Goal: Task Accomplishment & Management: Manage account settings

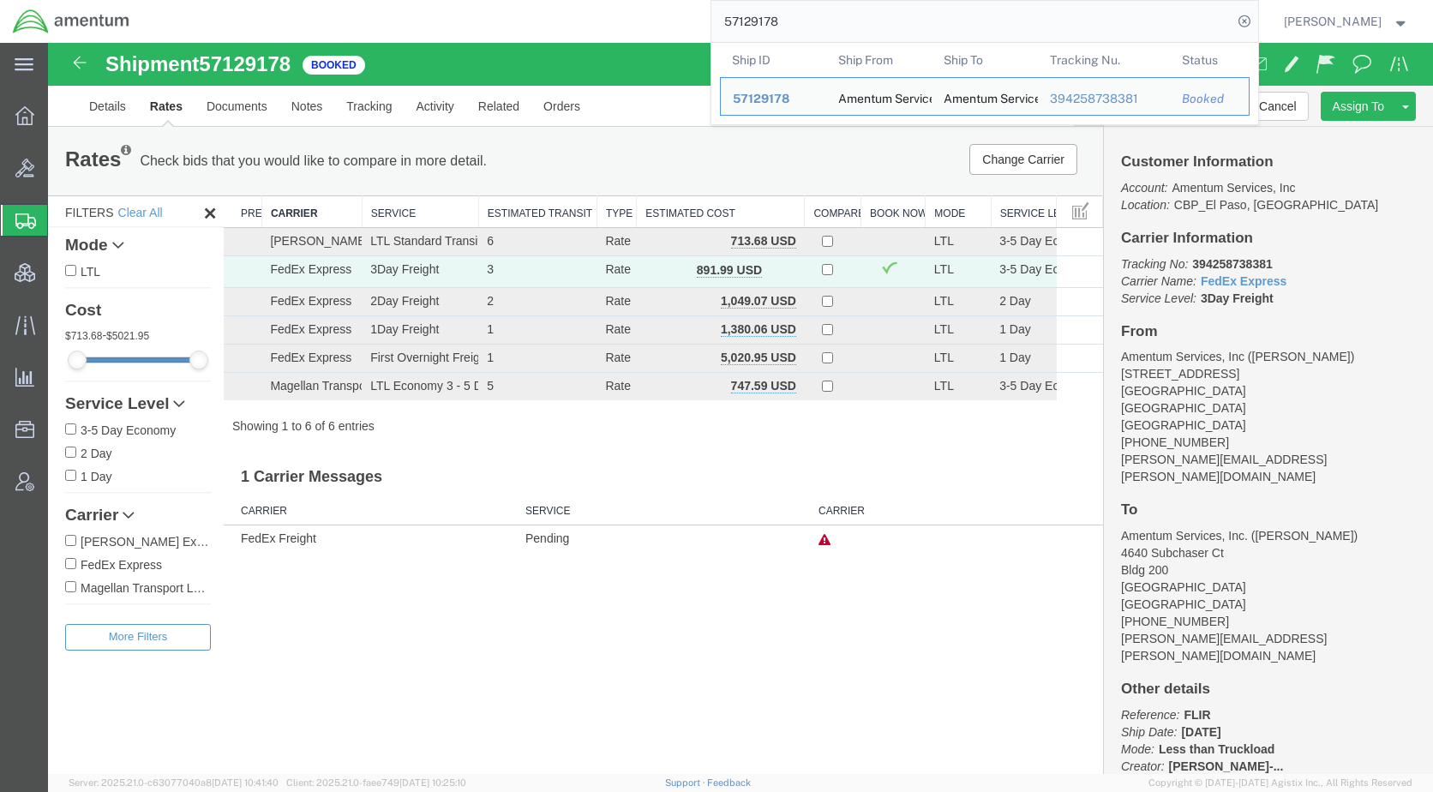
drag, startPoint x: 833, startPoint y: 23, endPoint x: 733, endPoint y: 27, distance: 100.3
click at [733, 27] on div "57129178 Ship ID Ship From Ship To Tracking Nu. Status Ship ID 57129178 Ship Fr…" at bounding box center [700, 21] width 1116 height 43
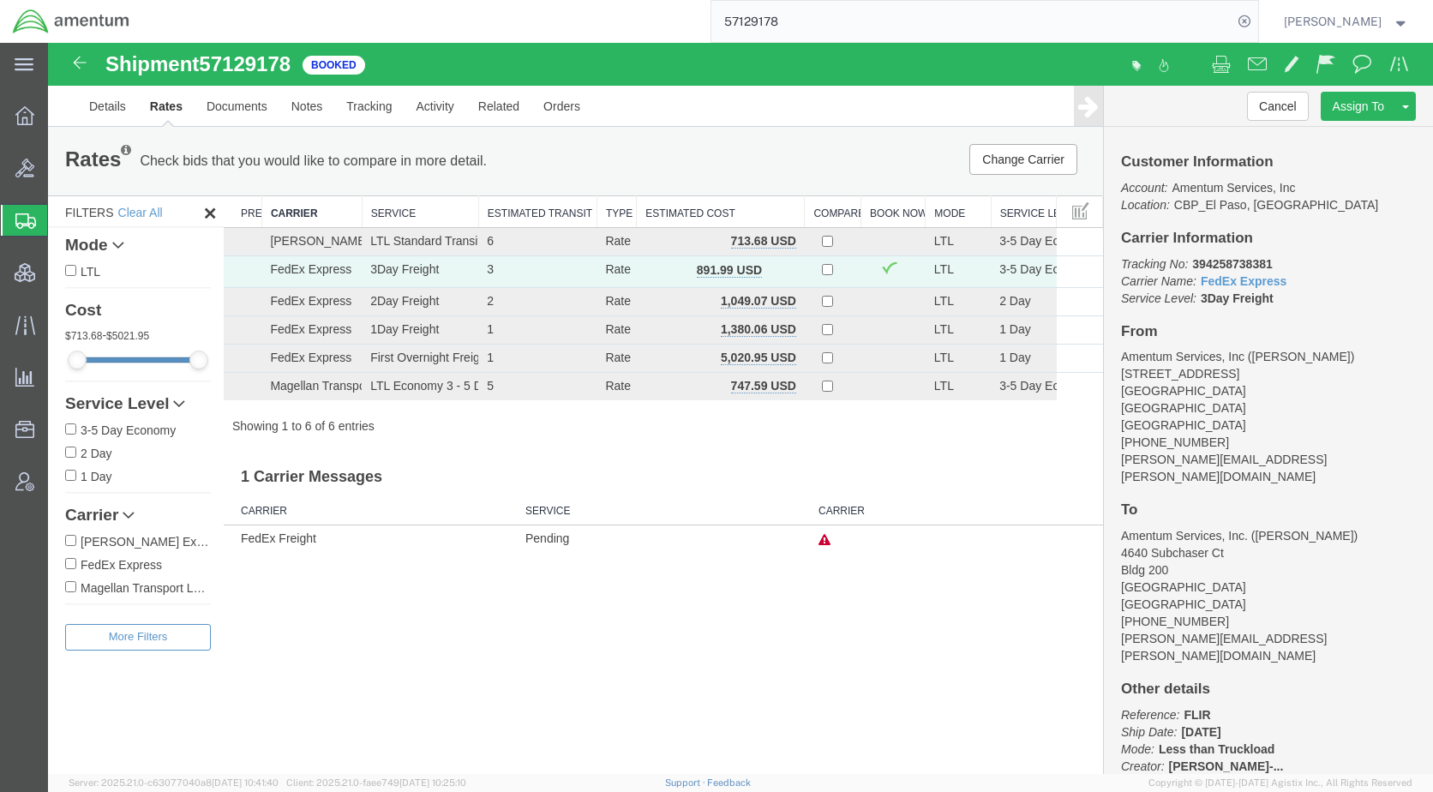
paste input "DCI-25288-201939"
click at [1256, 23] on icon at bounding box center [1244, 21] width 24 height 24
type input "DCI-25288-201939"
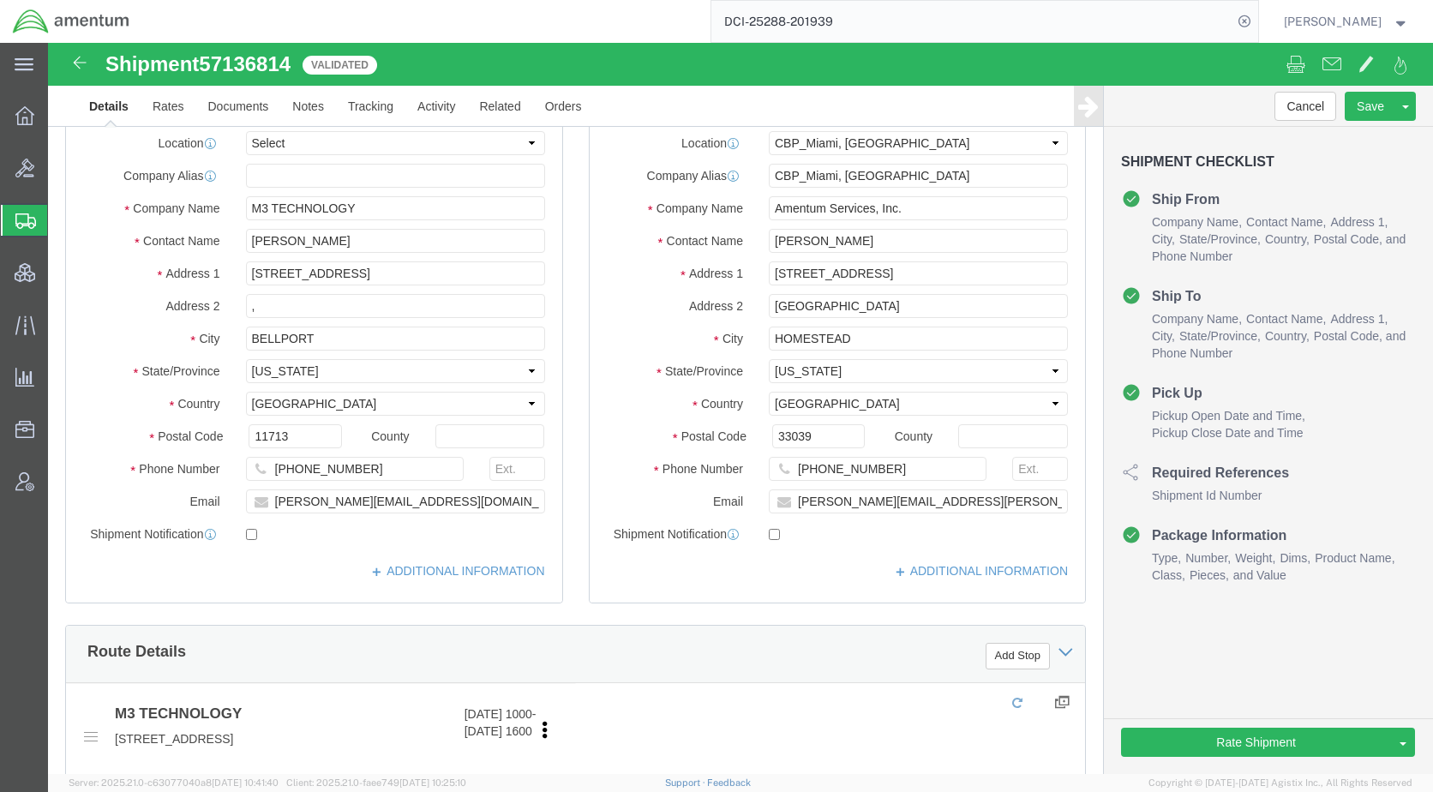
select select "49931"
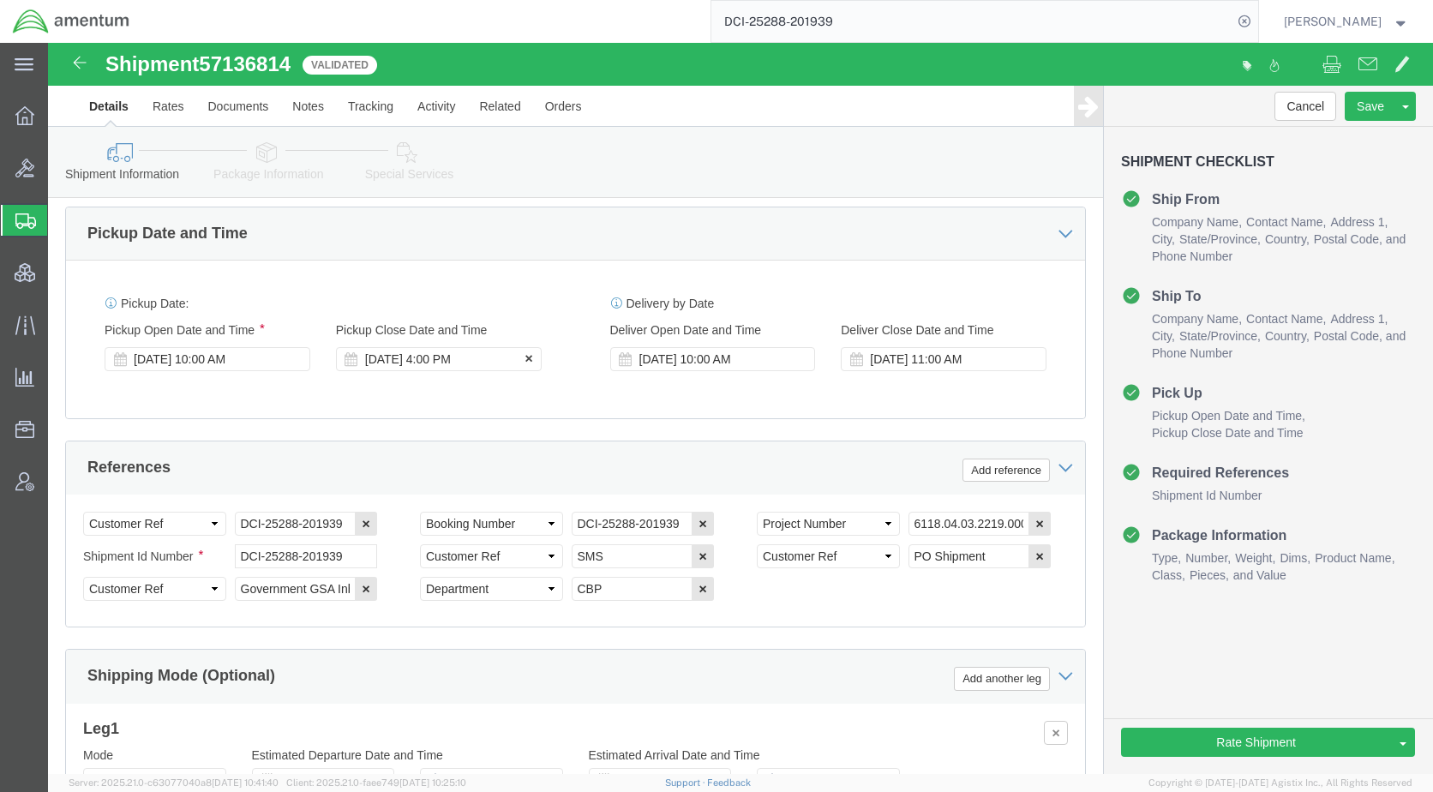
scroll to position [1111, 0]
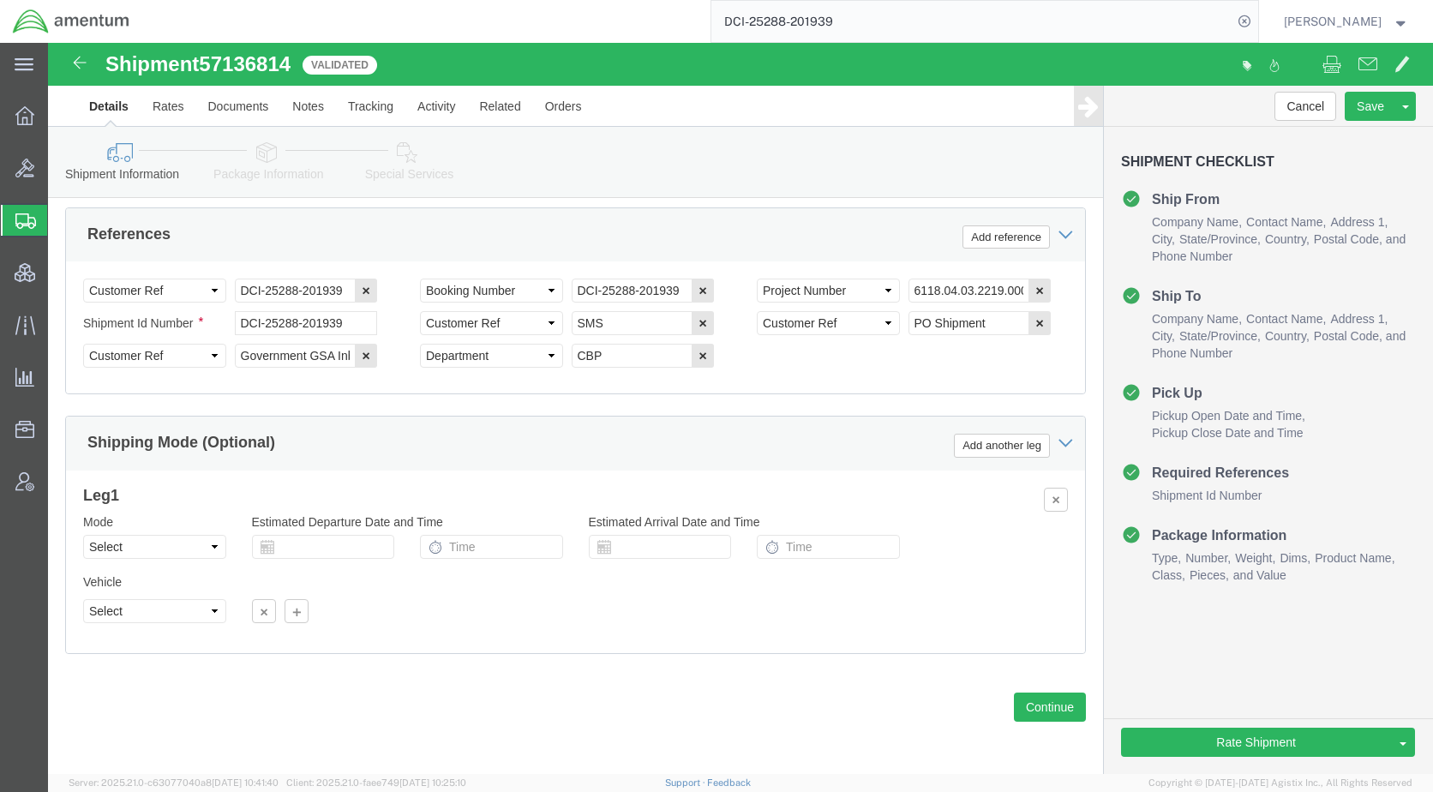
click link "Package Information"
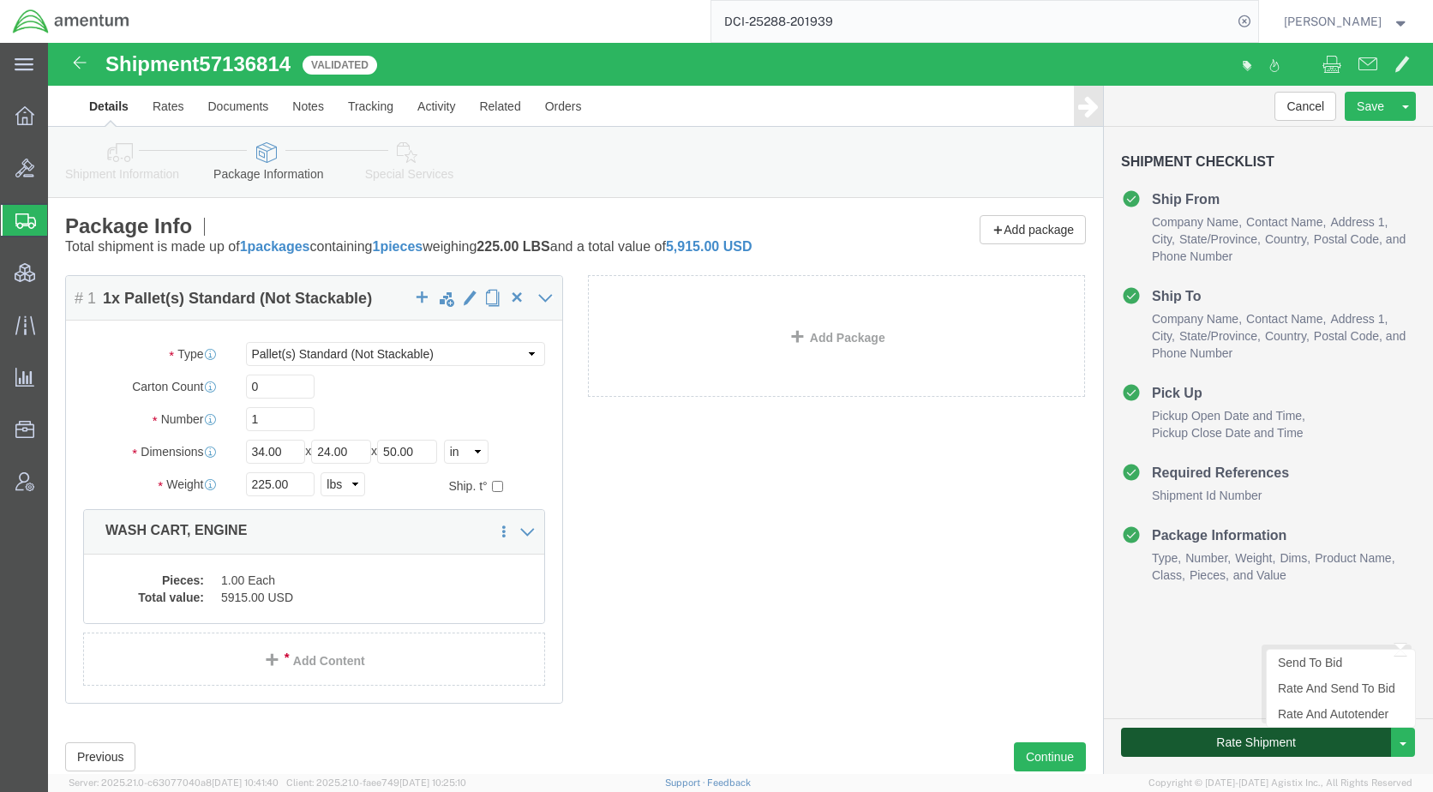
click button "Rate Shipment"
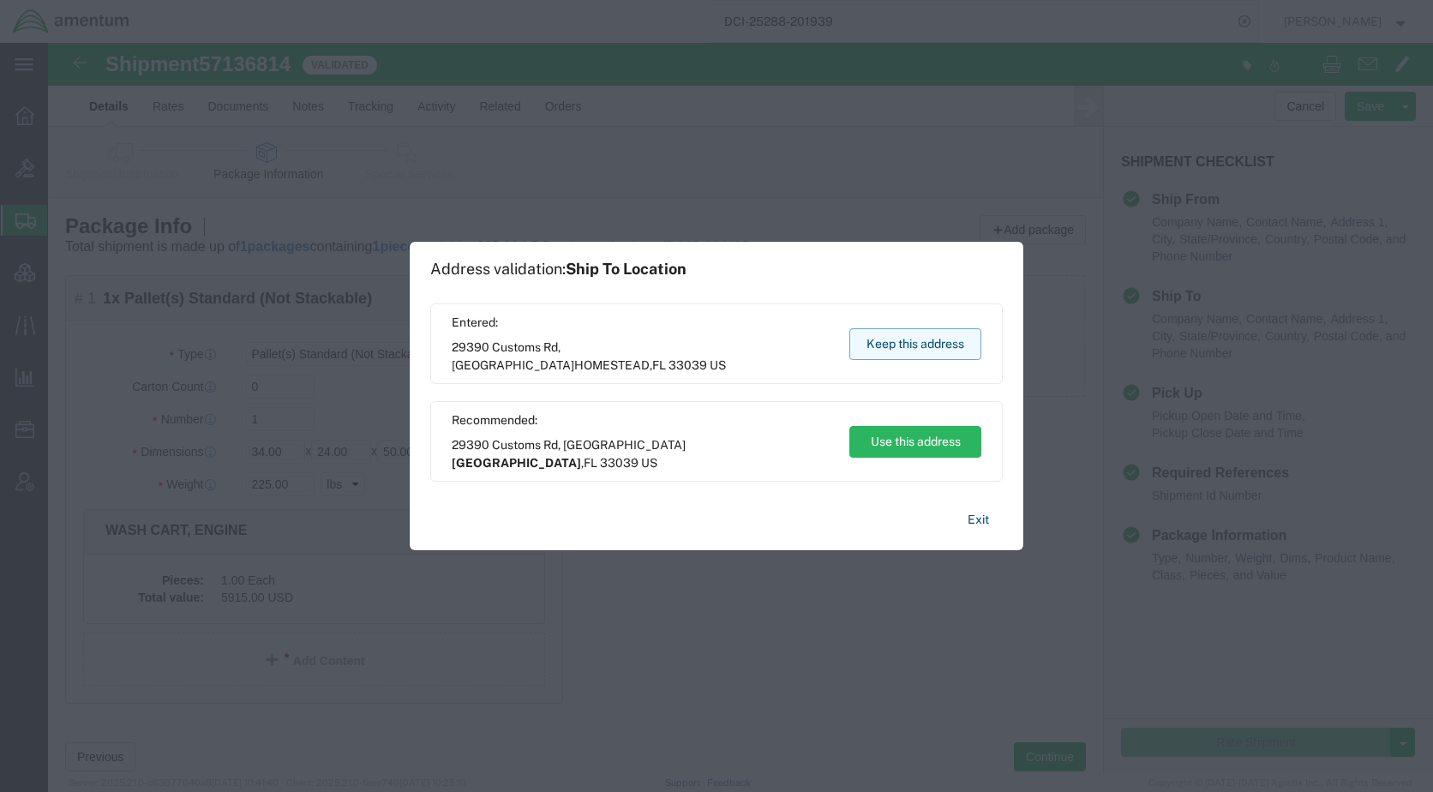
click at [930, 352] on button "Keep this address" at bounding box center [915, 344] width 132 height 32
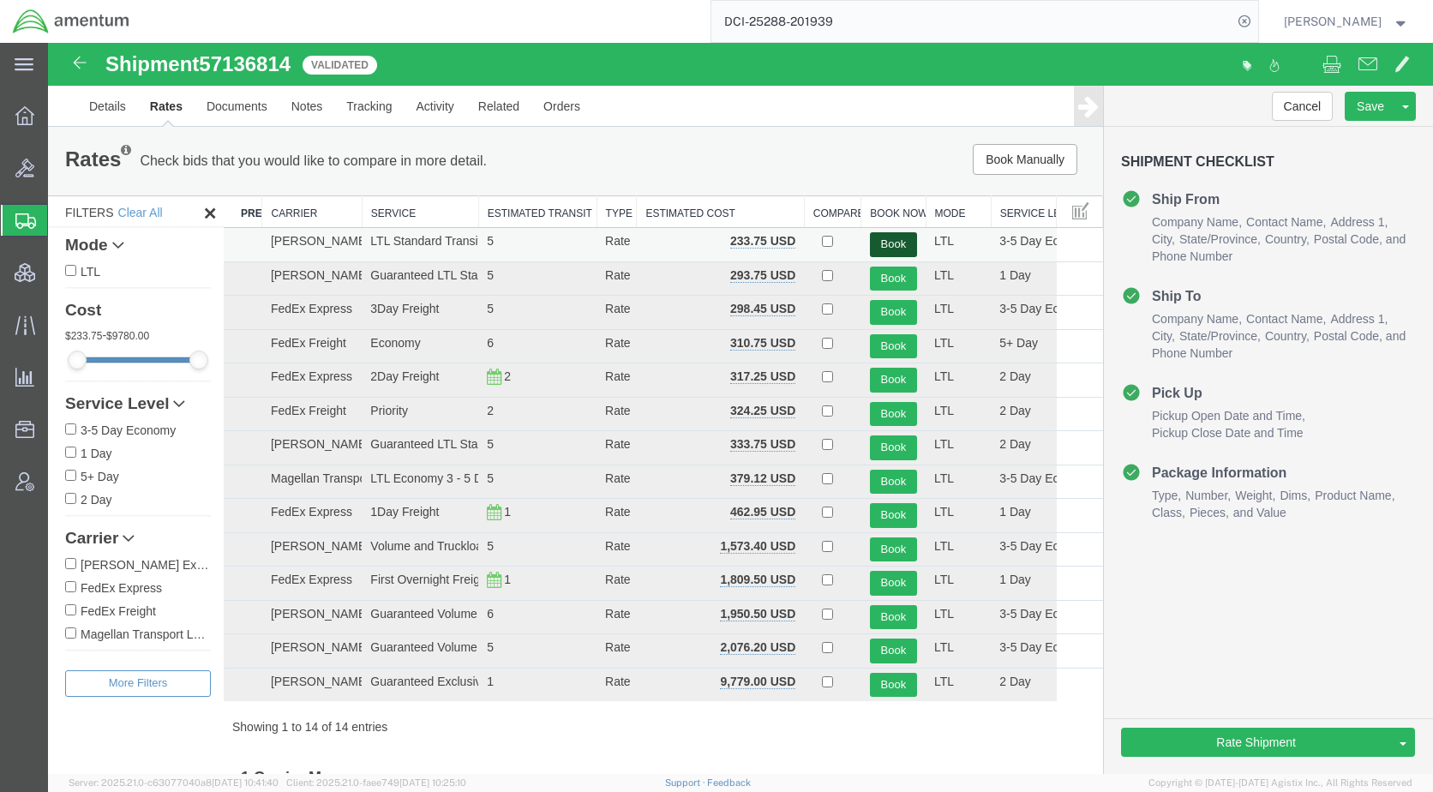
click at [873, 240] on button "Book" at bounding box center [893, 244] width 47 height 25
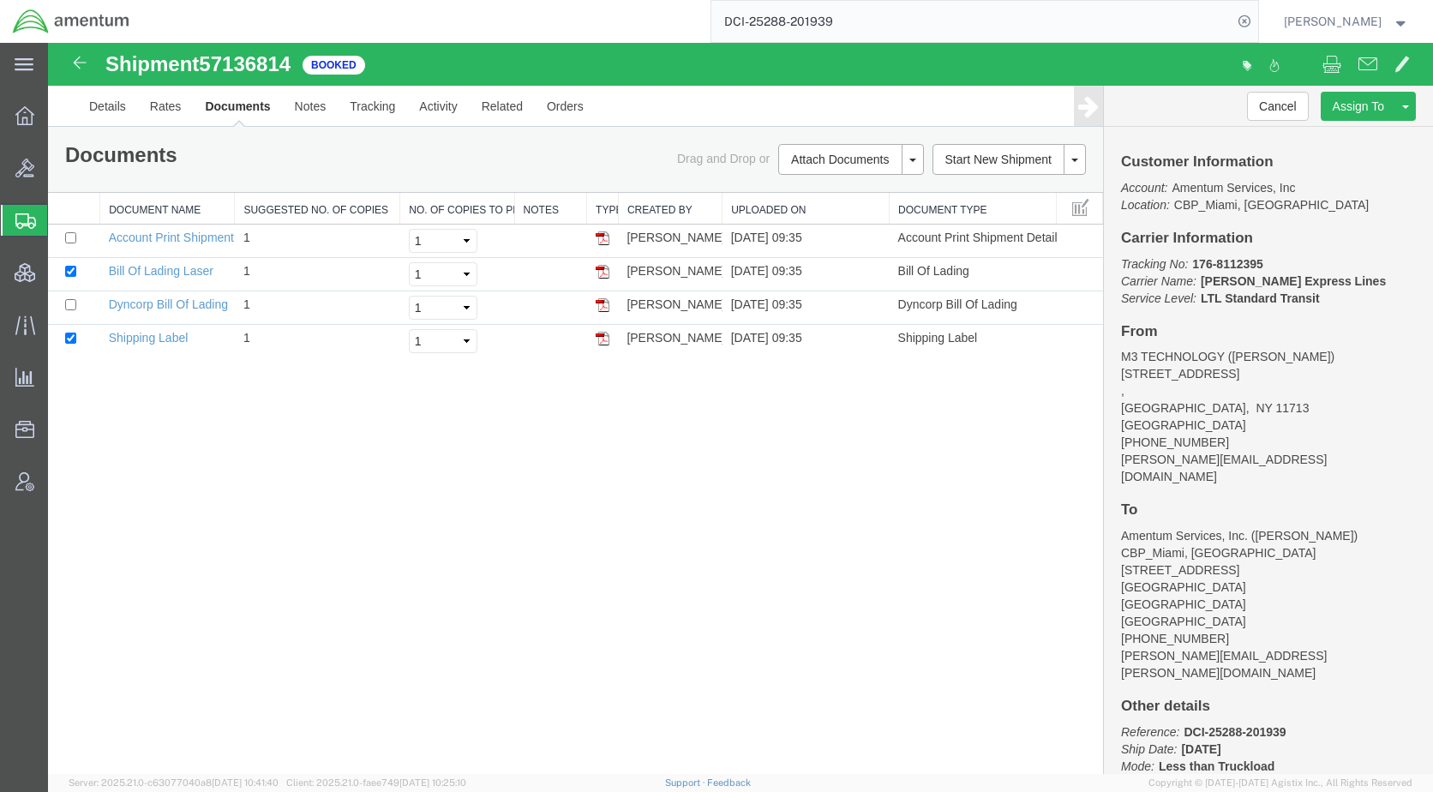
click at [61, 216] on span "Shipments" at bounding box center [54, 220] width 14 height 34
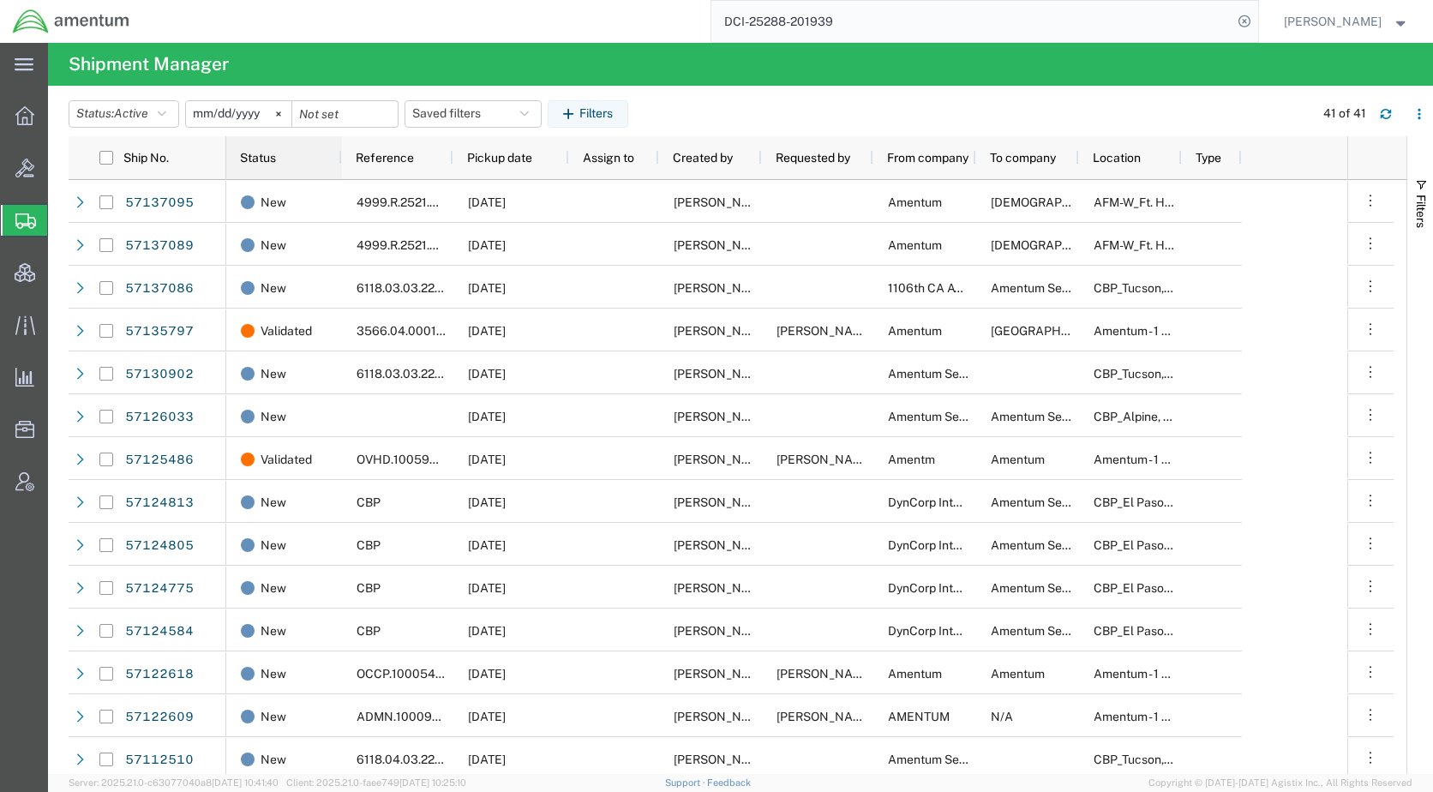
click at [266, 158] on span "Status" at bounding box center [258, 158] width 36 height 14
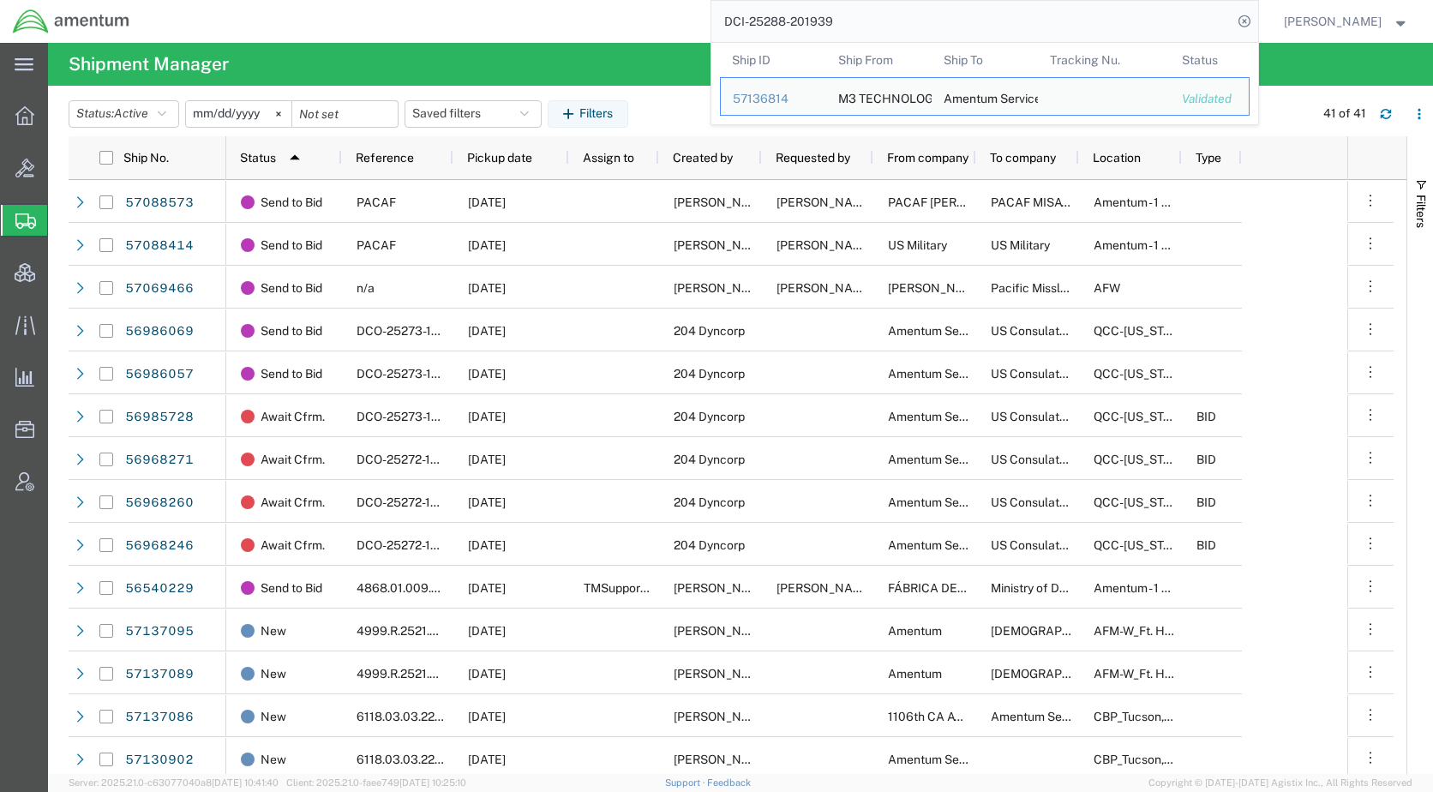
drag, startPoint x: 965, startPoint y: 9, endPoint x: 666, endPoint y: 22, distance: 299.4
click at [666, 22] on div "DCI-25288-201939 Ship ID Ship From Ship To Tracking Nu. Status Ship ID 57136814…" at bounding box center [700, 21] width 1116 height 43
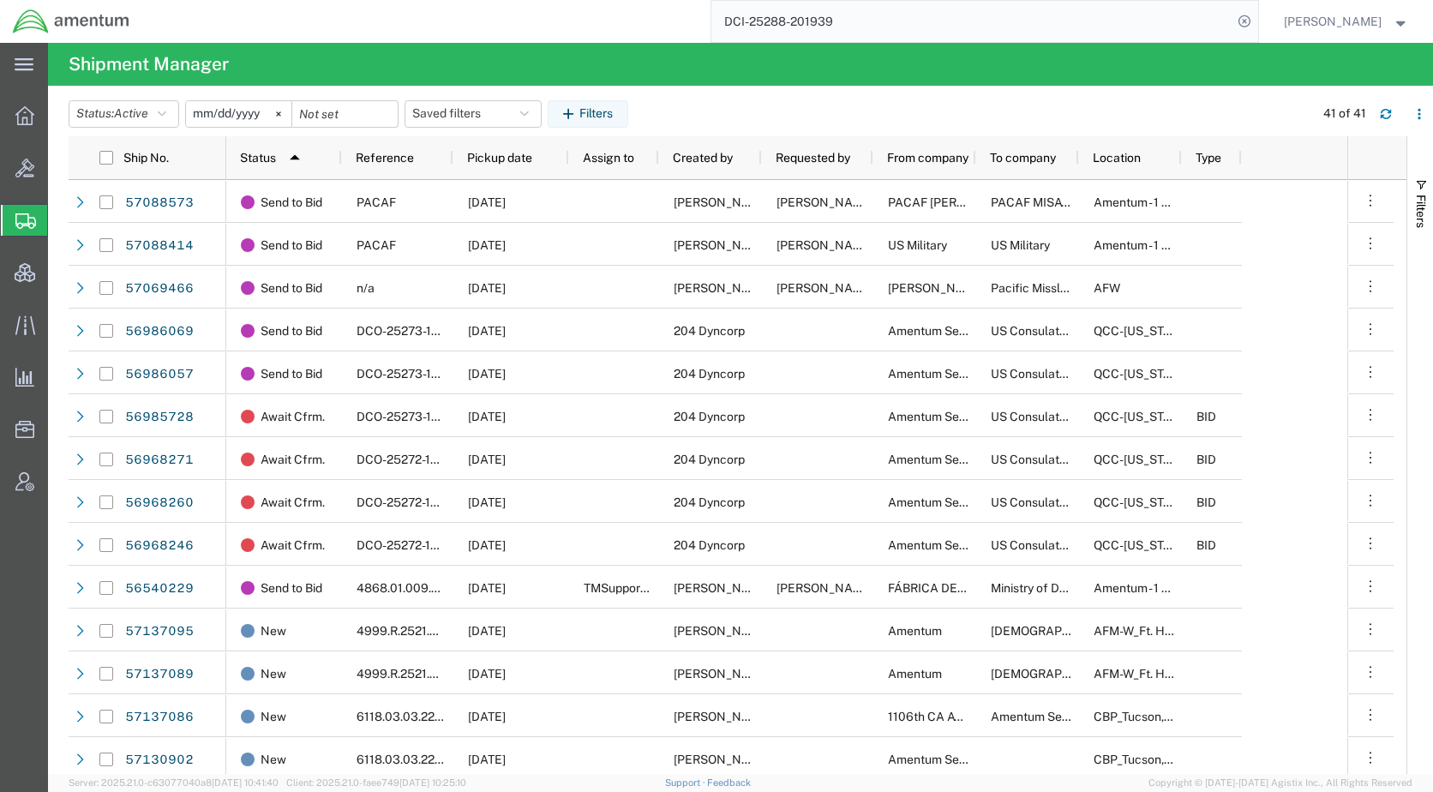
paste input "57129178"
type input "57129178"
click at [1256, 21] on icon at bounding box center [1244, 21] width 24 height 24
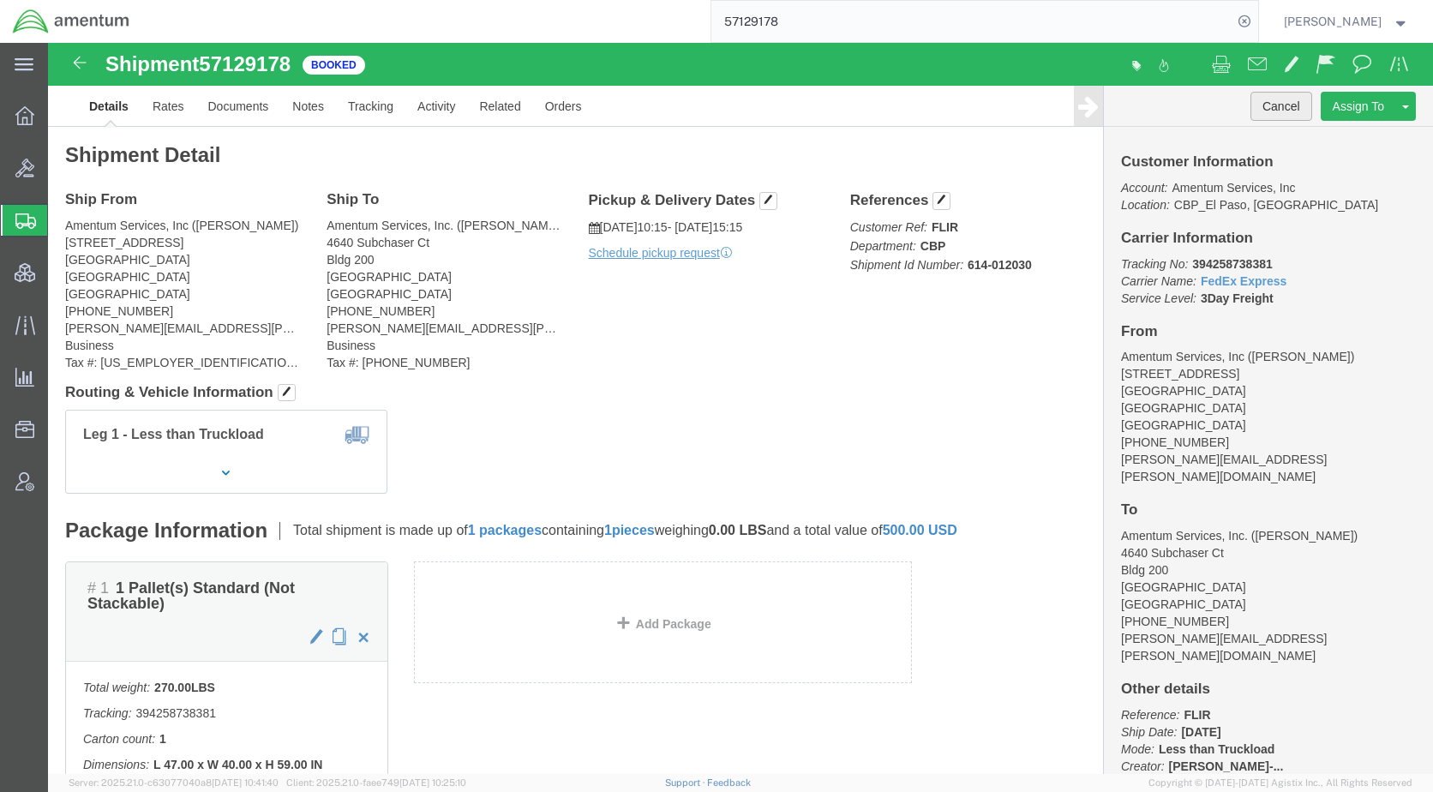
click button "Cancel"
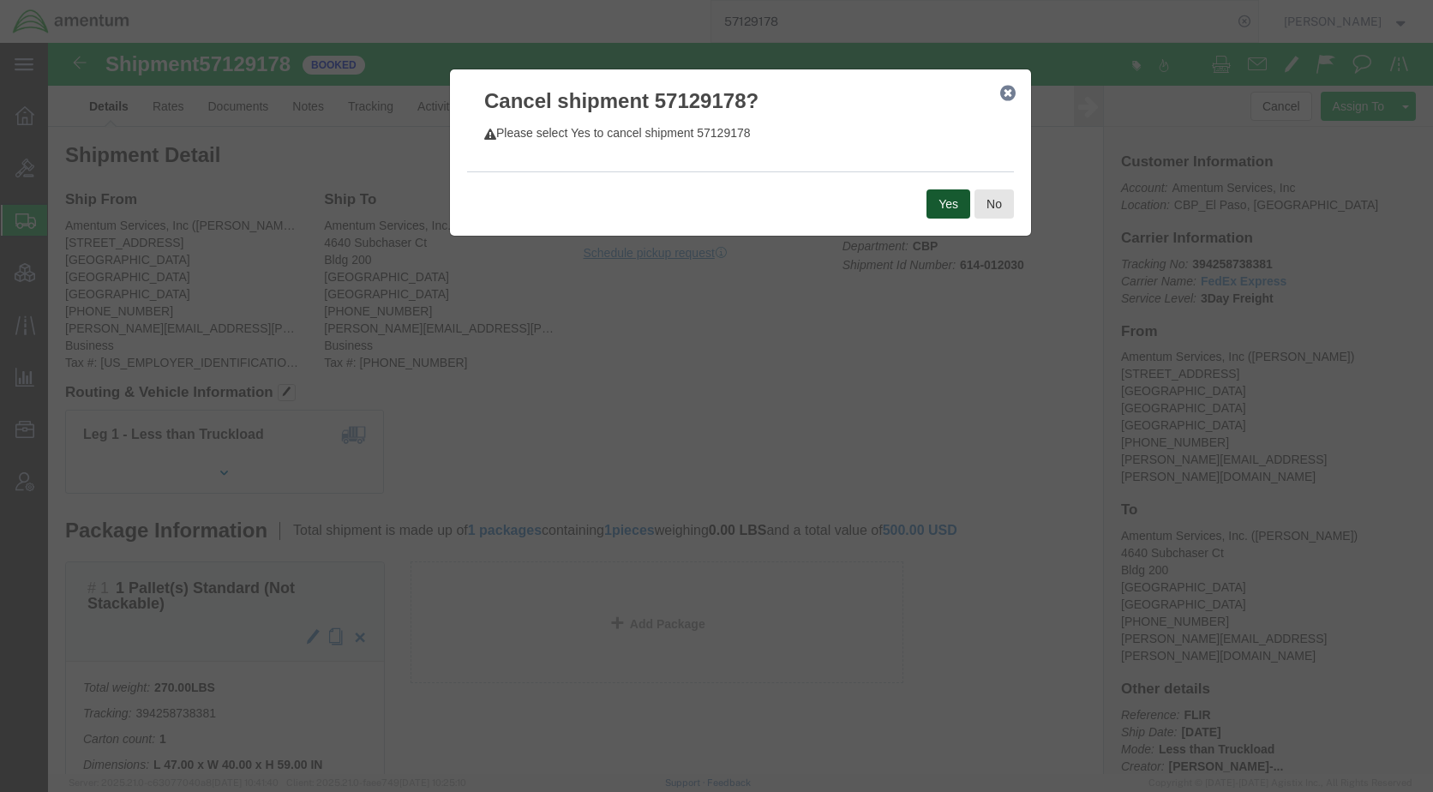
click button "Yes"
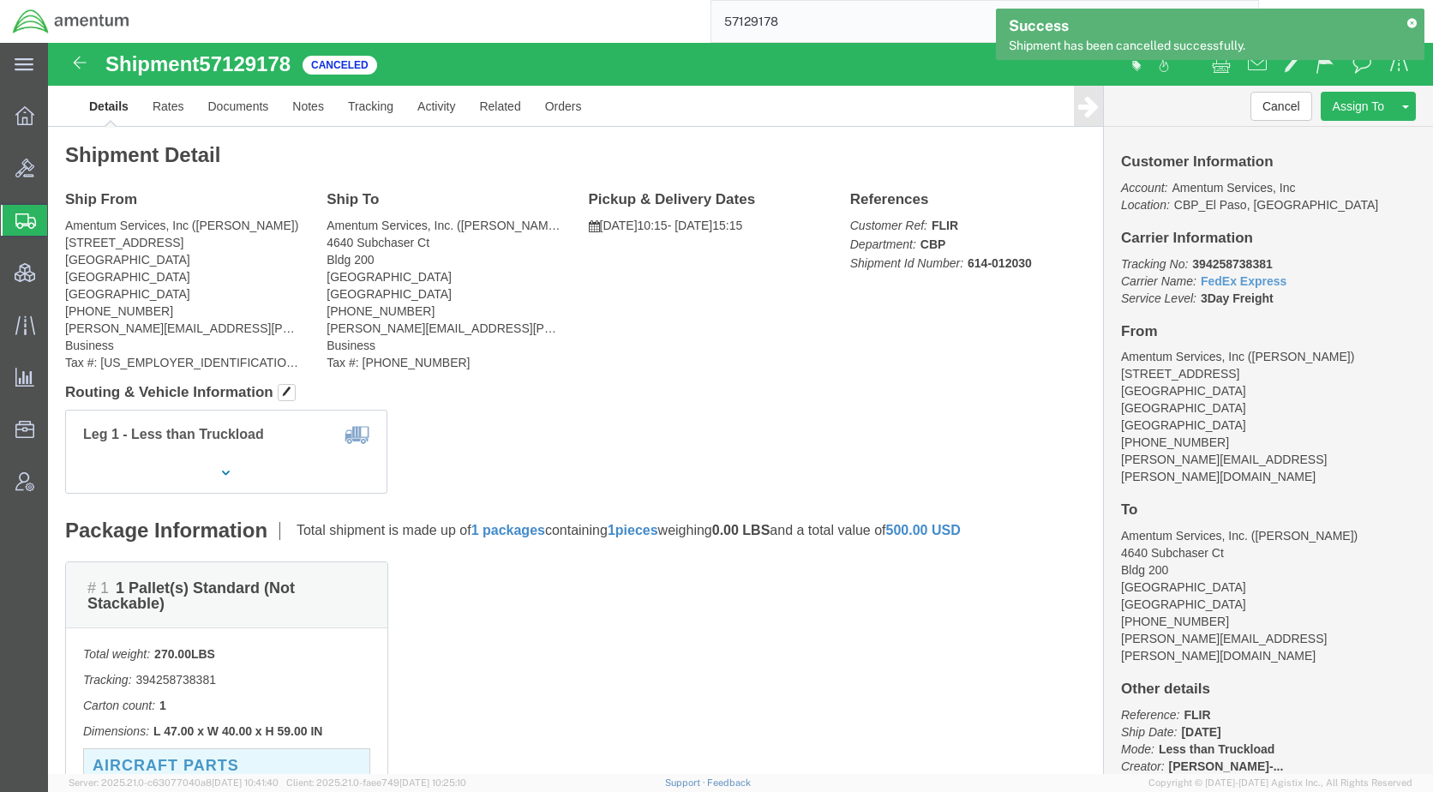
click link "Clone Shipment"
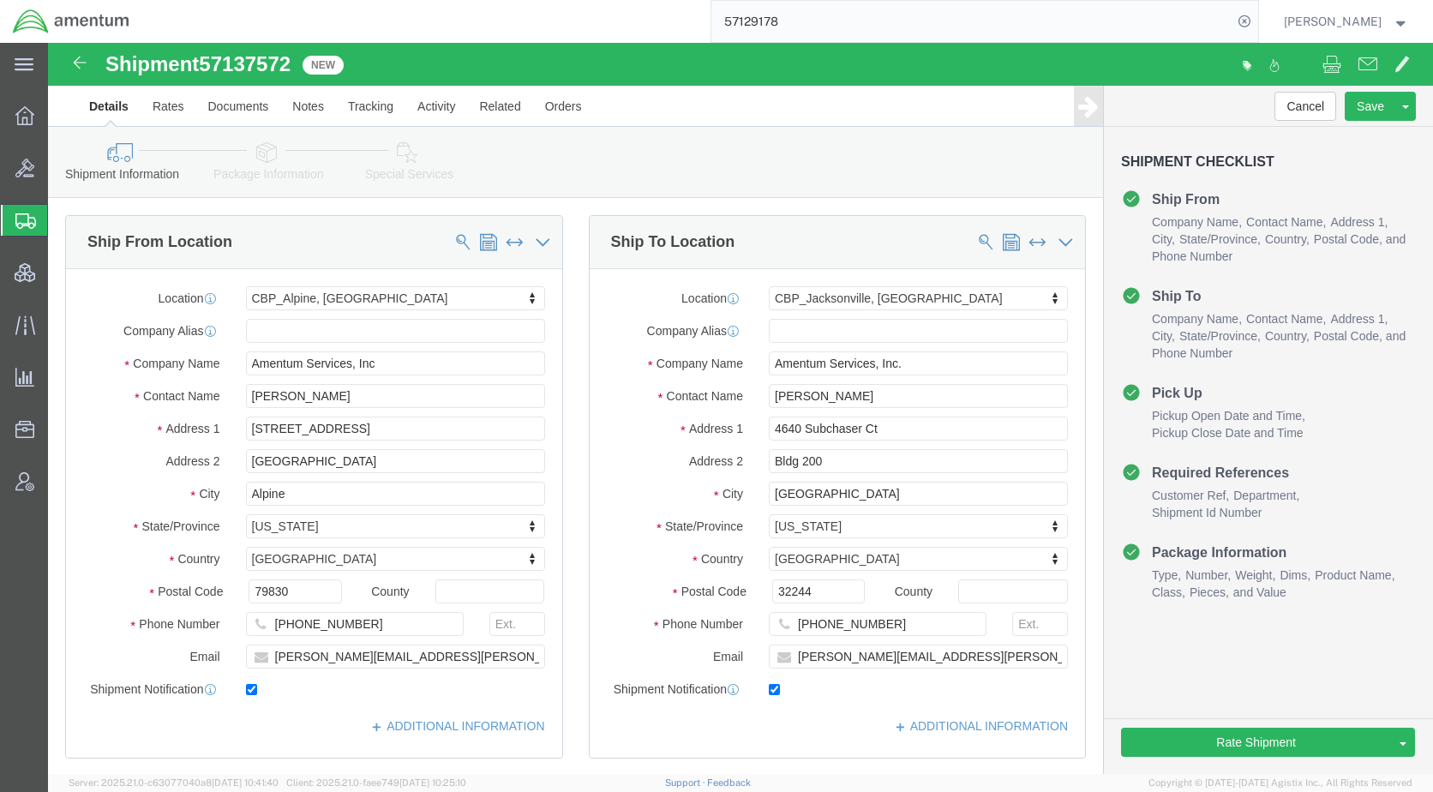
select select "49936"
select select "49917"
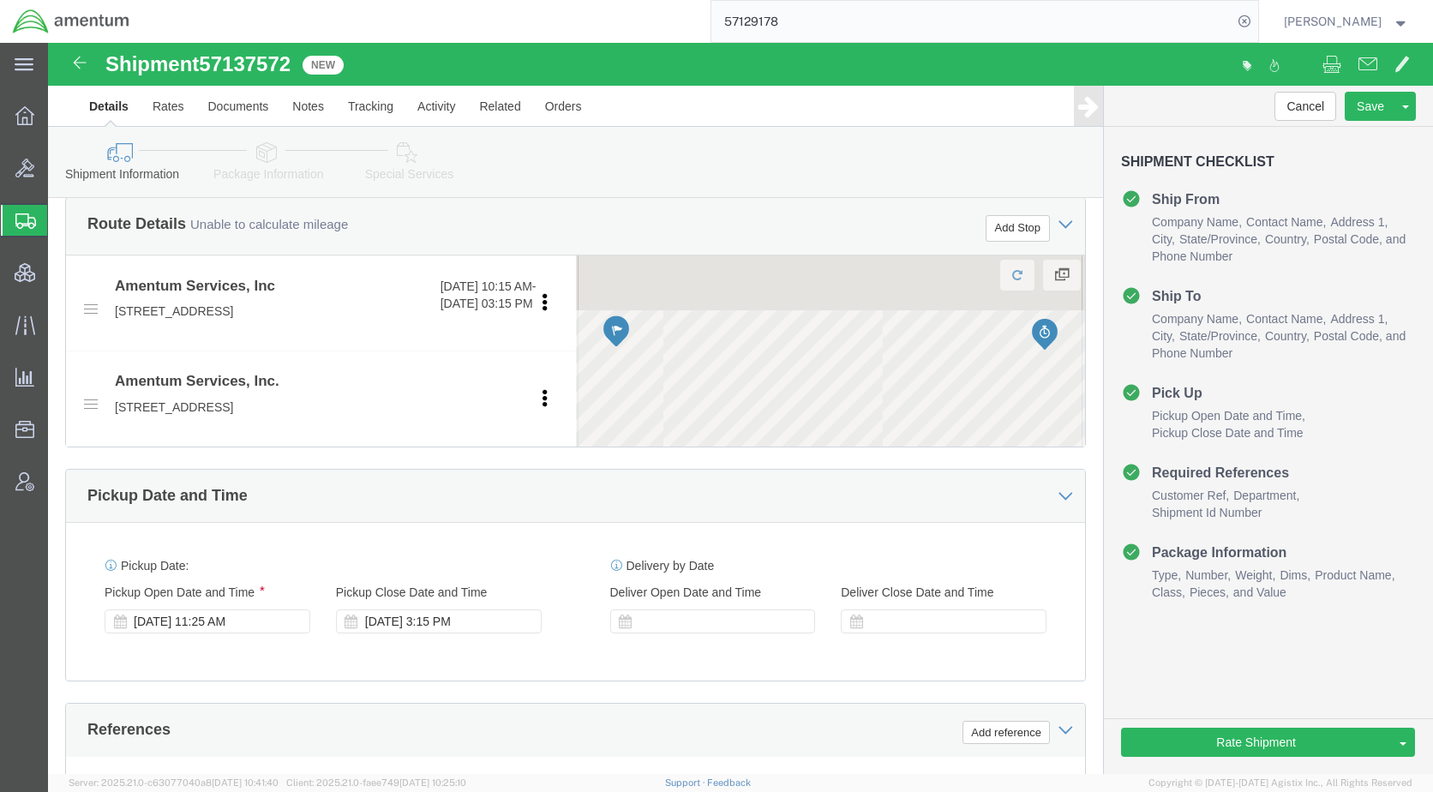
scroll to position [771, 0]
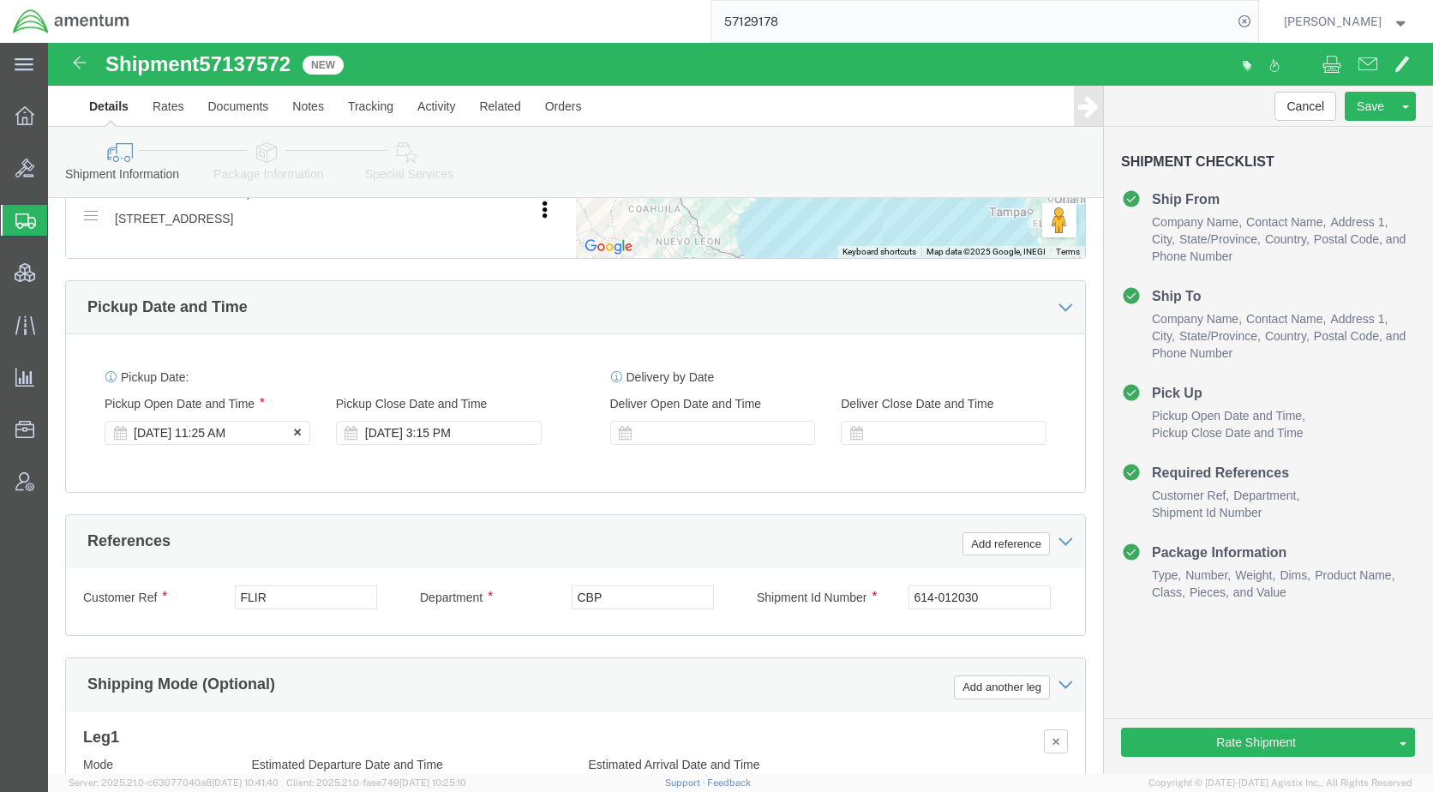
click div "[DATE] 11:25 AM"
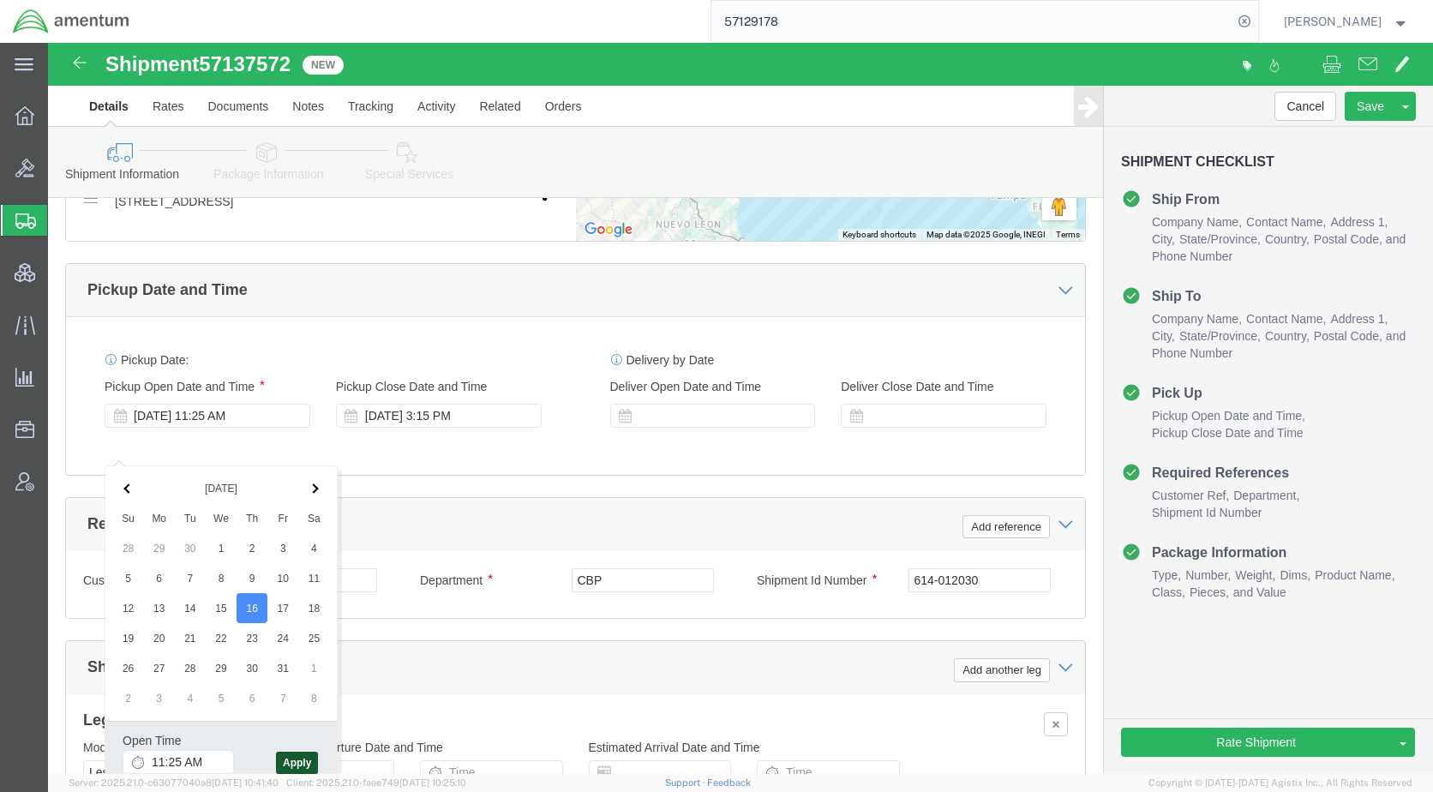
click button "Apply"
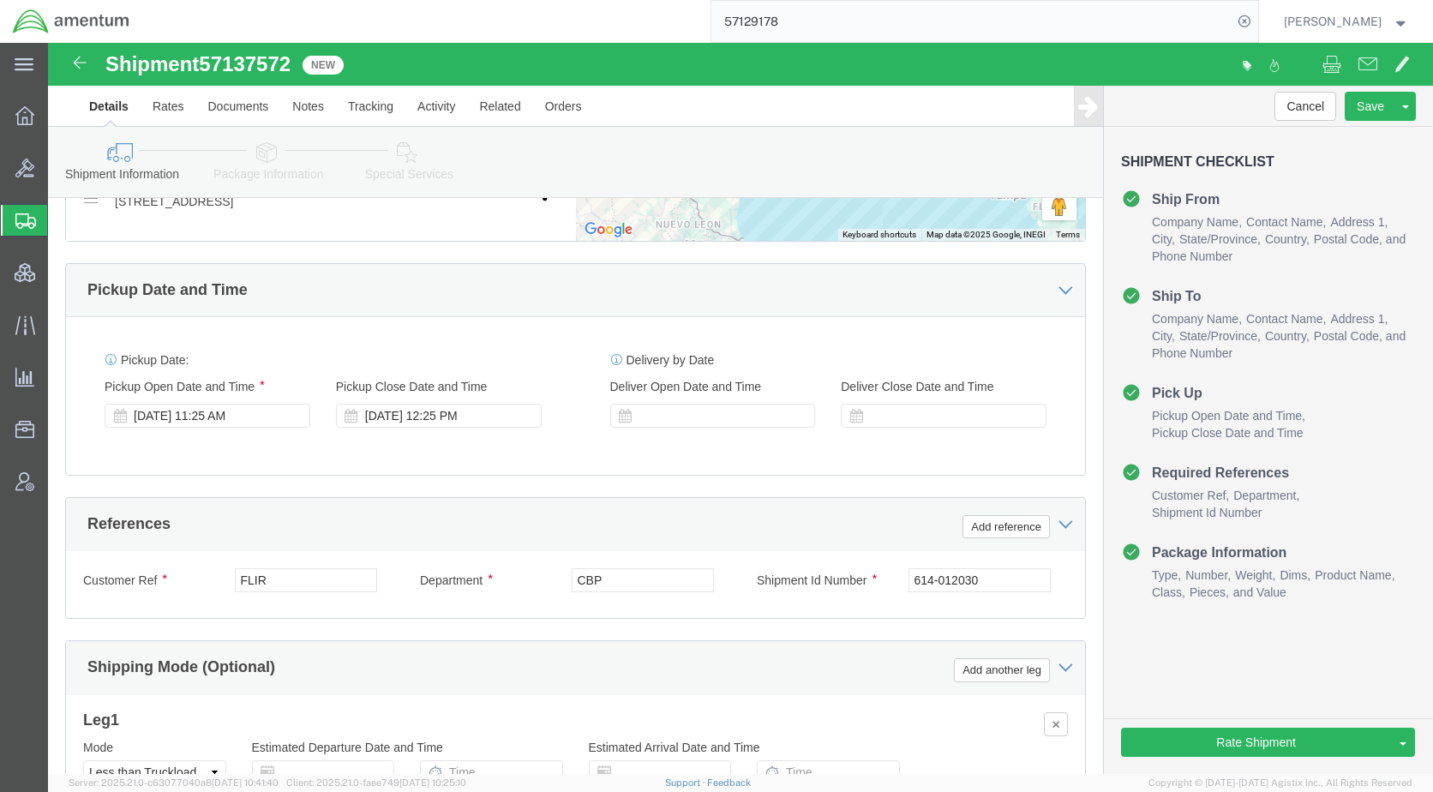
click icon
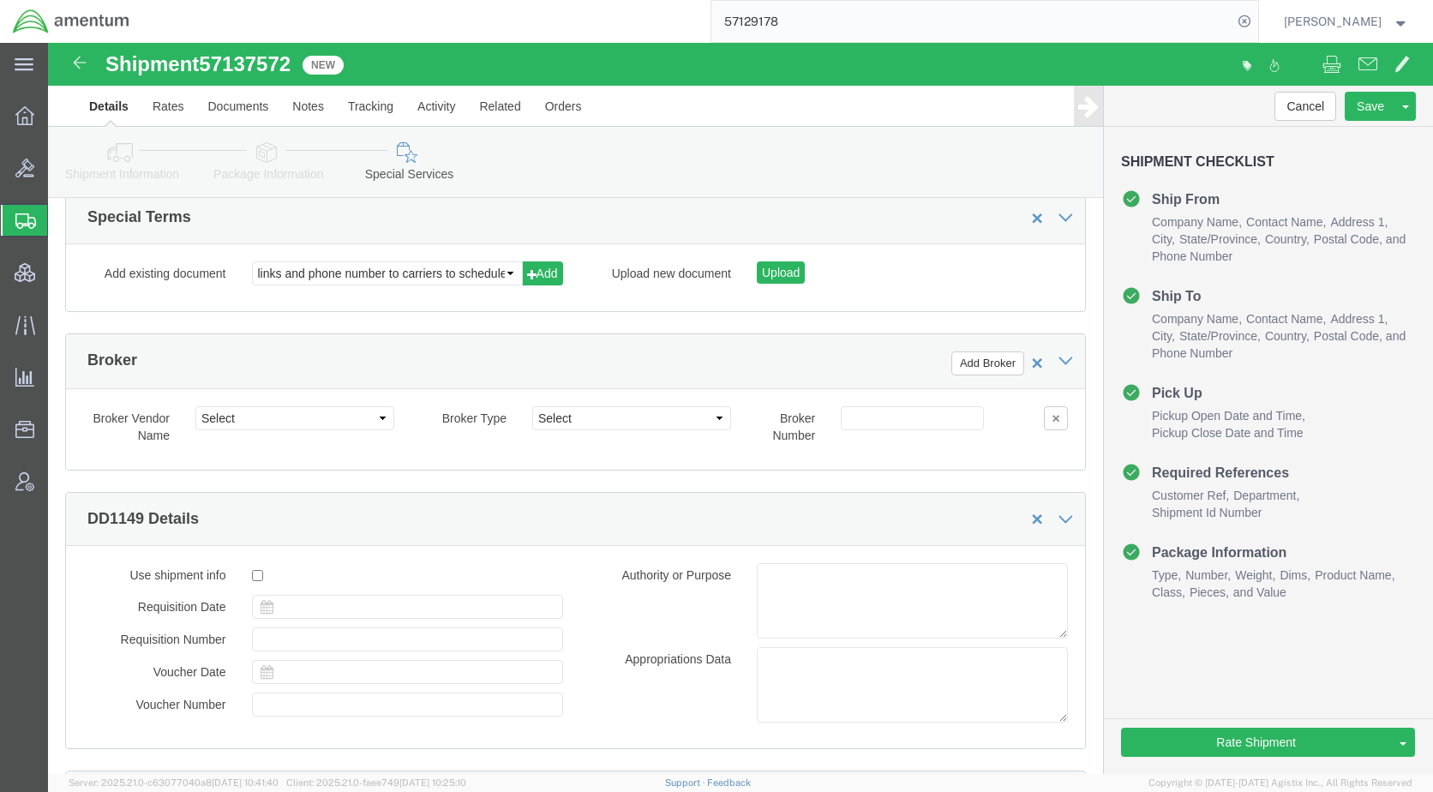
scroll to position [2417, 0]
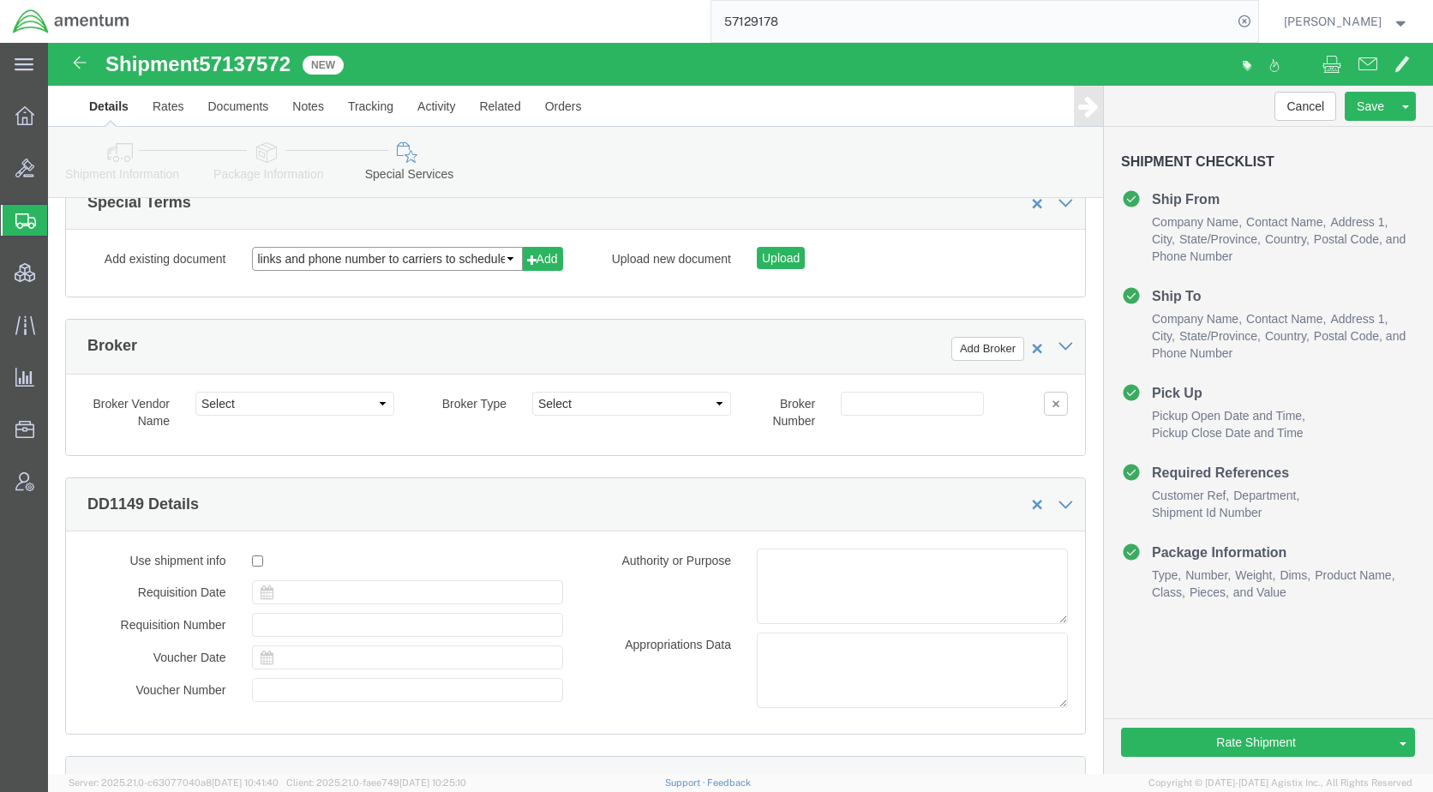
click select "links and phone number to carriers to schedule a pickup instructions for US imp…"
select select "109858247"
click select "links and phone number to carriers to schedule a pickup instructions for US imp…"
click button "Add"
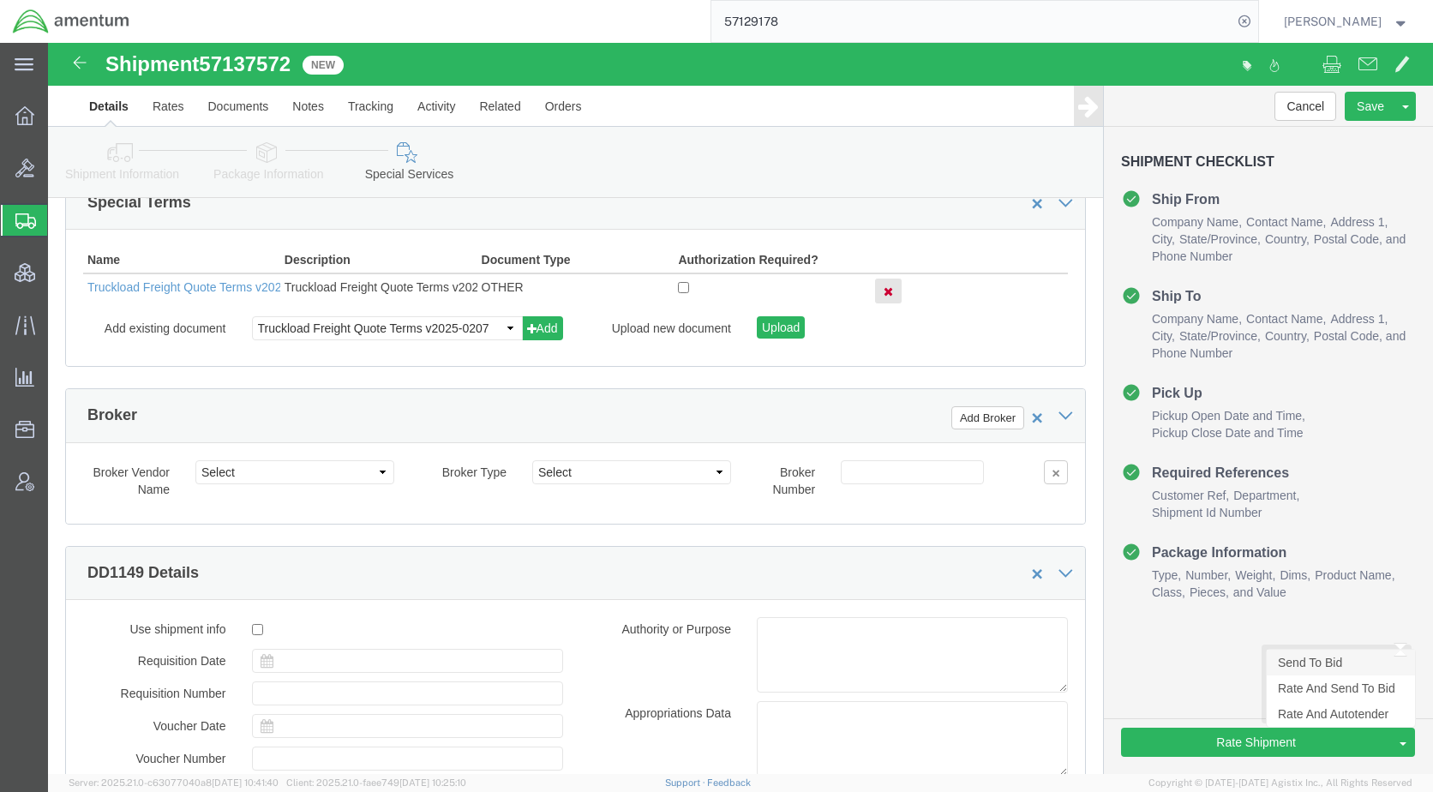
click link "Send To Bid"
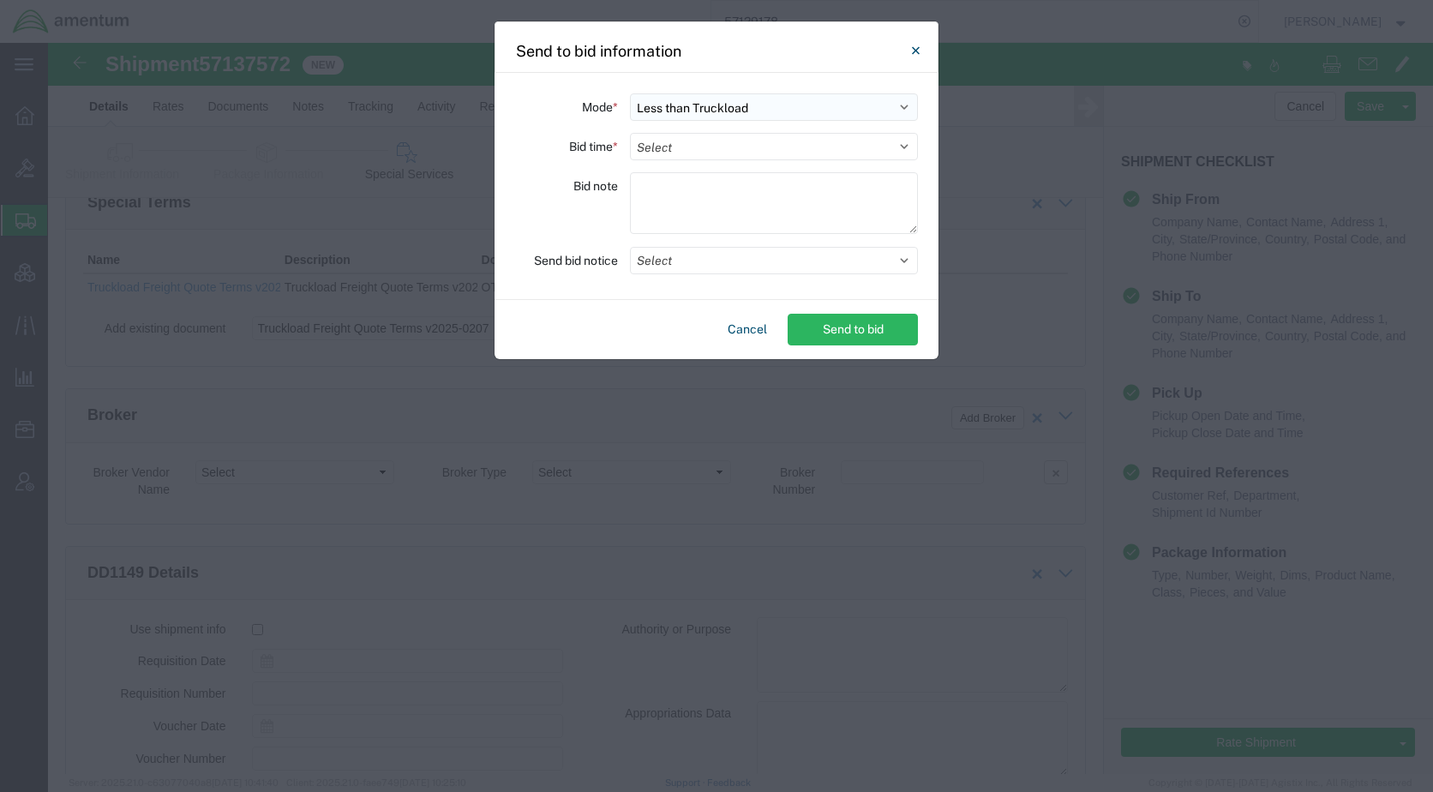
click at [707, 119] on select "Select Small Parcel Truckload Air Rail Less than Truckload Ocean Freight Multi-…" at bounding box center [774, 106] width 288 height 27
select select "TL"
click at [630, 93] on select "Select Small Parcel Truckload Air Rail Less than Truckload Ocean Freight Multi-…" at bounding box center [774, 106] width 288 height 27
click at [707, 149] on select "Select 30 Min (Rush) 1 Hour (Rush) 2 Hours (Rush) 4 Hours (Rush) 8 Hours (Rush)…" at bounding box center [774, 146] width 288 height 27
select select "24"
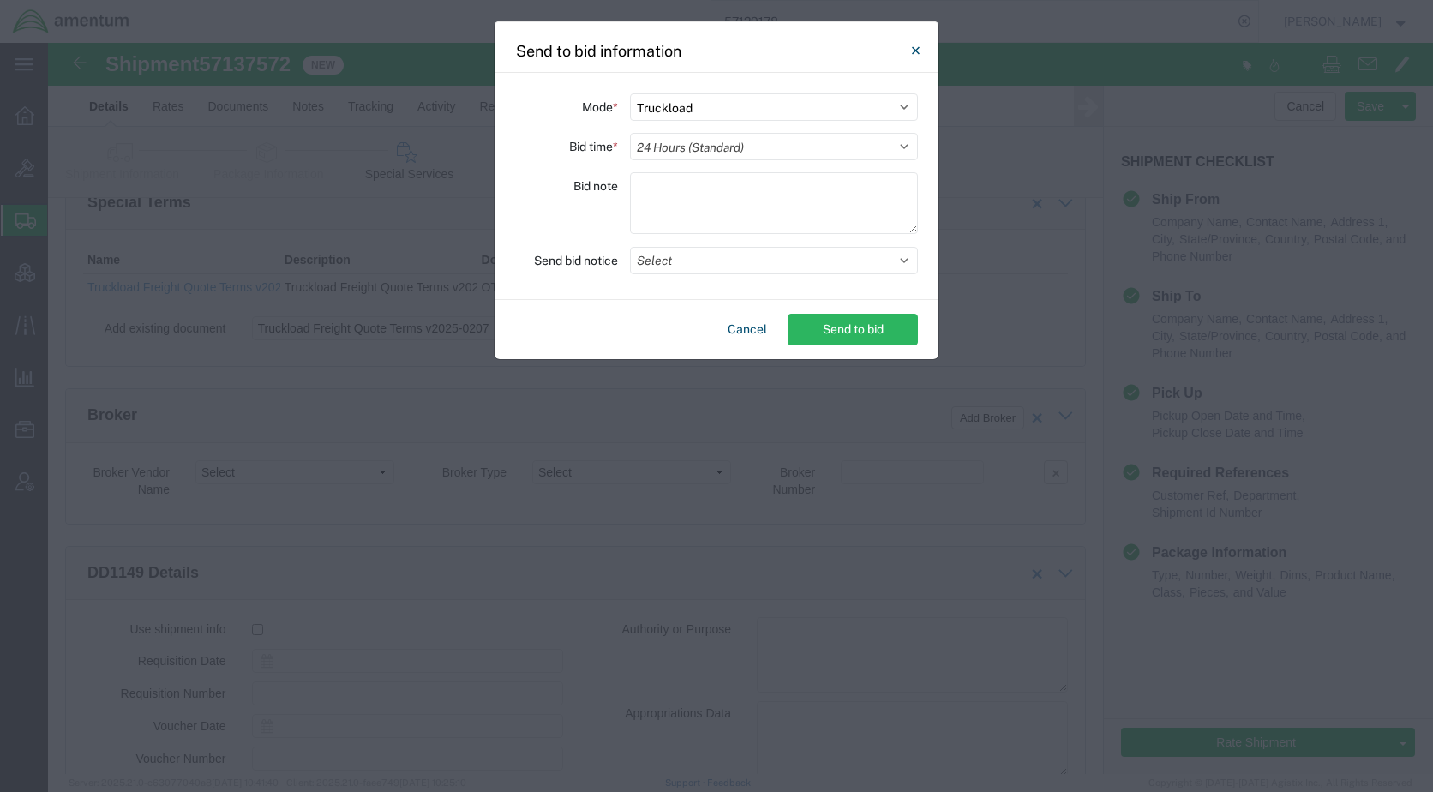
click at [630, 133] on select "Select 30 Min (Rush) 1 Hour (Rush) 2 Hours (Rush) 4 Hours (Rush) 8 Hours (Rush)…" at bounding box center [774, 146] width 288 height 27
click at [713, 256] on button "Select" at bounding box center [774, 260] width 288 height 27
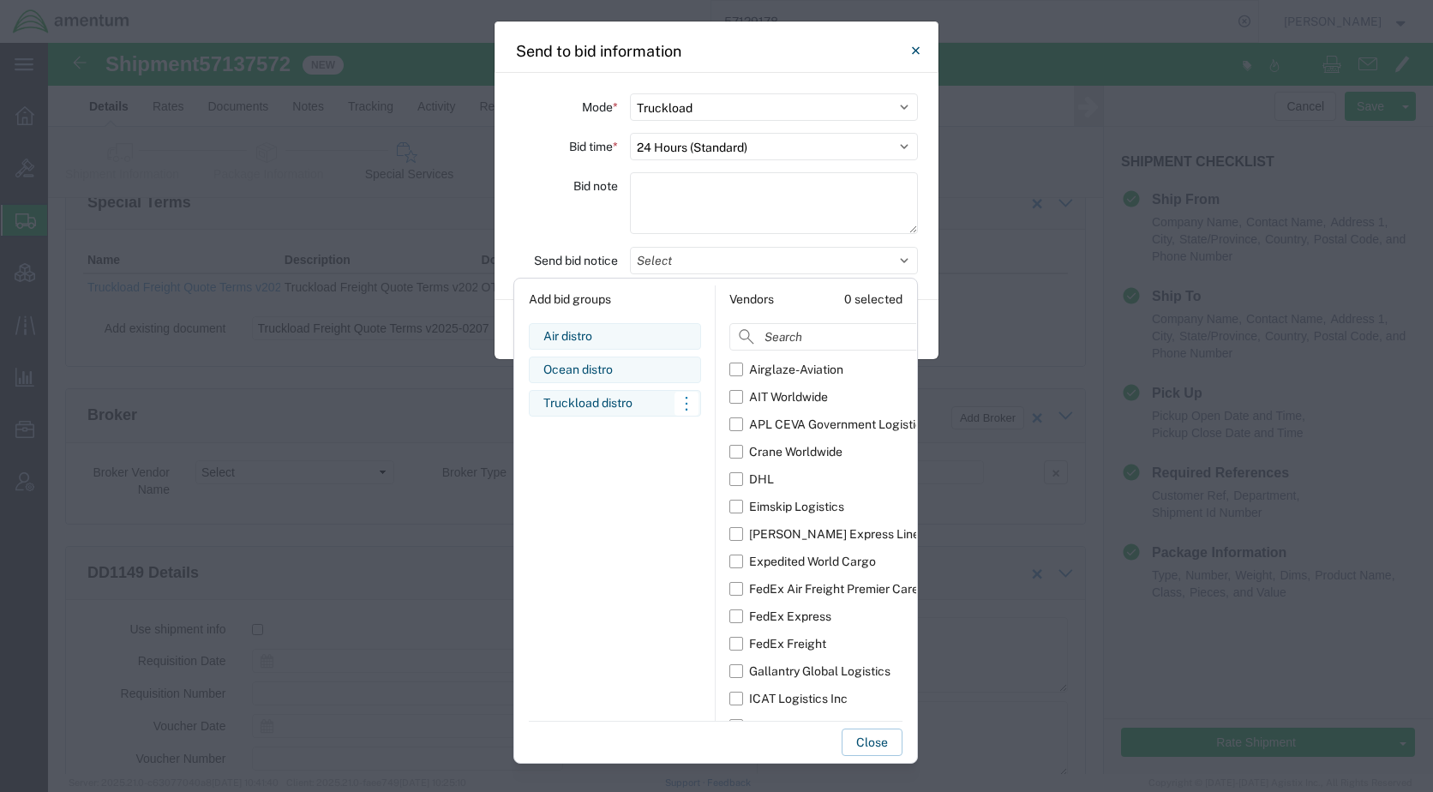
click at [625, 401] on div "Truckload distro" at bounding box center [614, 403] width 143 height 18
click at [871, 747] on button "Close" at bounding box center [872, 742] width 61 height 27
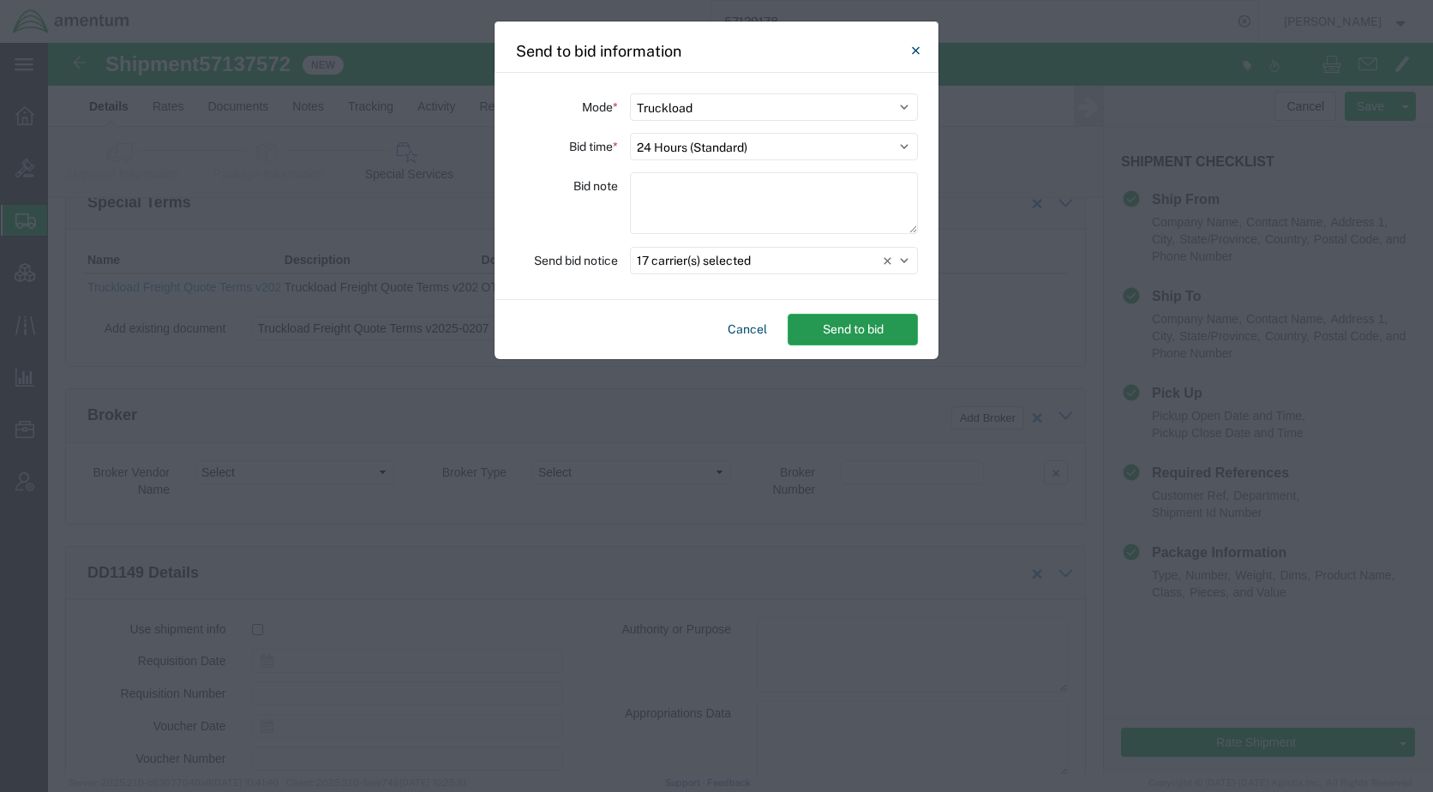
click at [835, 332] on button "Send to bid" at bounding box center [853, 330] width 130 height 32
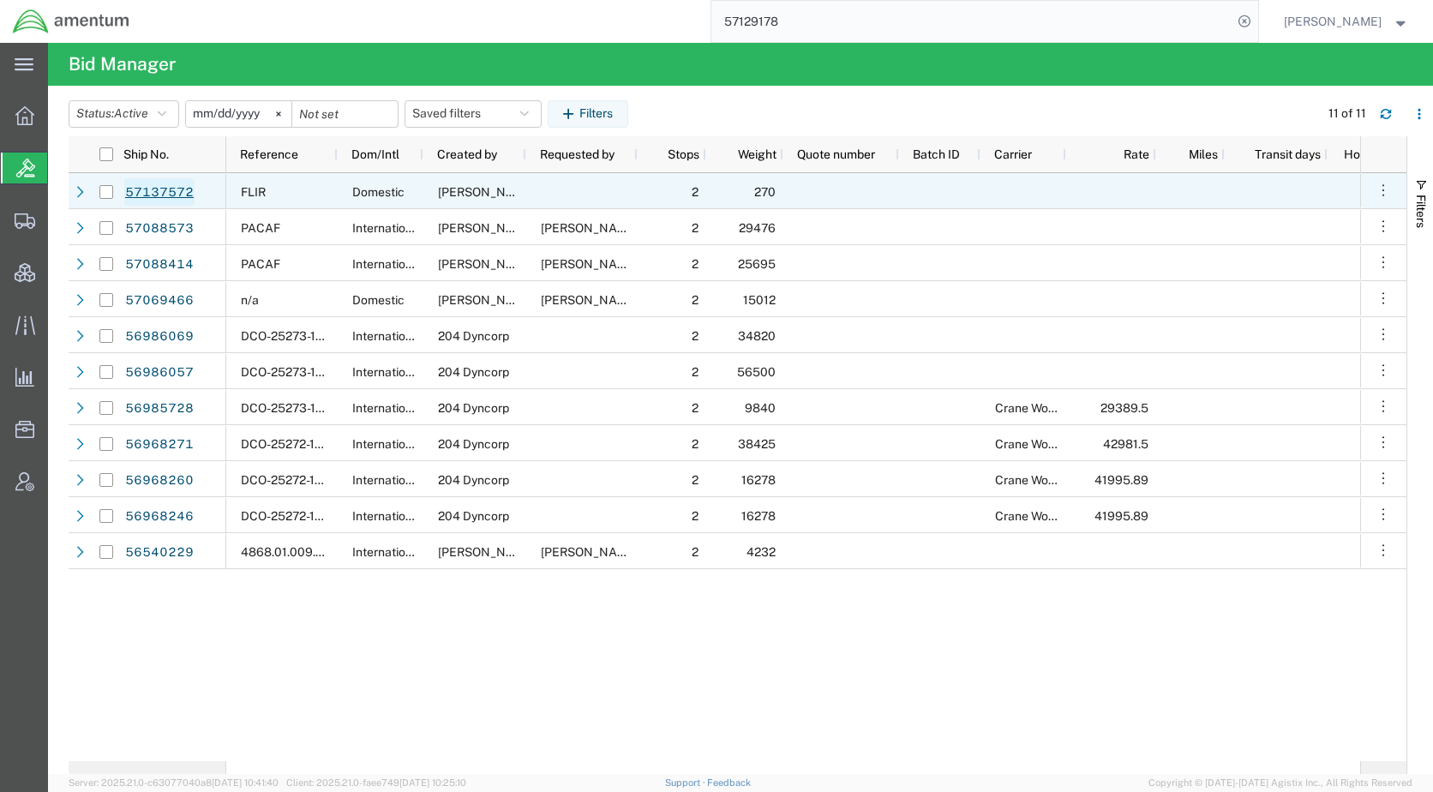
click at [168, 192] on link "57137572" at bounding box center [159, 191] width 70 height 27
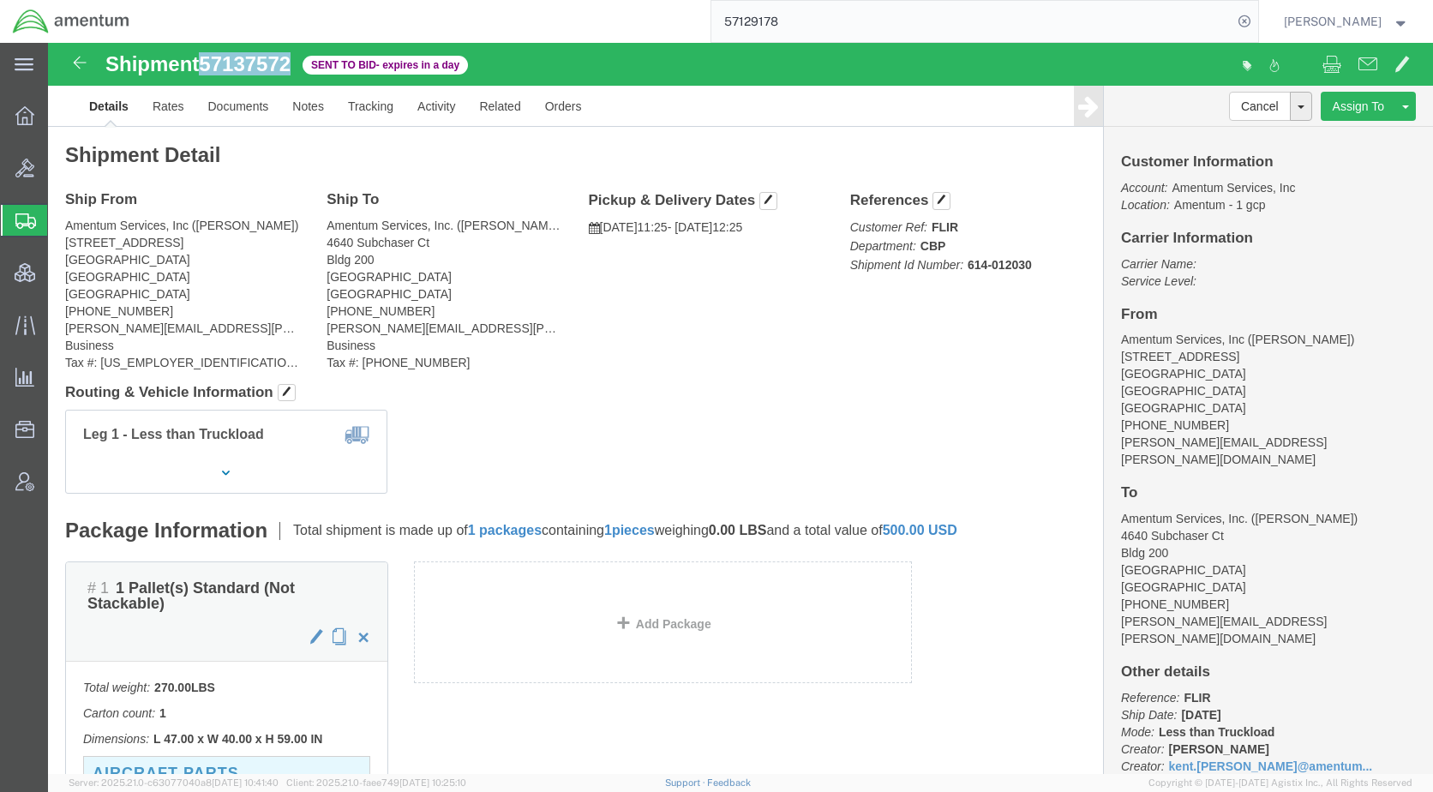
drag, startPoint x: 244, startPoint y: 22, endPoint x: 161, endPoint y: 27, distance: 83.2
click span "57137572"
copy span "57137572"
click at [61, 217] on span "Shipments" at bounding box center [54, 220] width 14 height 34
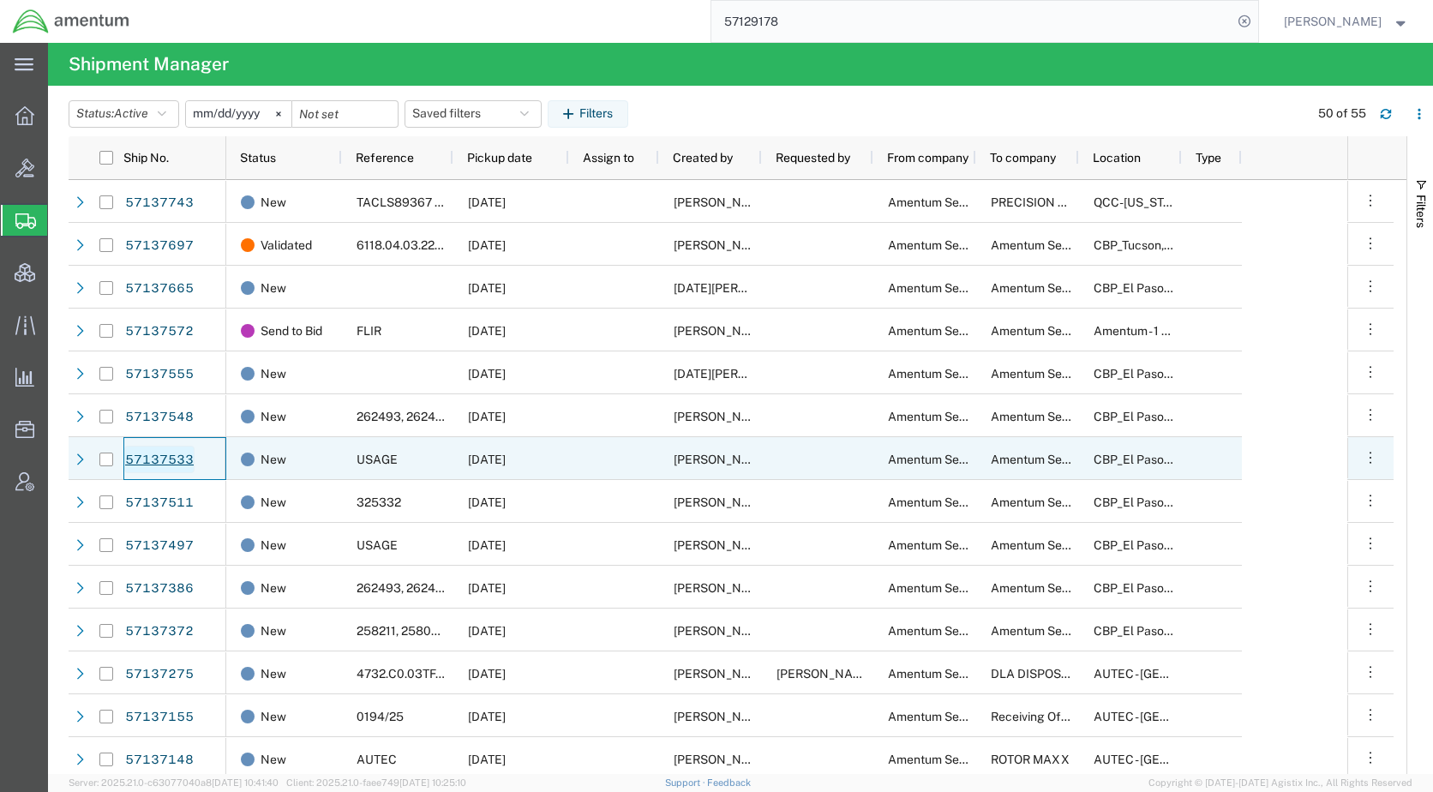
click at [168, 456] on link "57137533" at bounding box center [159, 459] width 70 height 27
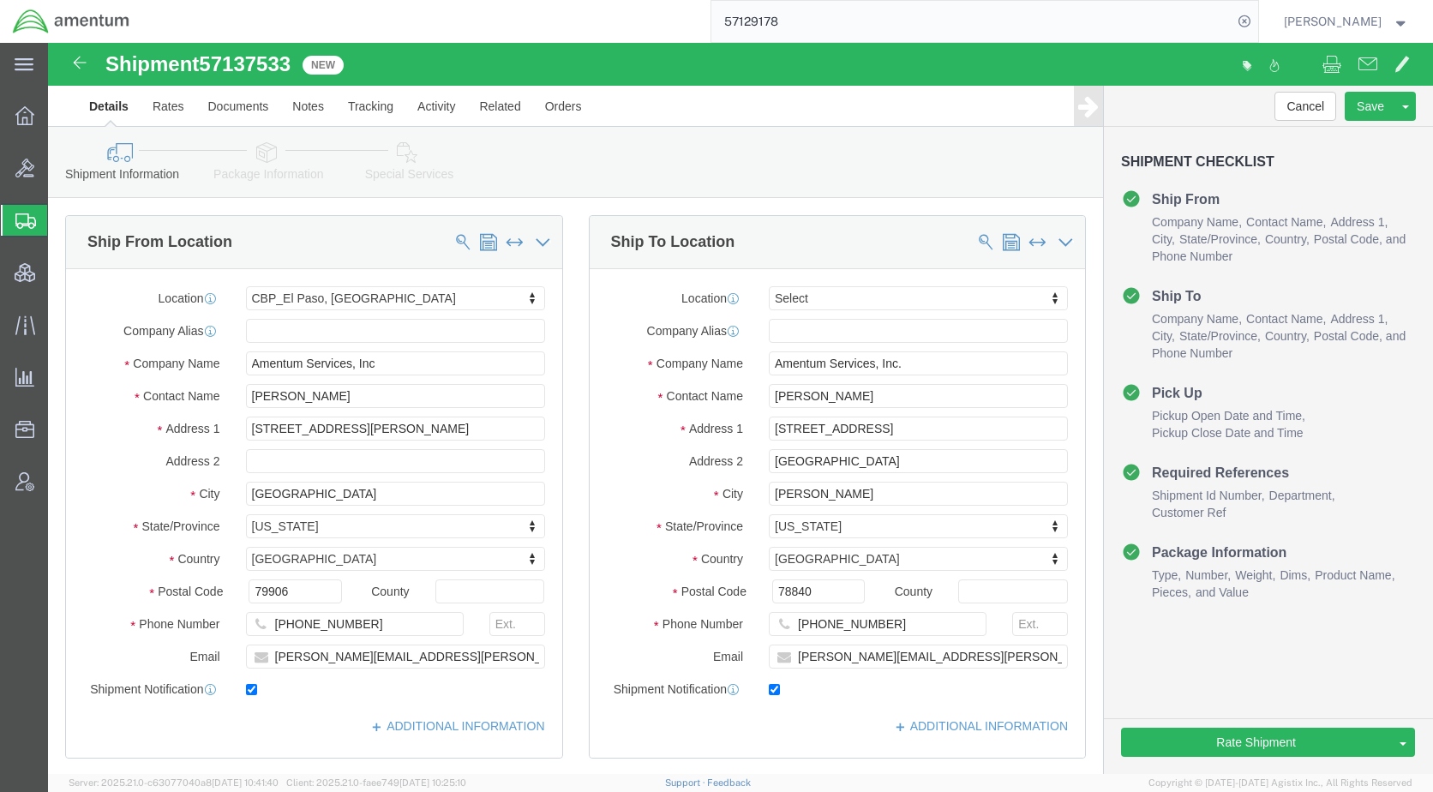
click icon
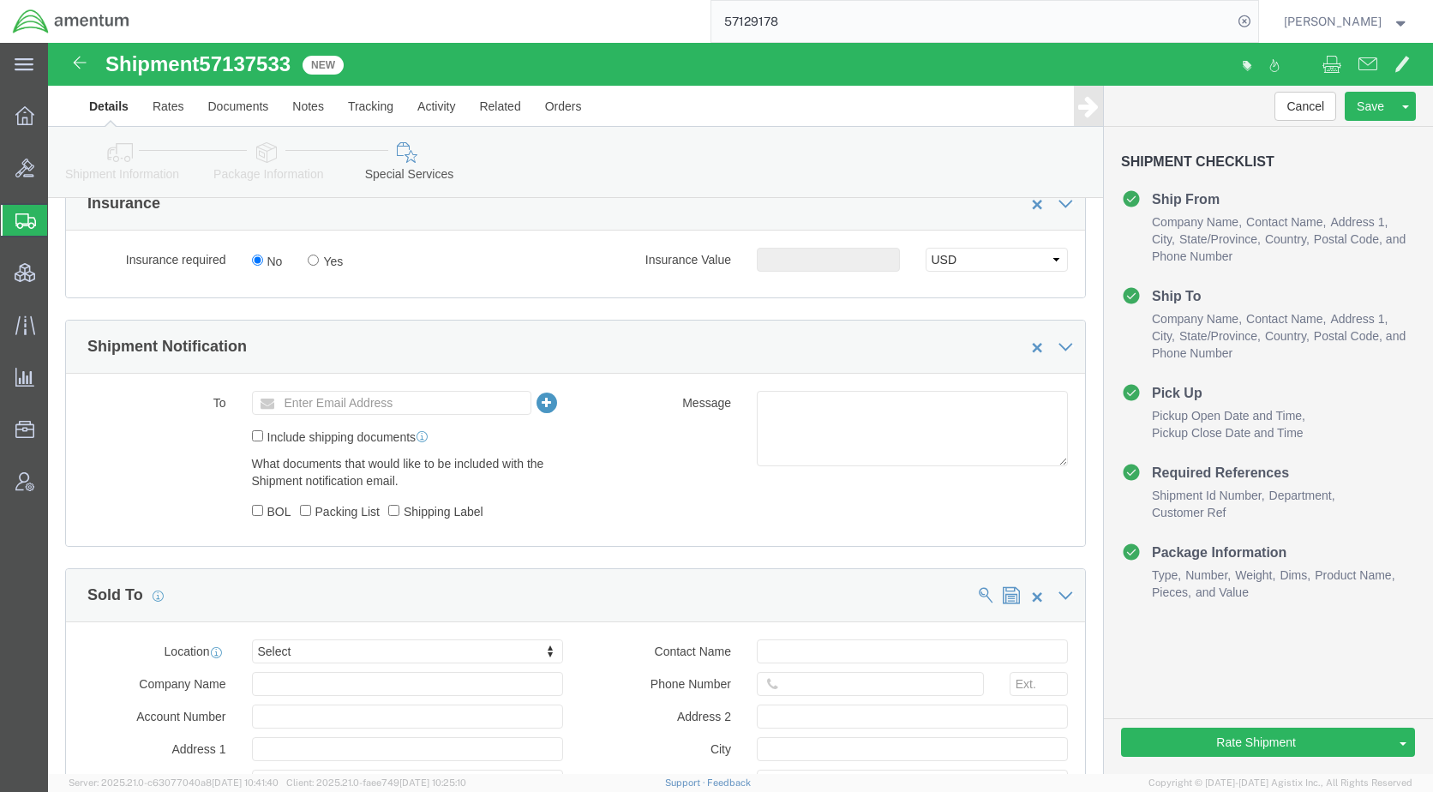
scroll to position [1114, 0]
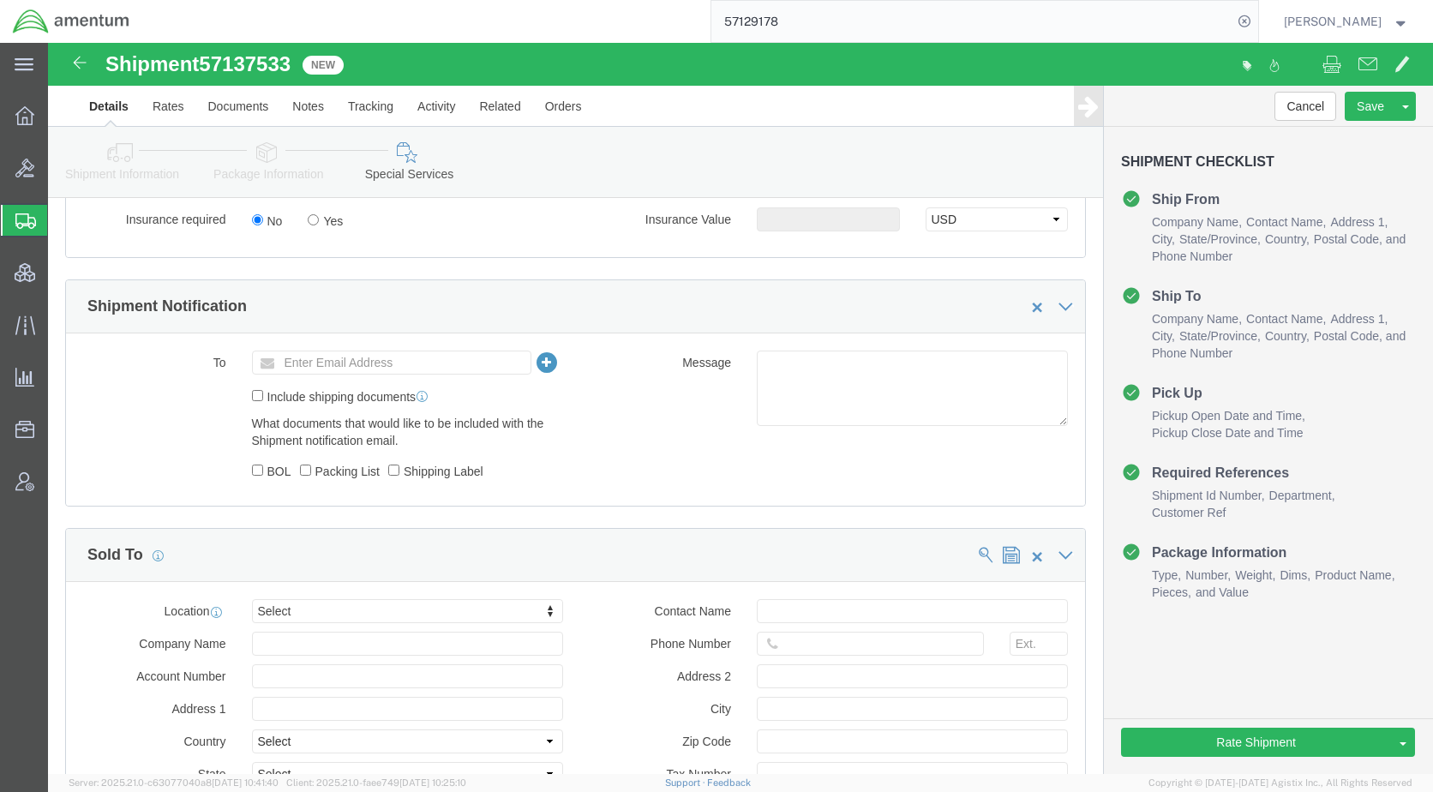
click div "To Enter Email Address Include shipping documents What documents that would lik…"
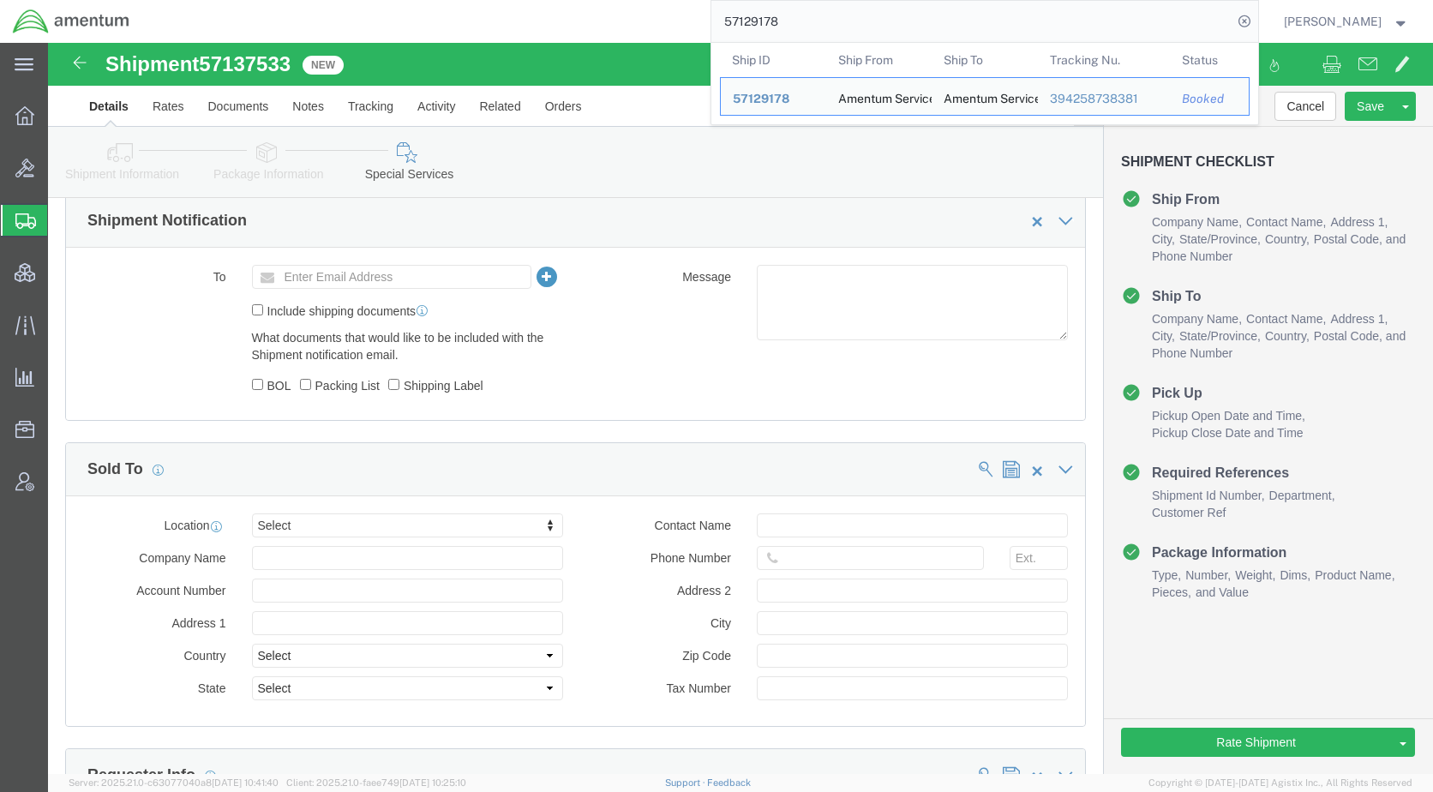
drag, startPoint x: 855, startPoint y: 24, endPoint x: 680, endPoint y: 30, distance: 174.9
click at [680, 30] on div "57129178 Ship ID Ship From Ship To Tracking Nu. Status Ship ID 57129178 Ship Fr…" at bounding box center [700, 21] width 1116 height 43
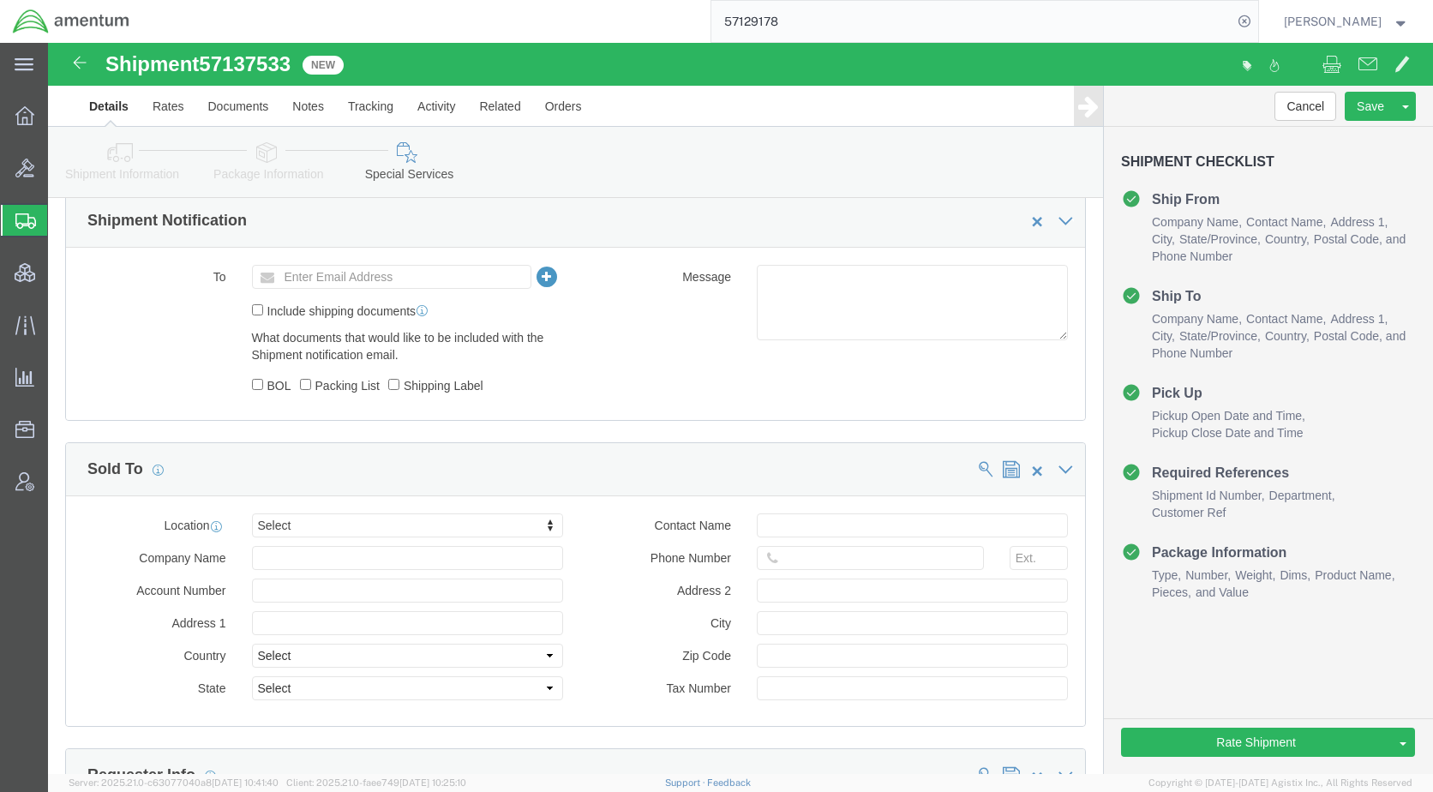
paste input "088573"
type input "57088573"
click at [1256, 22] on icon at bounding box center [1244, 21] width 24 height 24
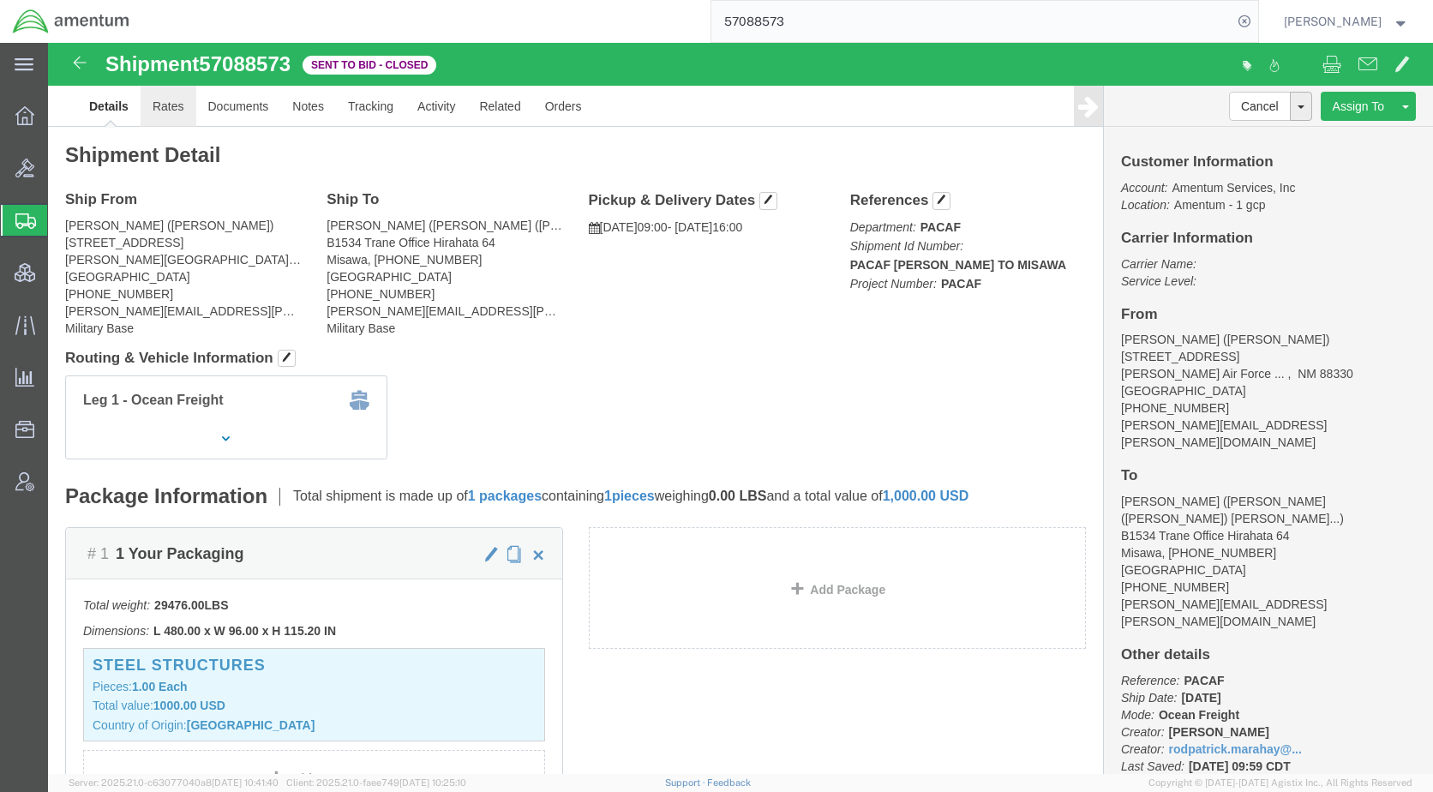
click link "Rates"
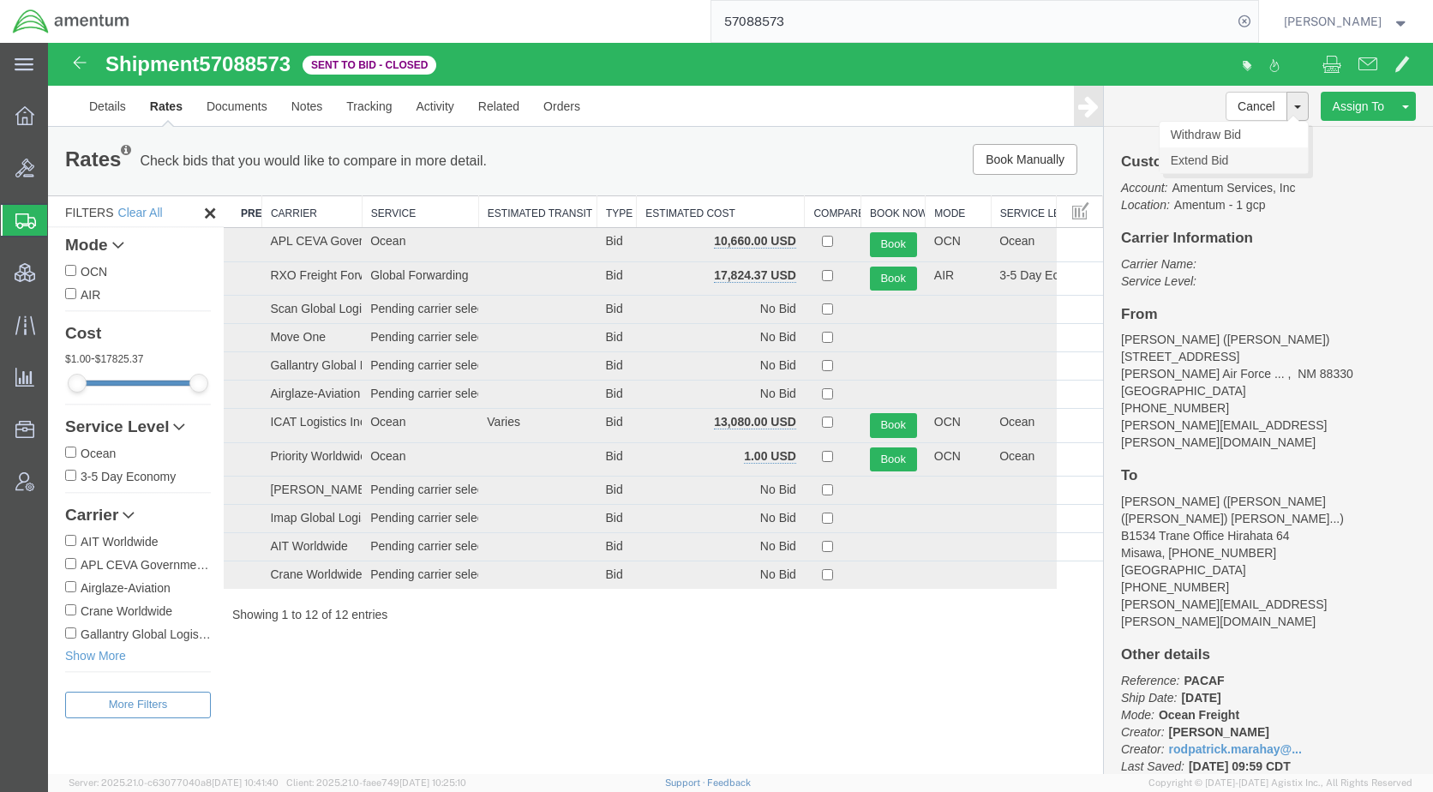
click at [1209, 163] on link "Extend Bid" at bounding box center [1234, 160] width 148 height 26
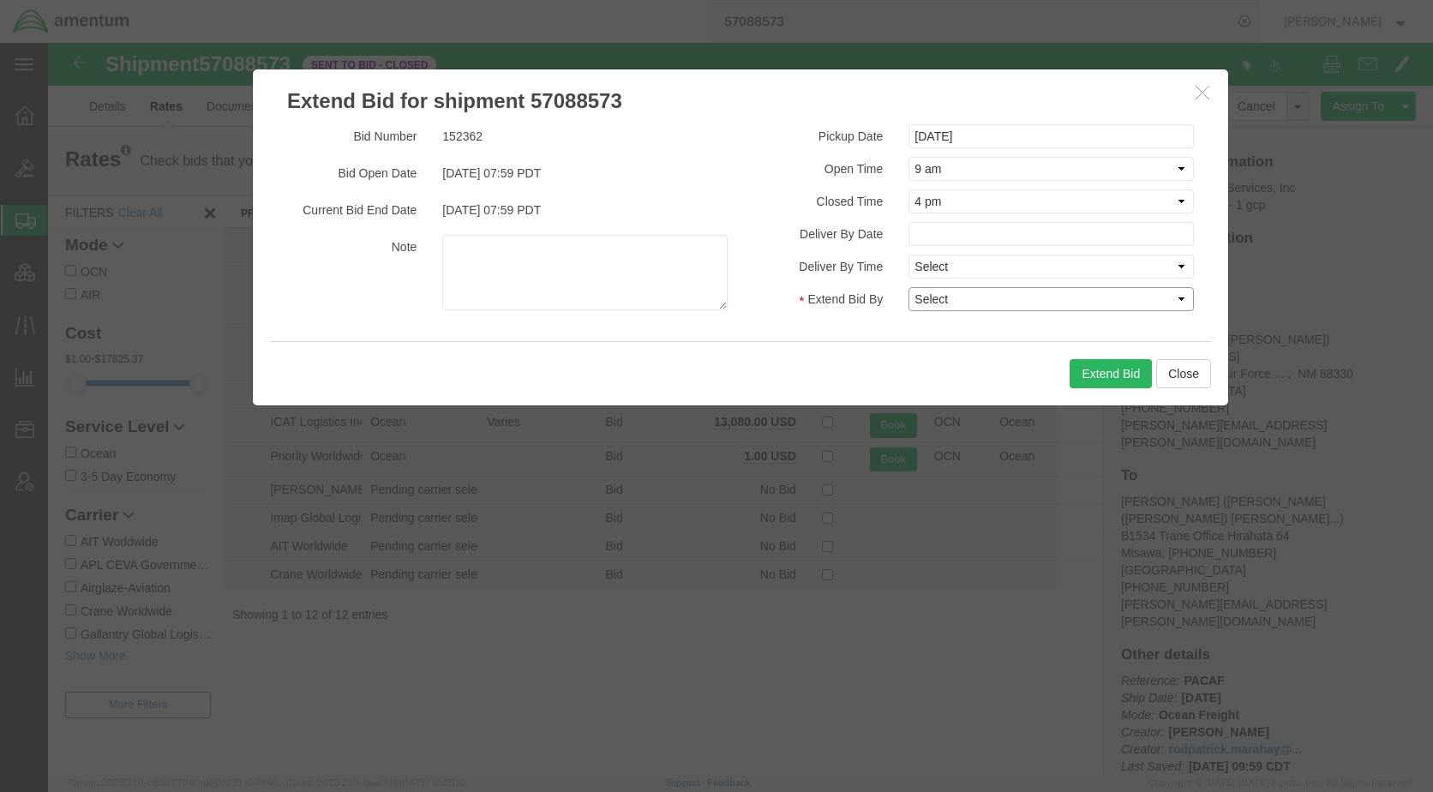
click at [989, 307] on select "Select 30 Min (Rush) 1 Hour (Rush) 2 Hours (Rush) 4 Hours (Rush) 8 Hours (Rush)…" at bounding box center [1051, 299] width 285 height 24
select select "0.5"
click at [909, 287] on select "Select 30 Min (Rush) 1 Hour (Rush) 2 Hours (Rush) 4 Hours (Rush) 8 Hours (Rush)…" at bounding box center [1051, 299] width 285 height 24
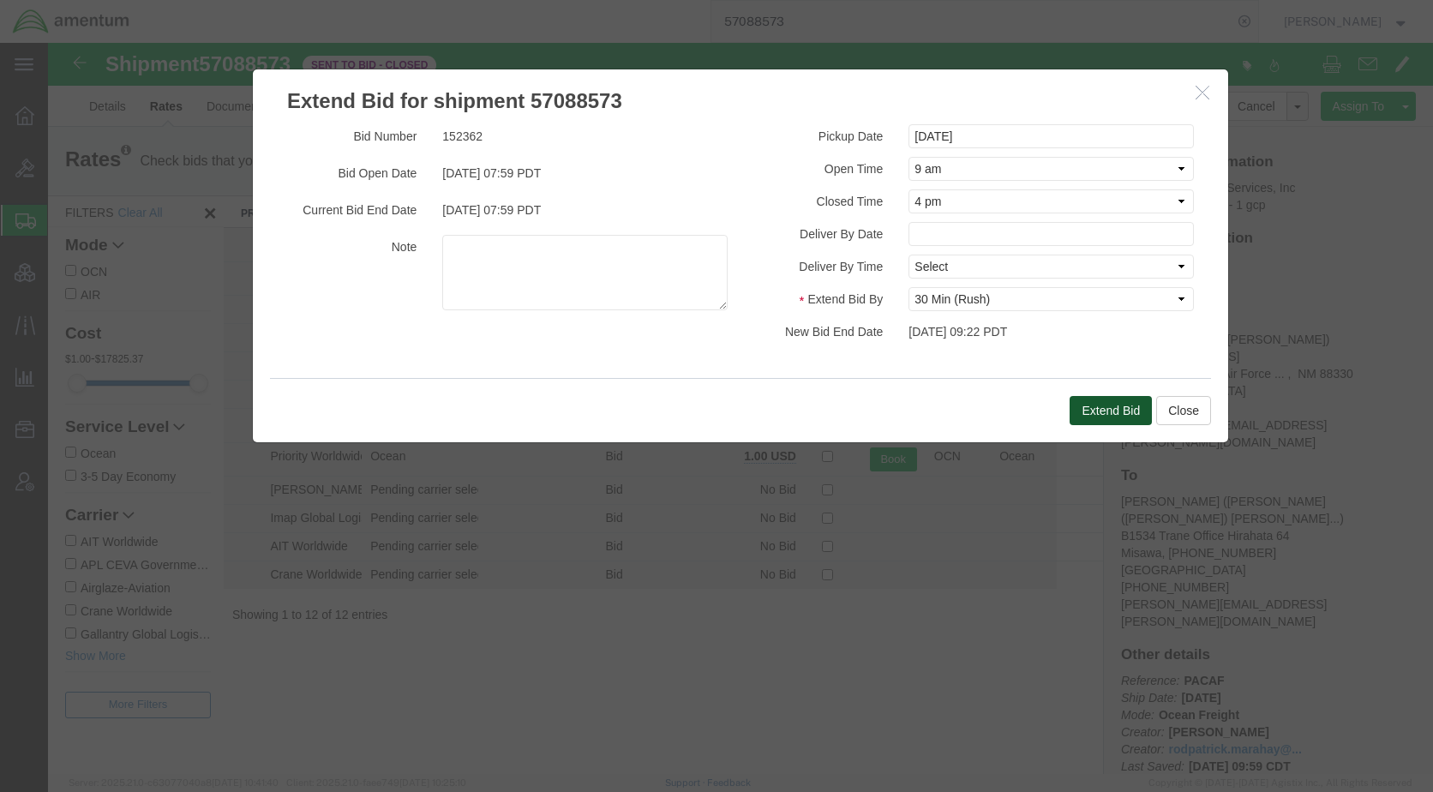
click at [1094, 408] on button "Extend Bid" at bounding box center [1111, 410] width 82 height 29
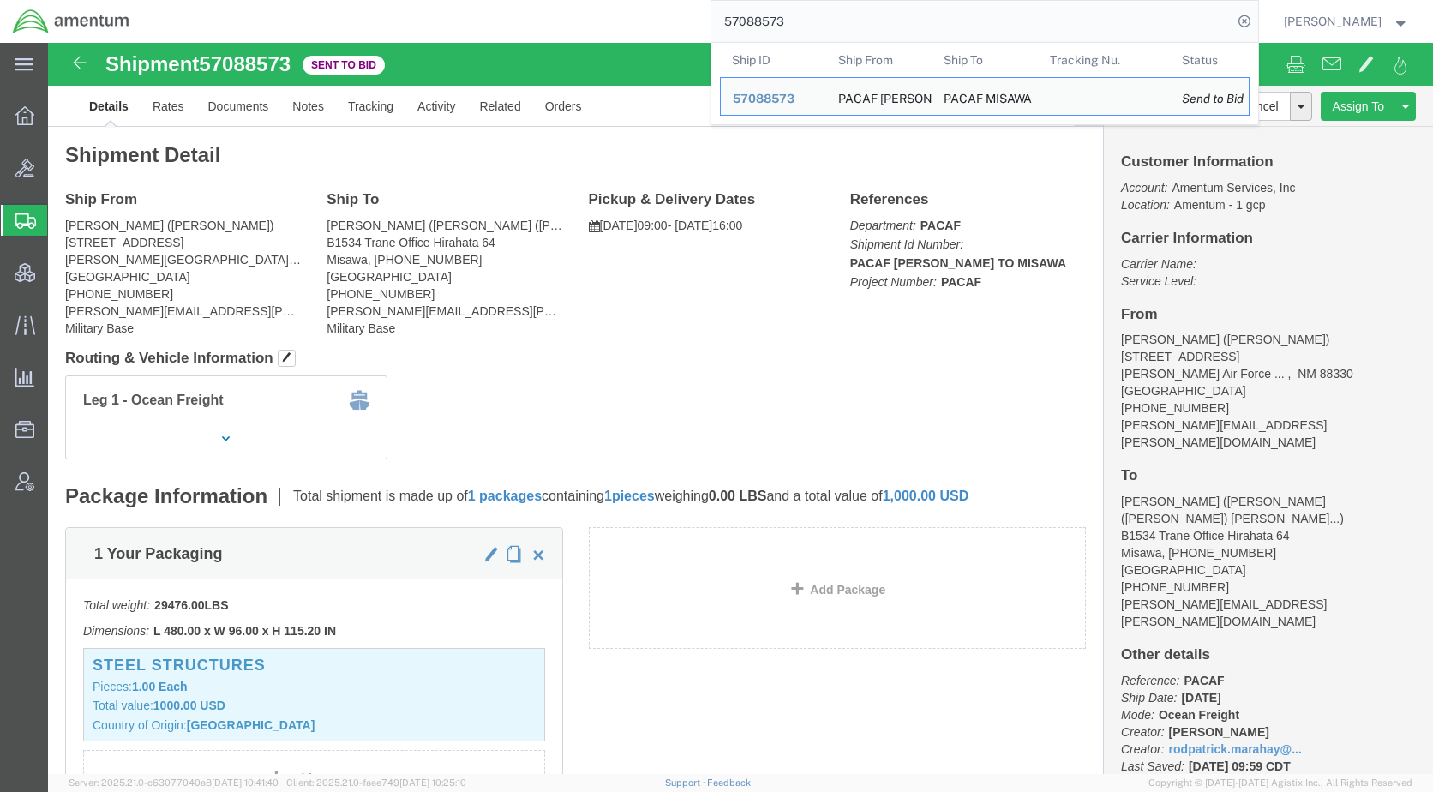
drag, startPoint x: 843, startPoint y: 33, endPoint x: 747, endPoint y: 32, distance: 96.0
click at [747, 32] on input "57088573" at bounding box center [971, 21] width 521 height 41
click at [795, 98] on span "57088573" at bounding box center [764, 99] width 62 height 14
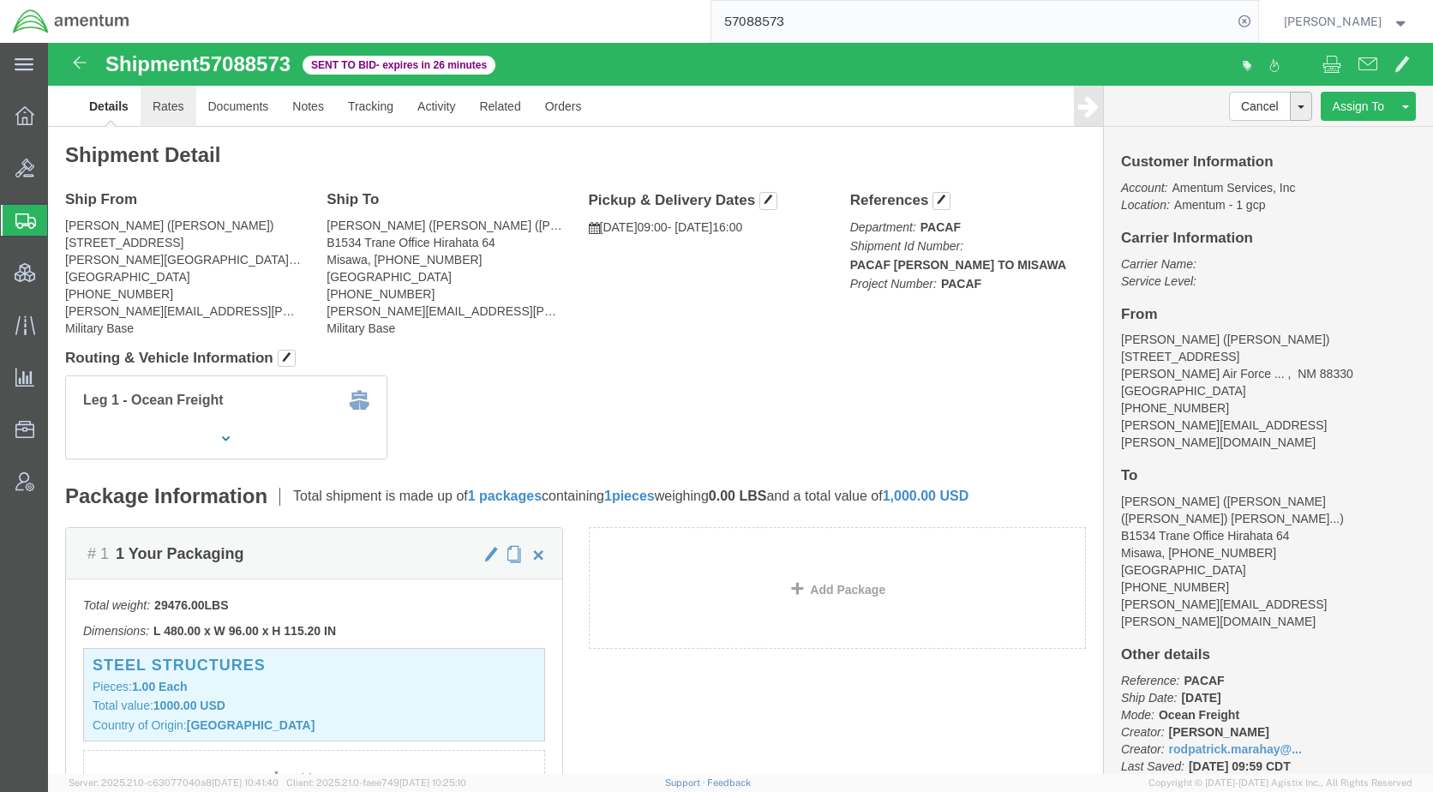
click link "Rates"
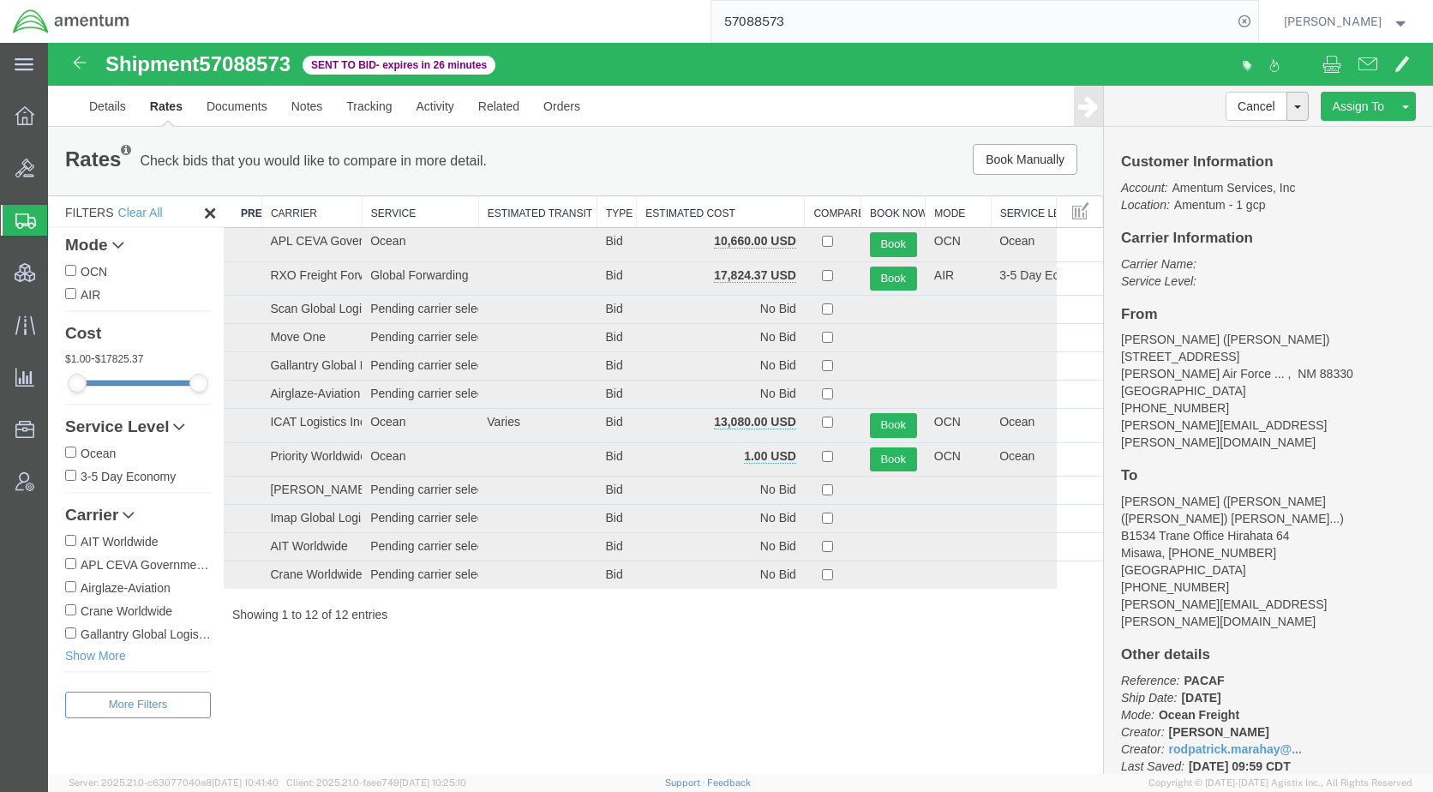
click at [684, 213] on th "Estimated Cost" at bounding box center [721, 212] width 168 height 32
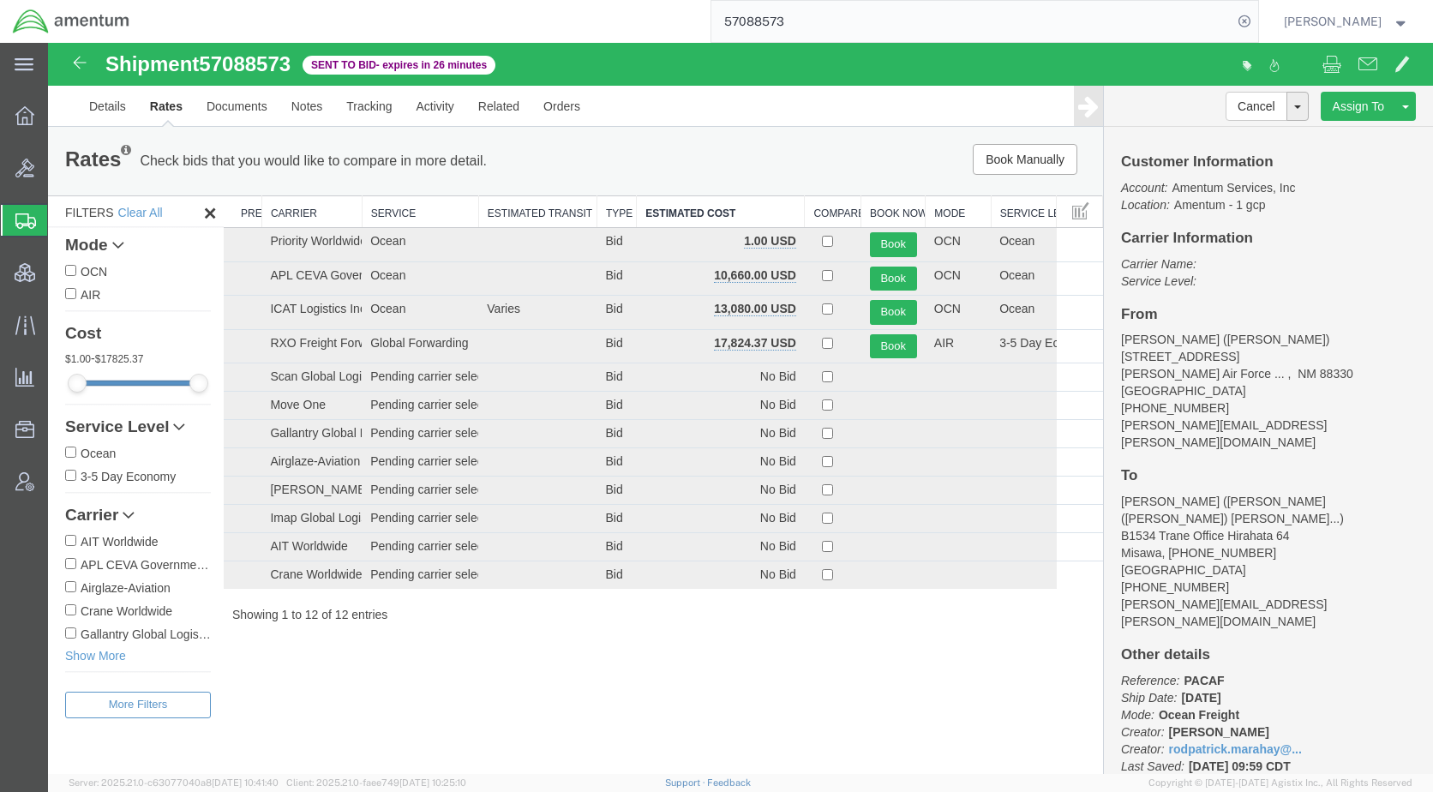
click at [506, 710] on div "Shipment 57088573 12 of 12 Sent to Bid - expires in 26 minutes Details Rates Do…" at bounding box center [740, 408] width 1385 height 731
click at [122, 108] on link "Details" at bounding box center [107, 106] width 61 height 41
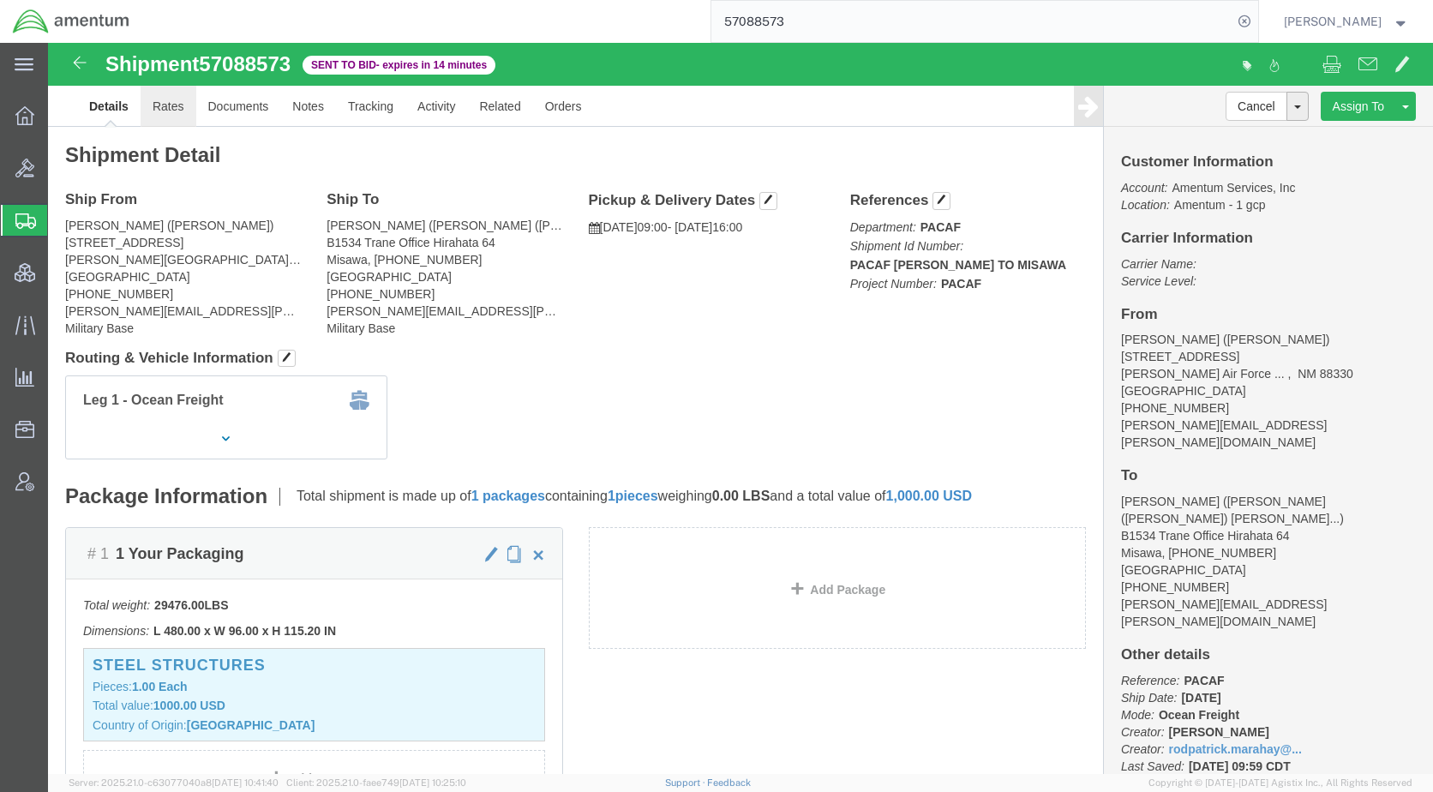
click link "Rates"
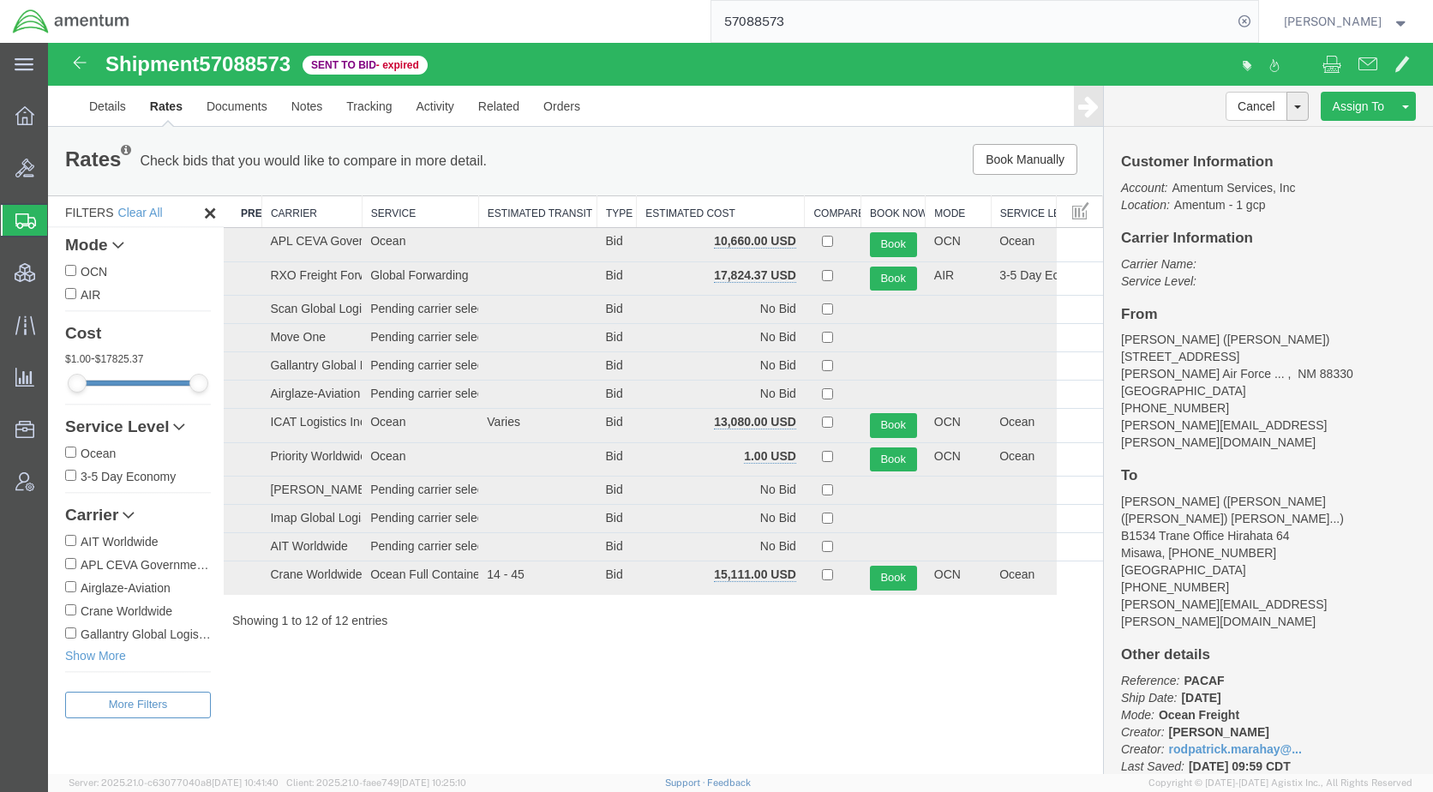
click at [708, 202] on th "Estimated Cost" at bounding box center [721, 212] width 168 height 32
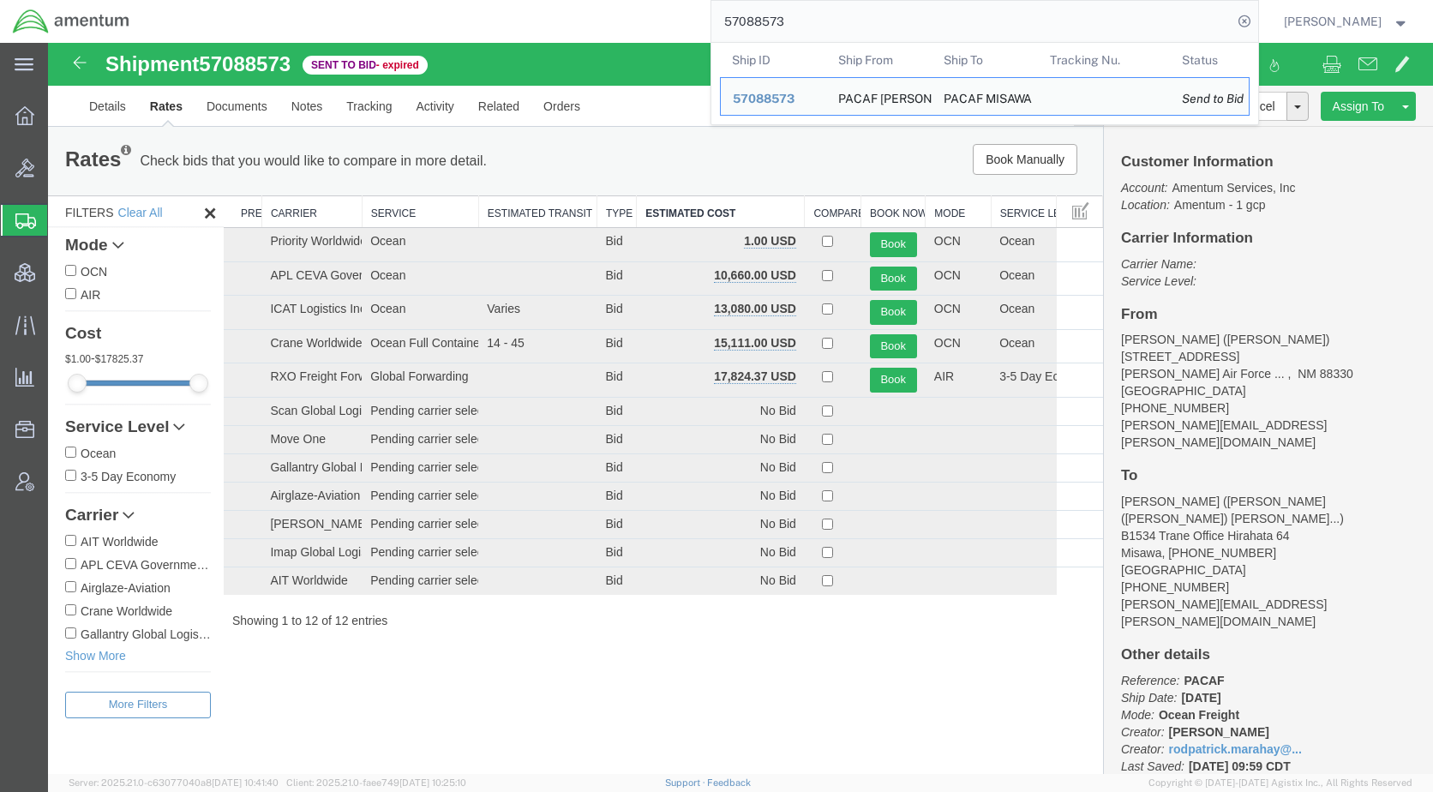
drag, startPoint x: 842, startPoint y: 21, endPoint x: 723, endPoint y: 21, distance: 118.3
click at [721, 21] on div "57088573 Ship ID Ship From Ship To Tracking Nu. Status Ship ID 57088573 Ship Fr…" at bounding box center [700, 21] width 1116 height 43
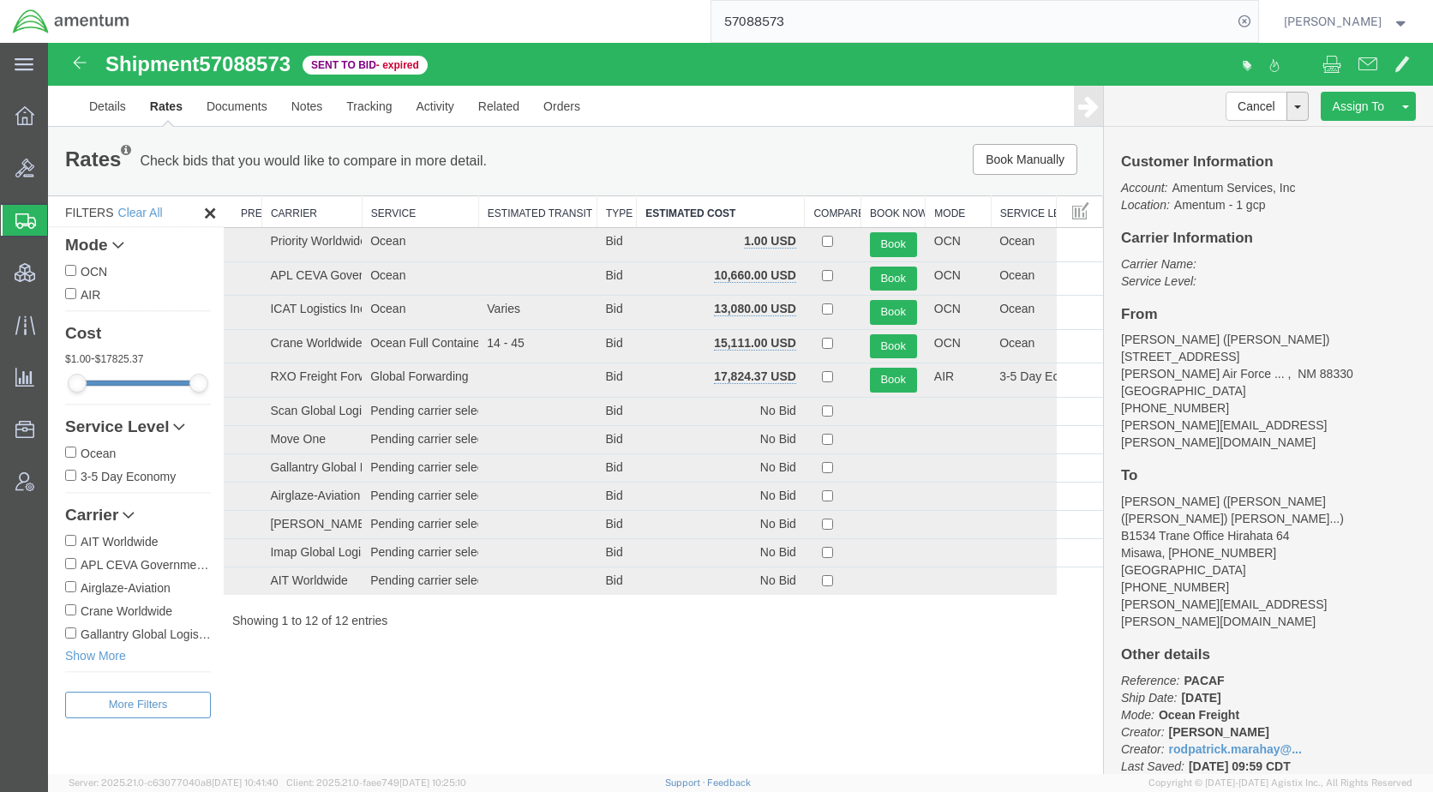
paste input "414"
click at [1256, 21] on icon at bounding box center [1244, 21] width 24 height 24
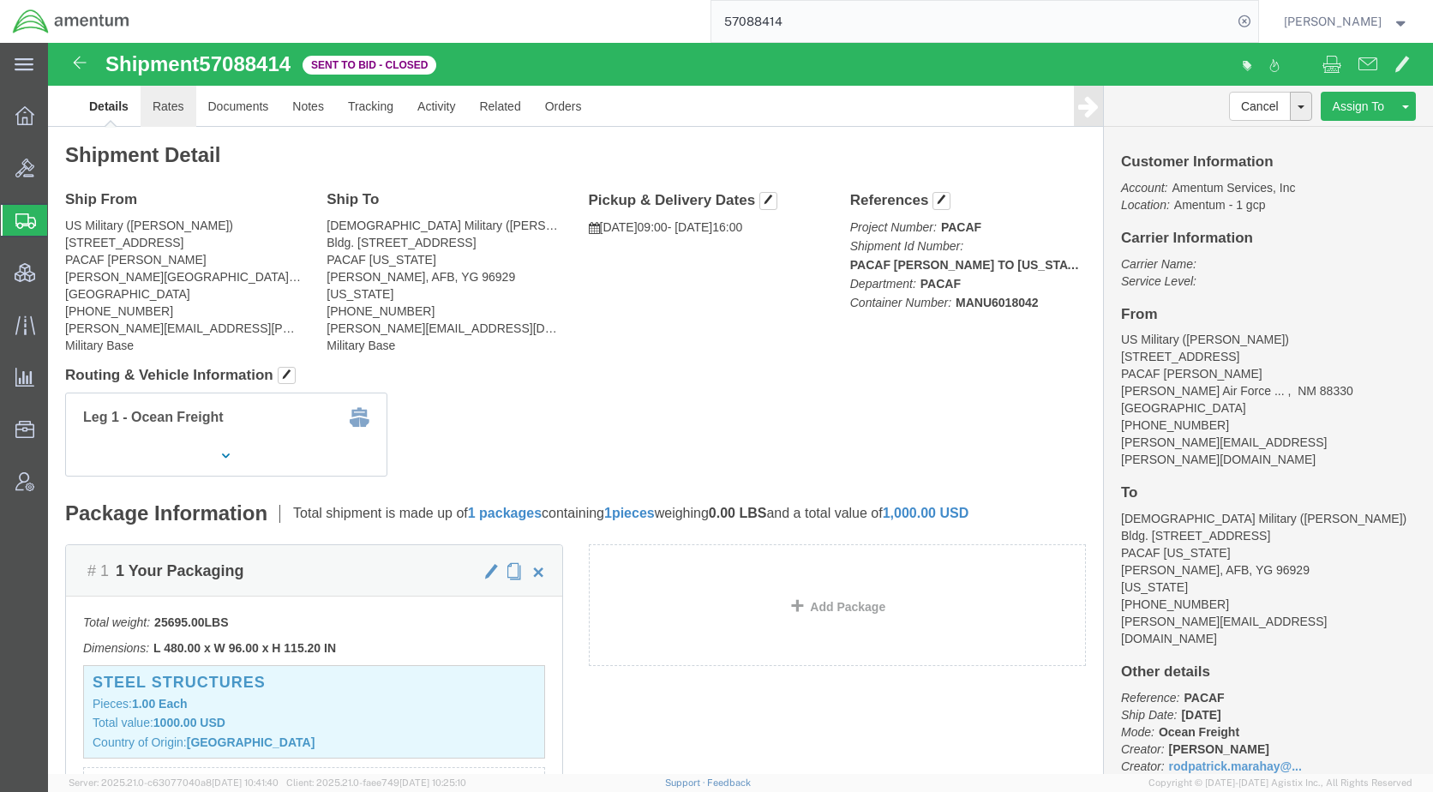
drag, startPoint x: 114, startPoint y: 65, endPoint x: 140, endPoint y: 88, distance: 34.6
click link "Rates"
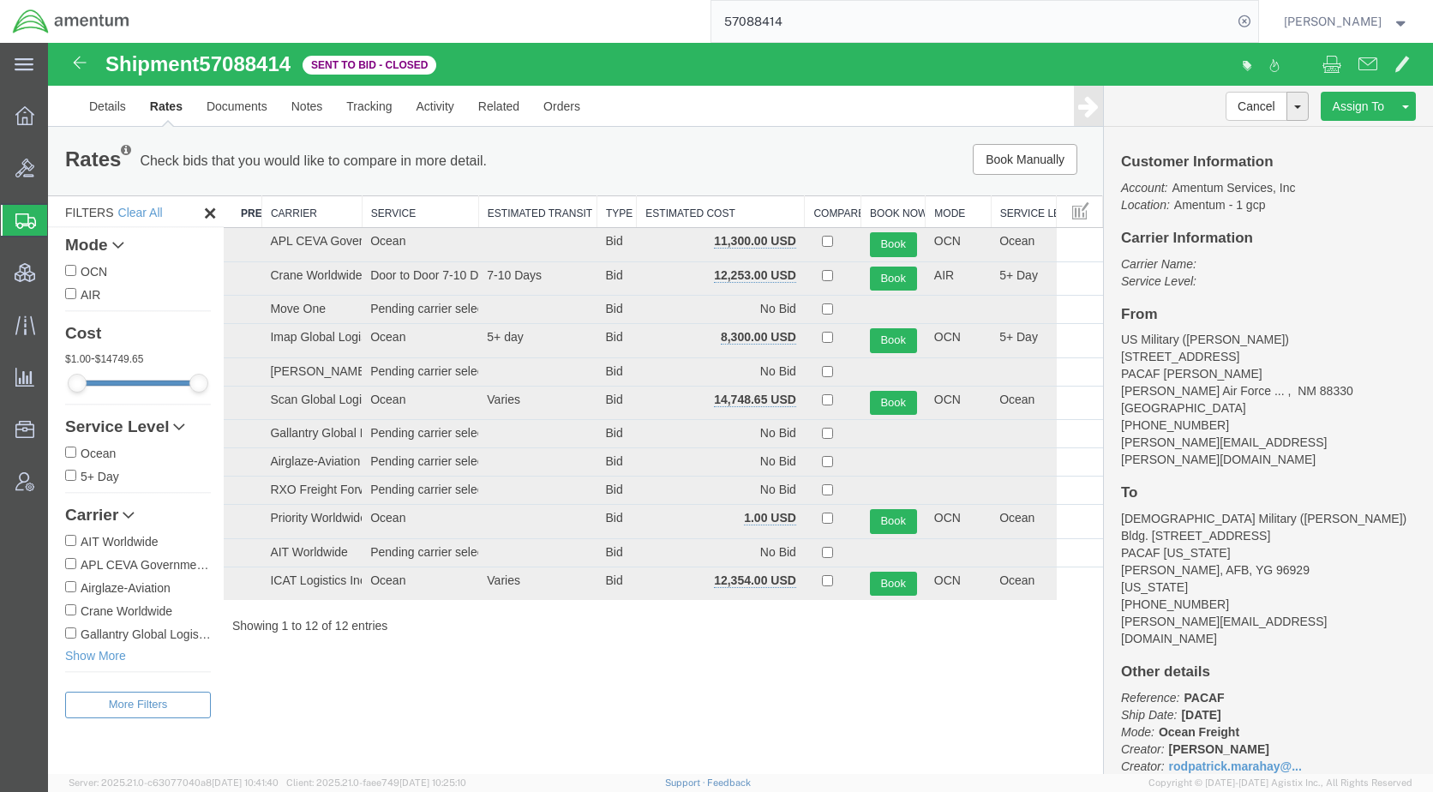
click at [684, 217] on th "Estimated Cost" at bounding box center [721, 212] width 168 height 32
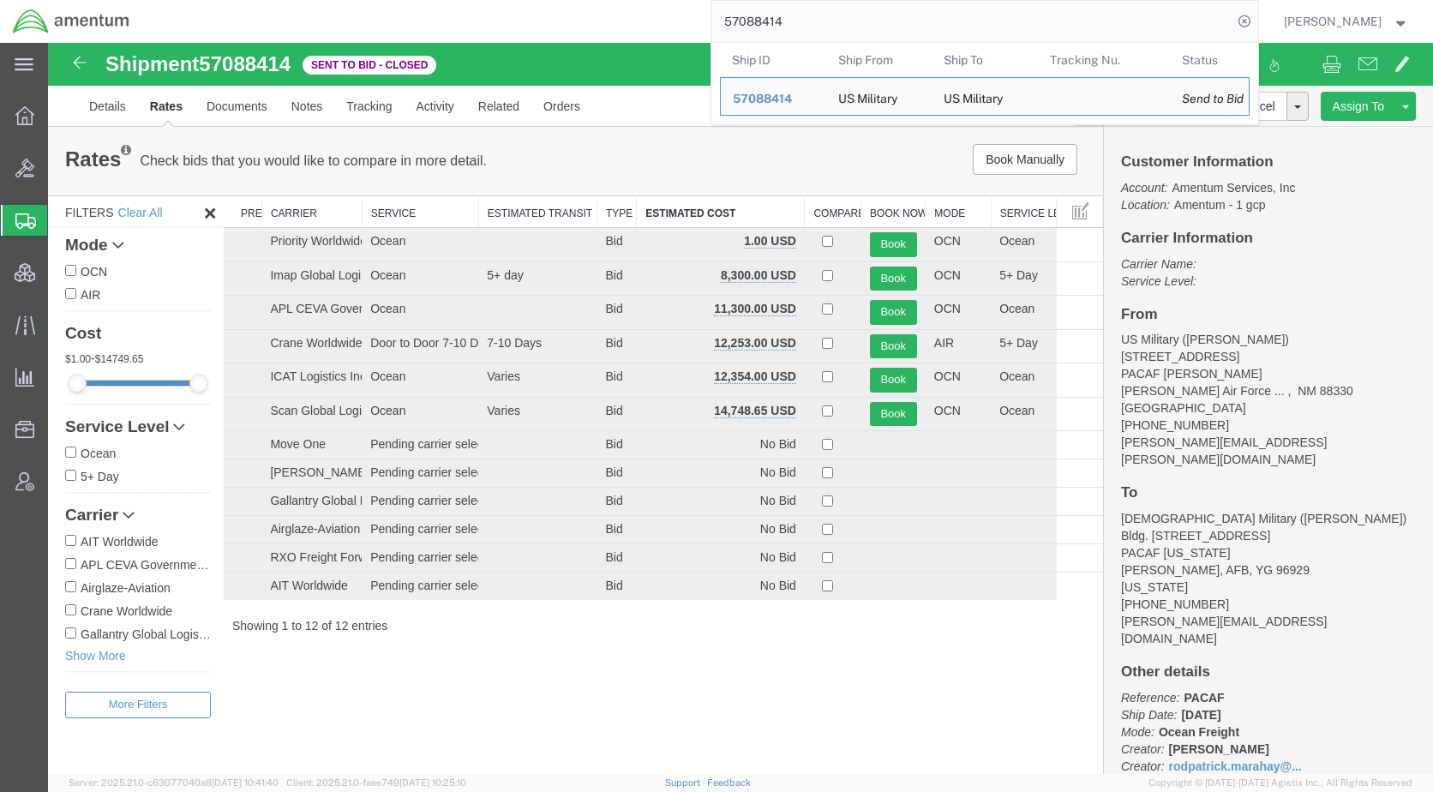
drag, startPoint x: 915, startPoint y: 6, endPoint x: 665, endPoint y: 12, distance: 249.5
click at [666, 12] on div "57088414 Ship ID Ship From Ship To Tracking Nu. Status Ship ID 57088414 Ship Fr…" at bounding box center [700, 21] width 1116 height 43
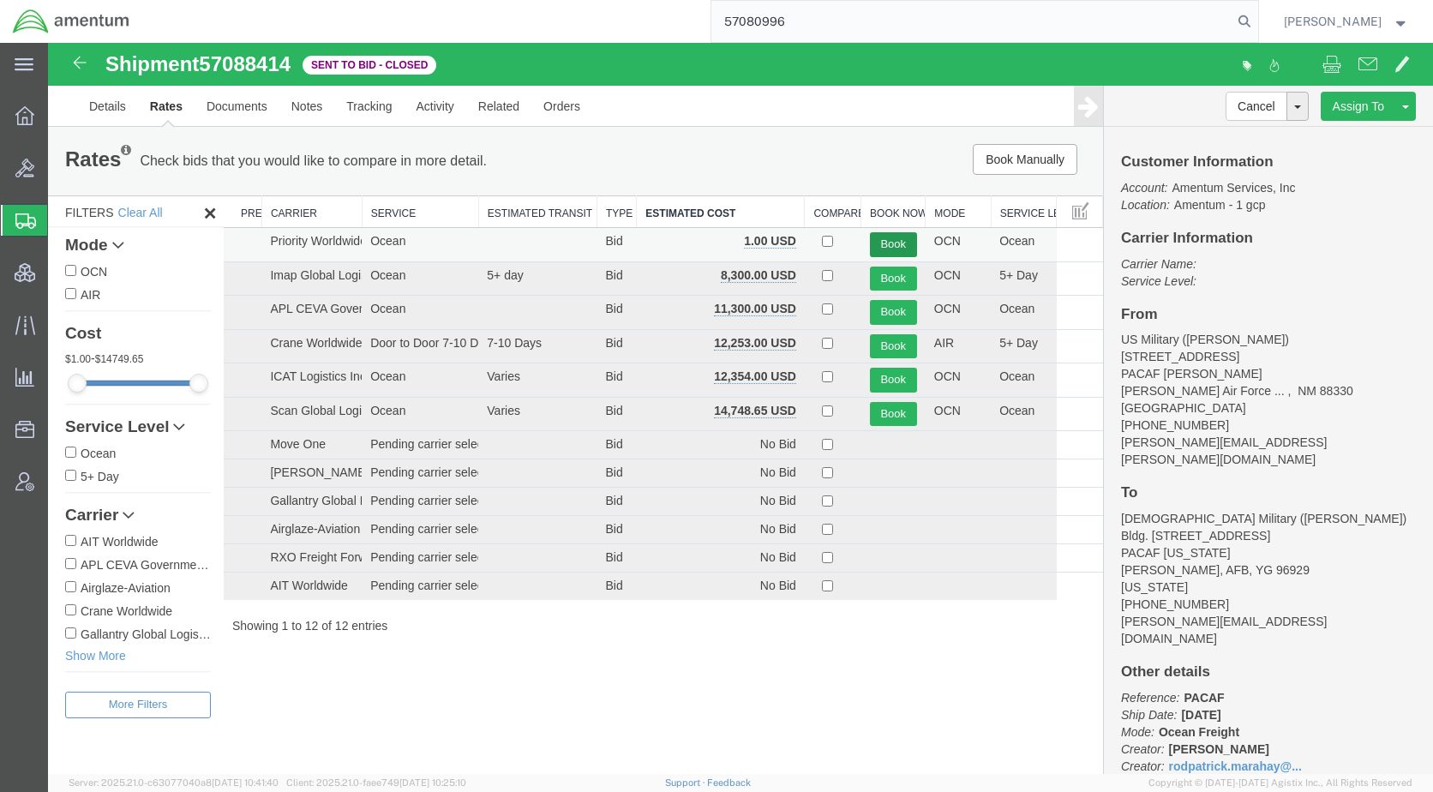
type input "57080996"
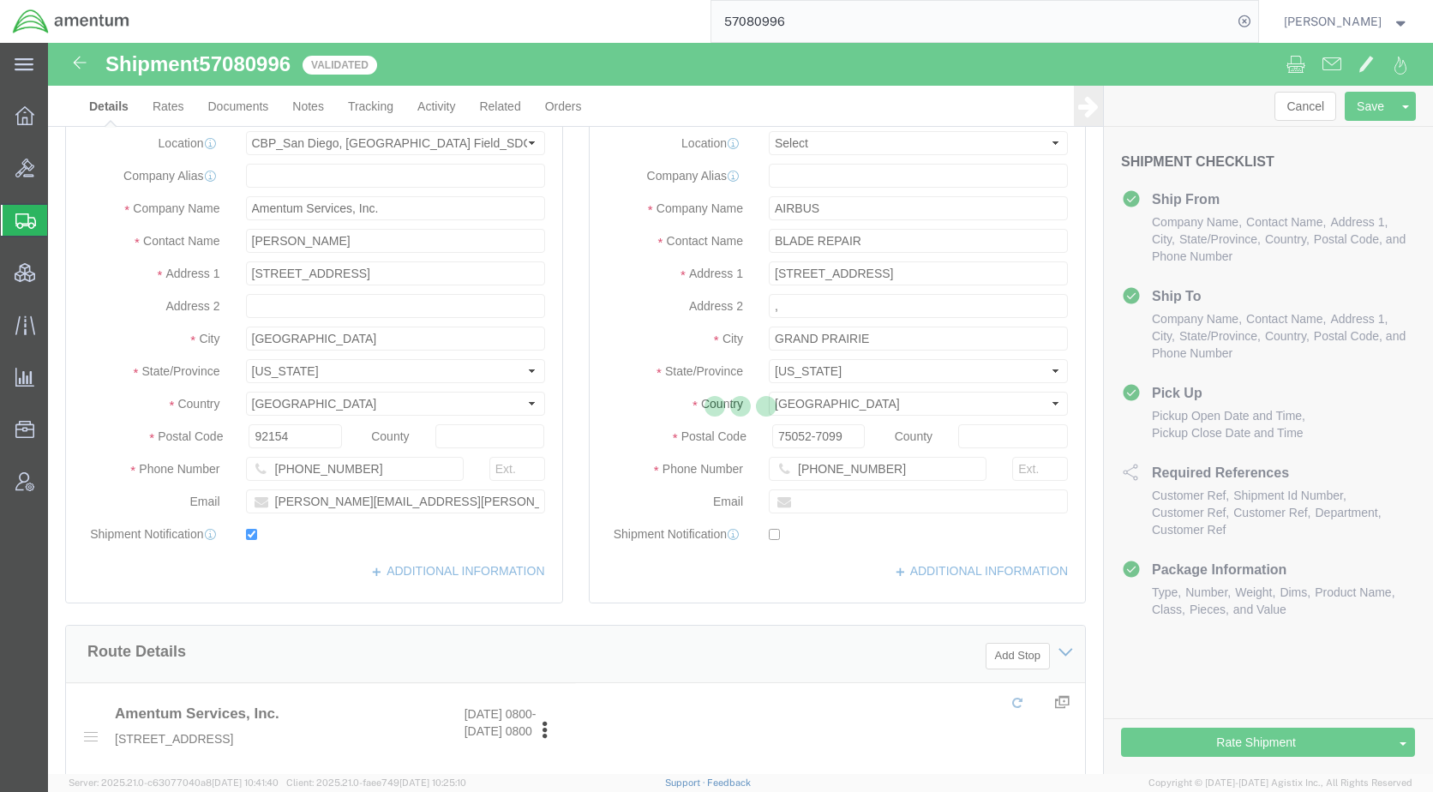
select select "49947"
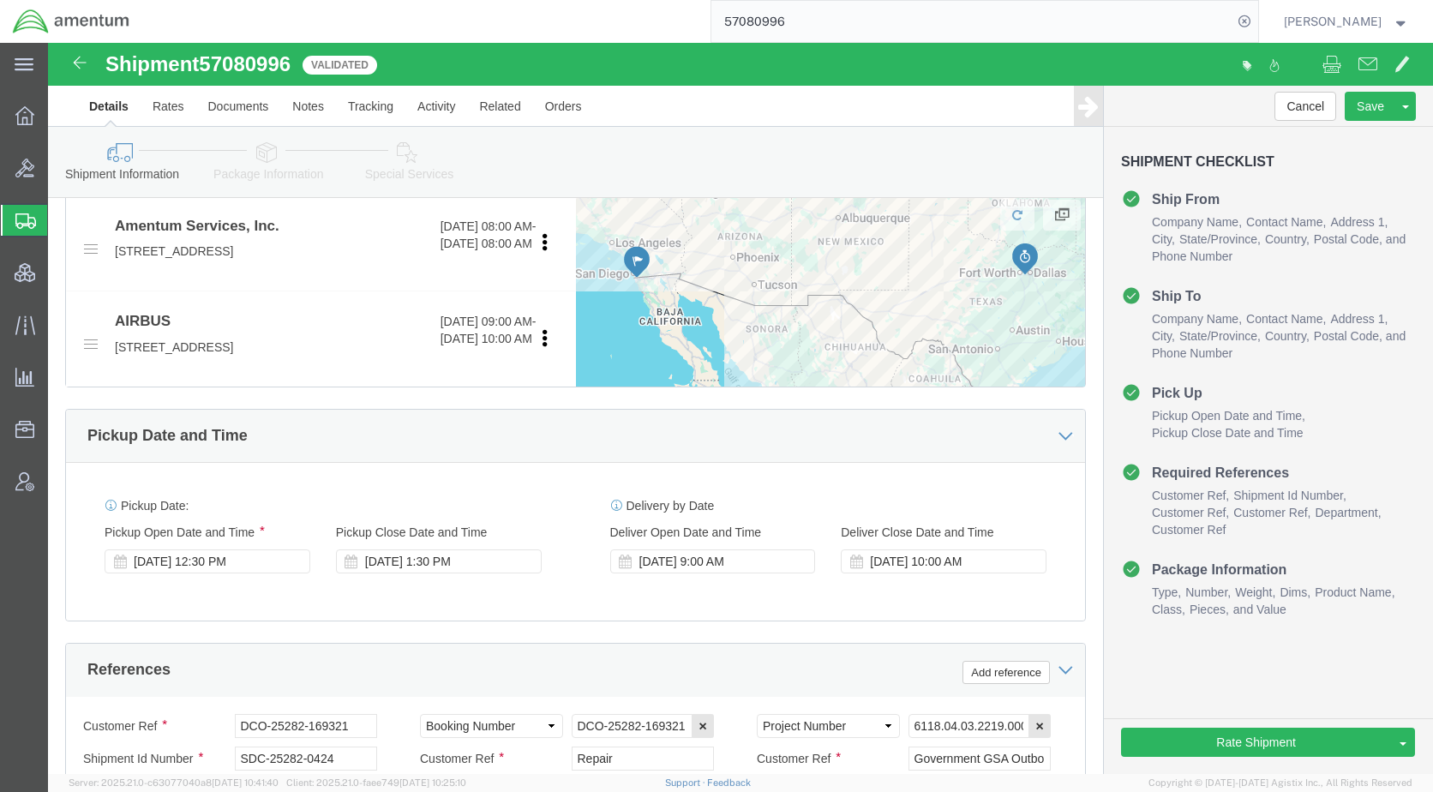
scroll to position [771, 0]
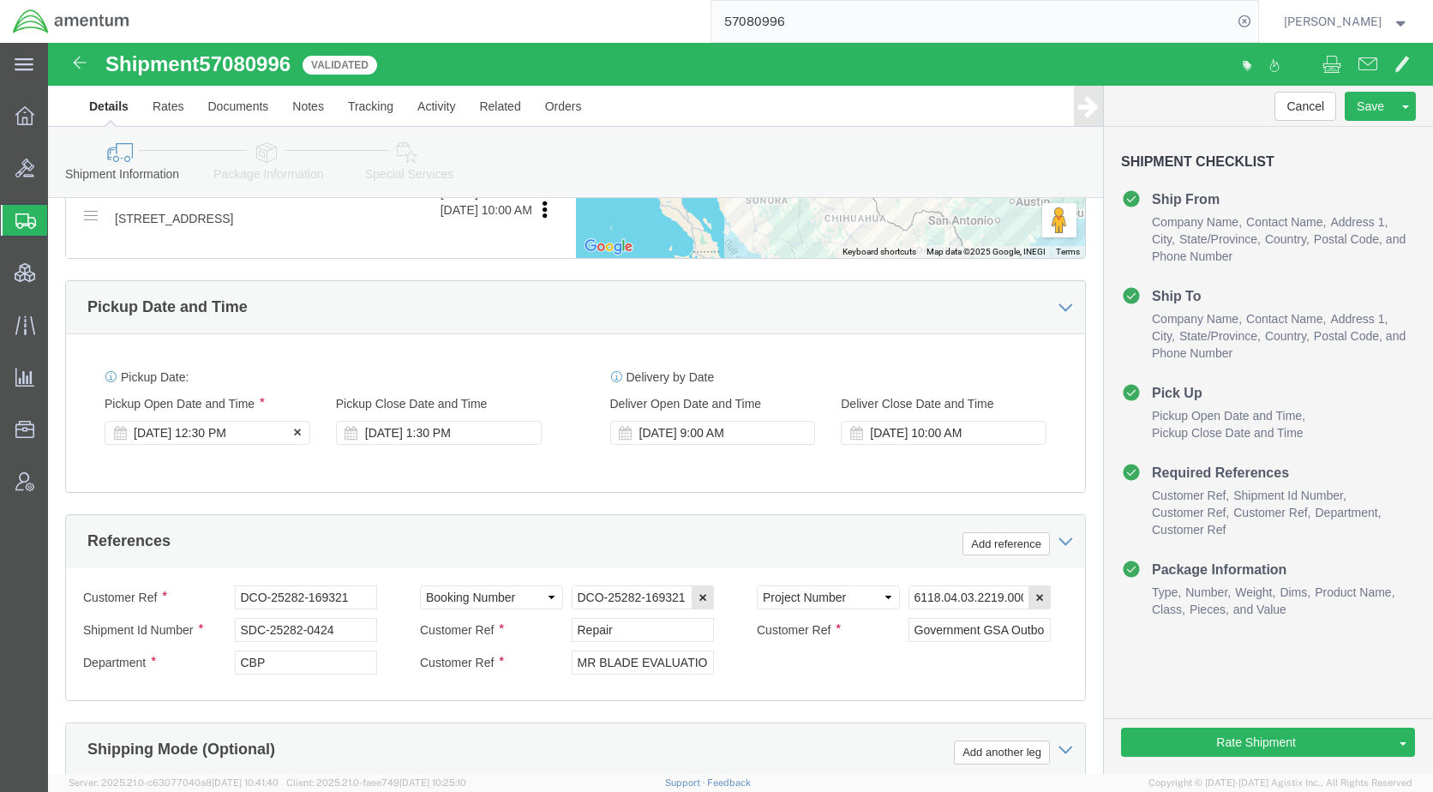
click div "[DATE] 12:30 PM"
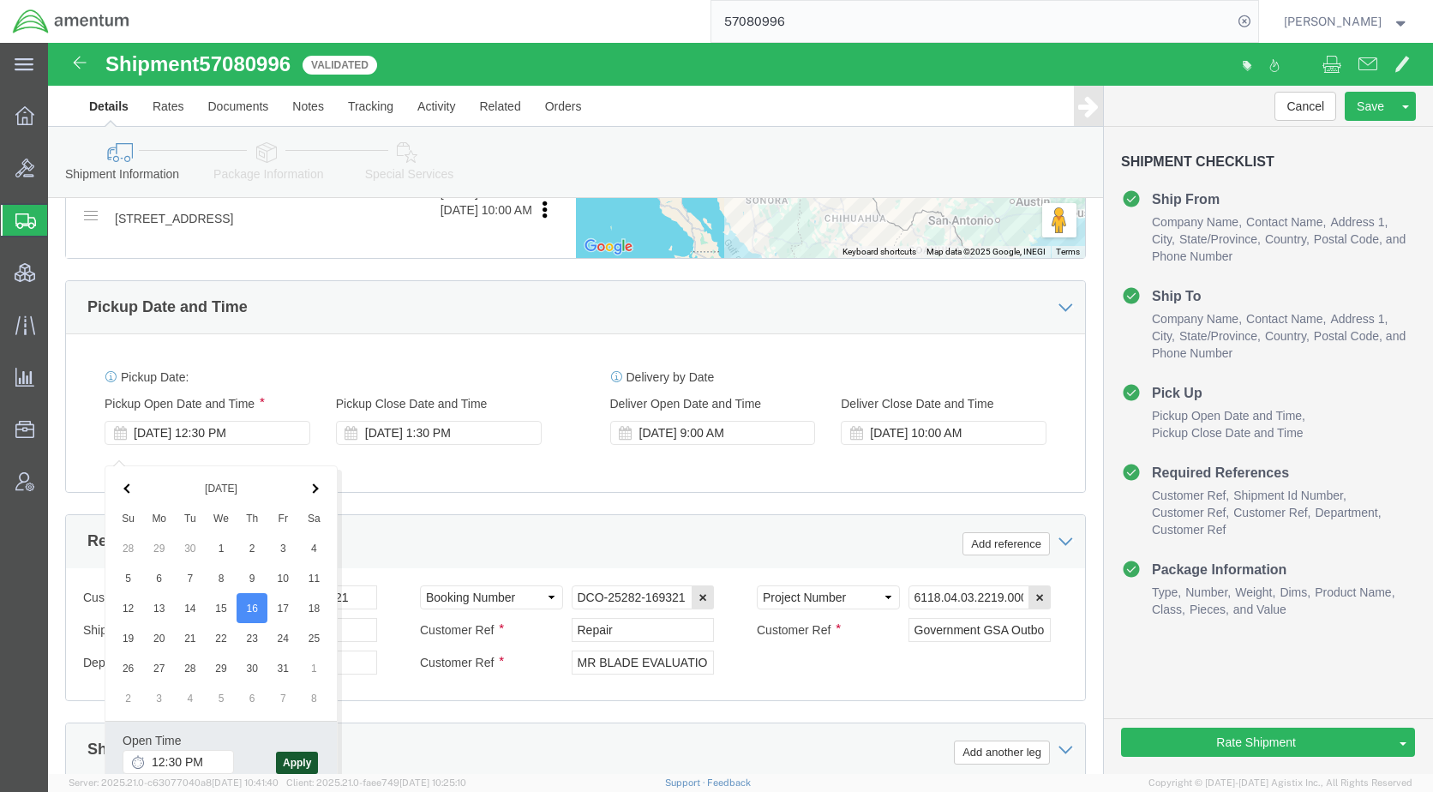
click button "Apply"
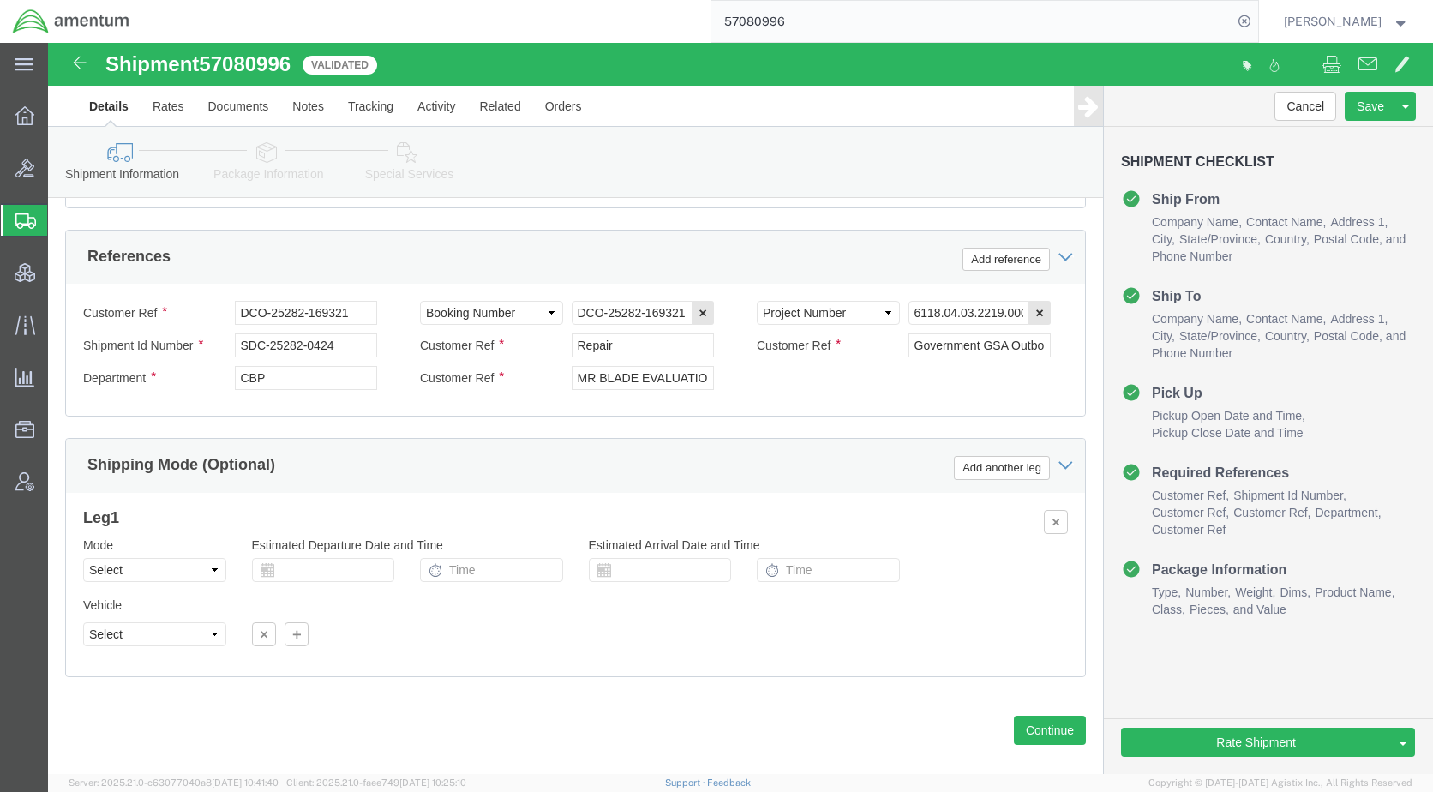
scroll to position [1096, 0]
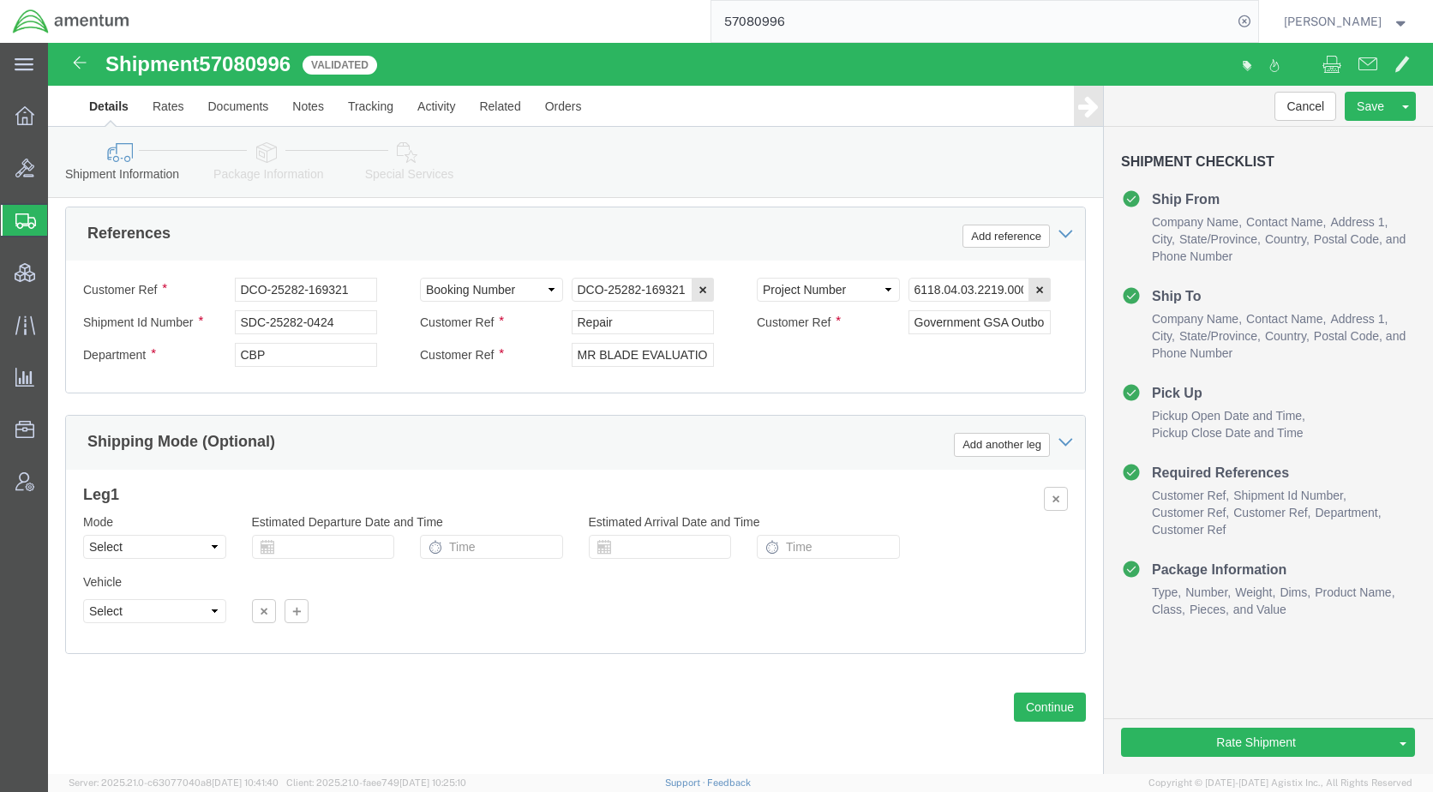
click link "Package Information"
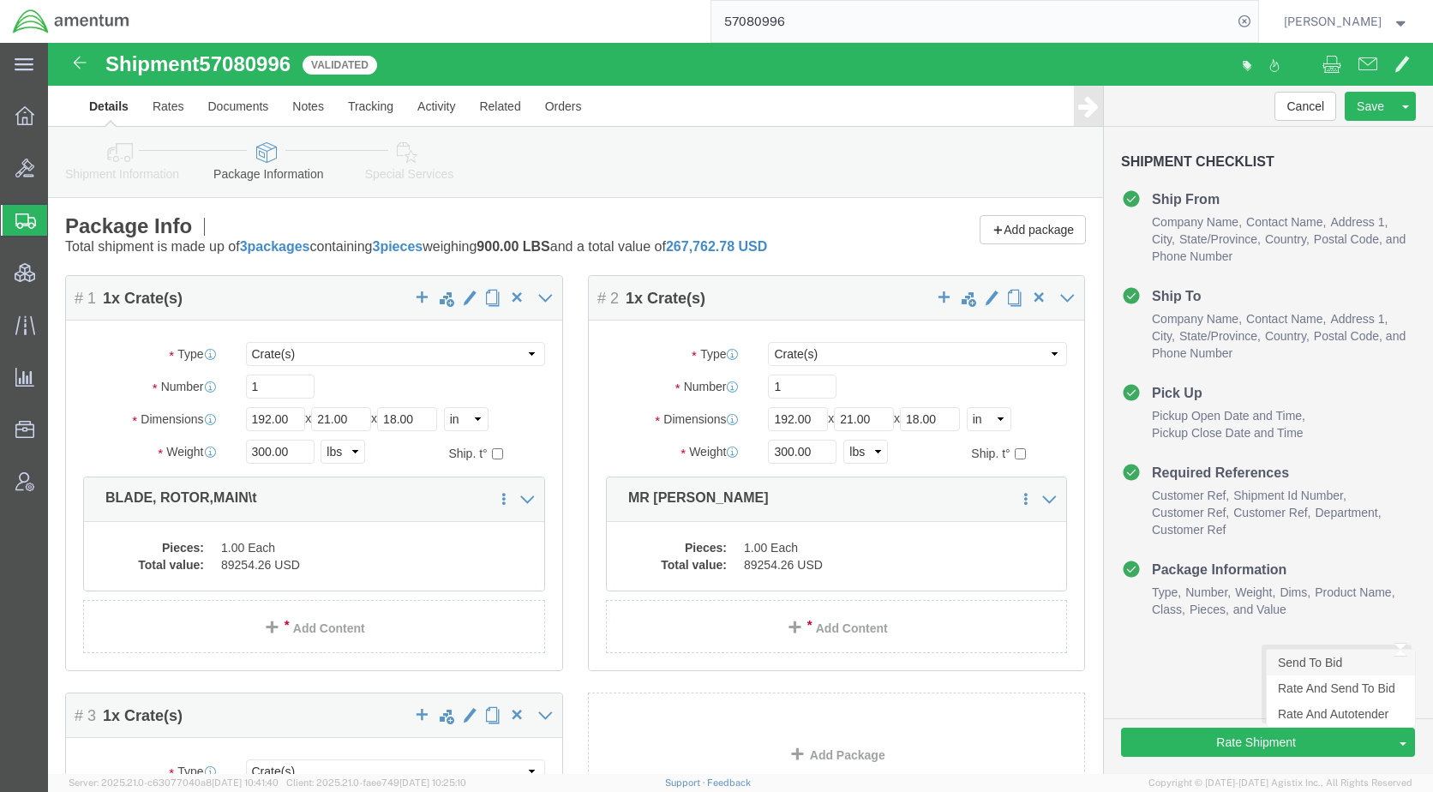
click link "Send To Bid"
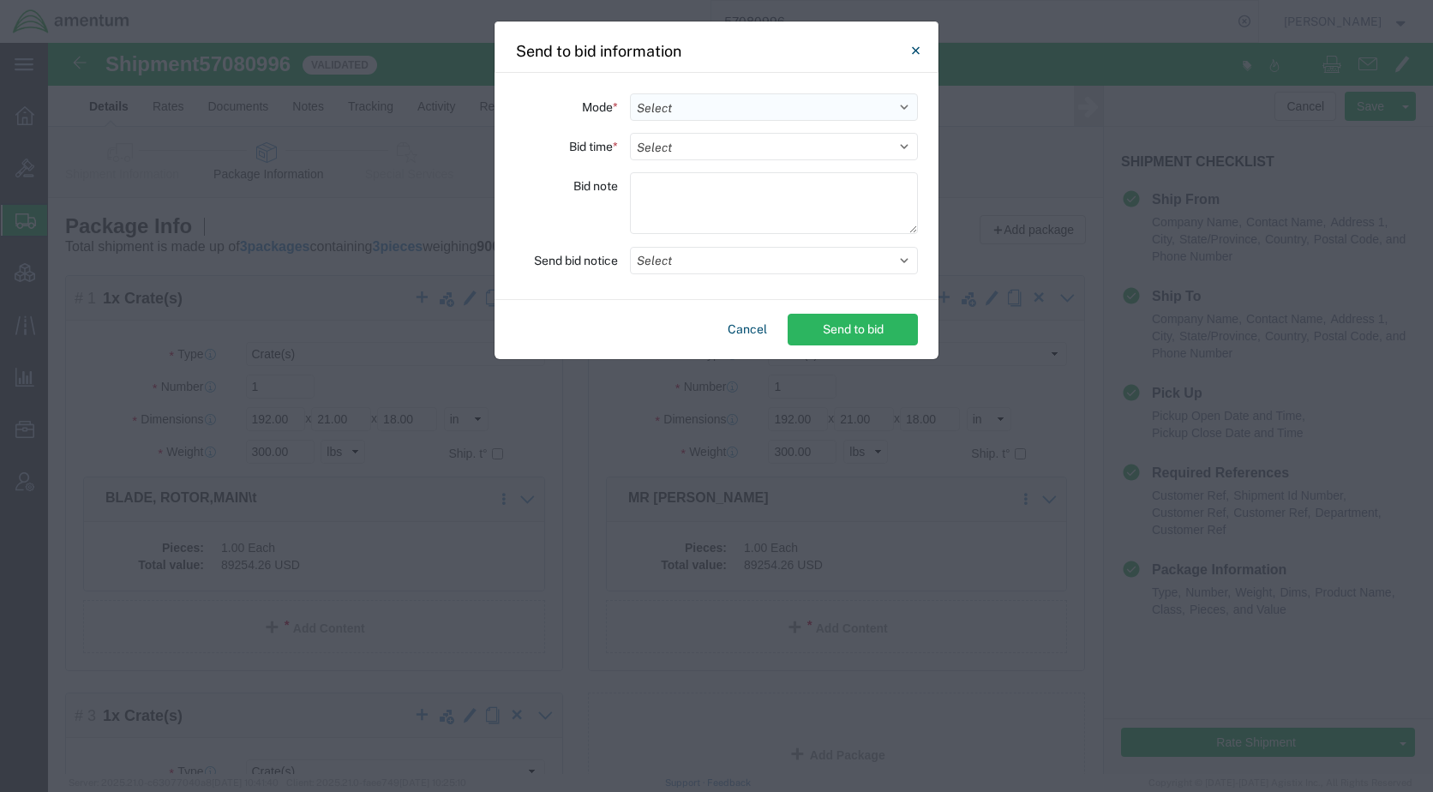
click at [685, 107] on select "Select Small Parcel Truckload Air Rail Less than Truckload Ocean Freight Multi-…" at bounding box center [774, 106] width 288 height 27
select select "TL"
click at [630, 93] on select "Select Small Parcel Truckload Air Rail Less than Truckload Ocean Freight Multi-…" at bounding box center [774, 106] width 288 height 27
click at [683, 151] on select "Select 30 Min (Rush) 1 Hour (Rush) 2 Hours (Rush) 4 Hours (Rush) 8 Hours (Rush)…" at bounding box center [774, 146] width 288 height 27
select select "24"
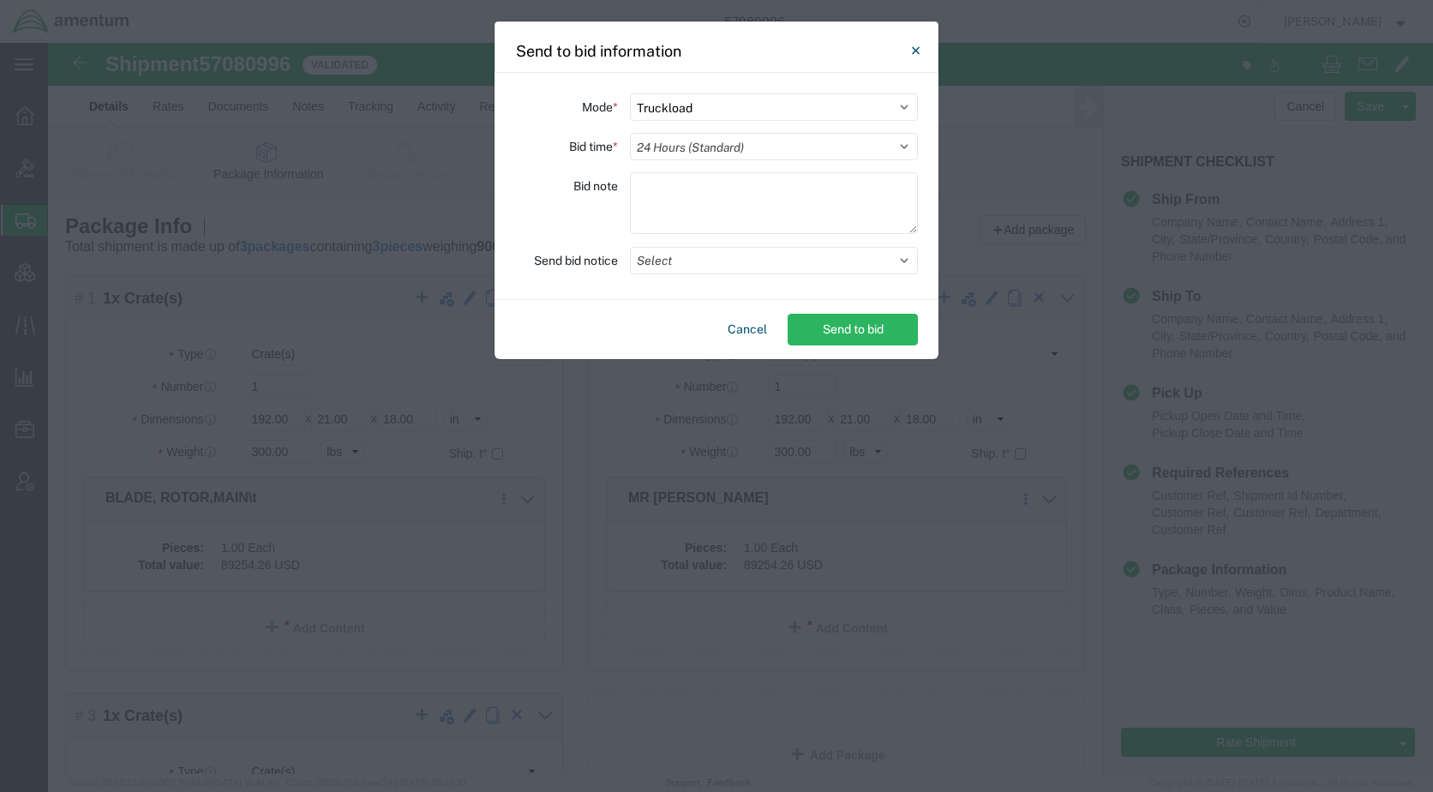
click at [630, 133] on select "Select 30 Min (Rush) 1 Hour (Rush) 2 Hours (Rush) 4 Hours (Rush) 8 Hours (Rush)…" at bounding box center [774, 146] width 288 height 27
click at [694, 261] on button "Select" at bounding box center [774, 260] width 288 height 27
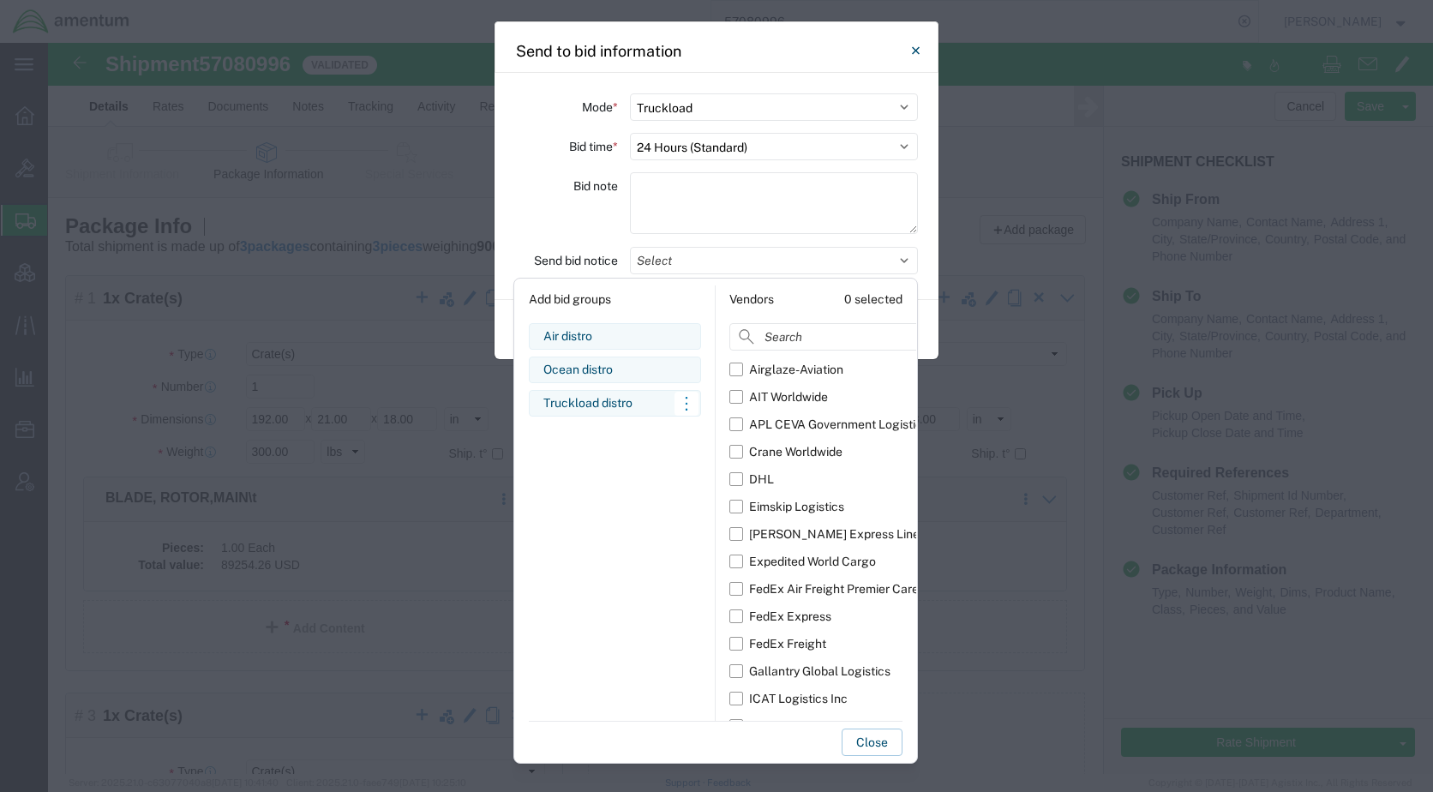
click at [643, 399] on div "Truckload distro" at bounding box center [614, 403] width 143 height 18
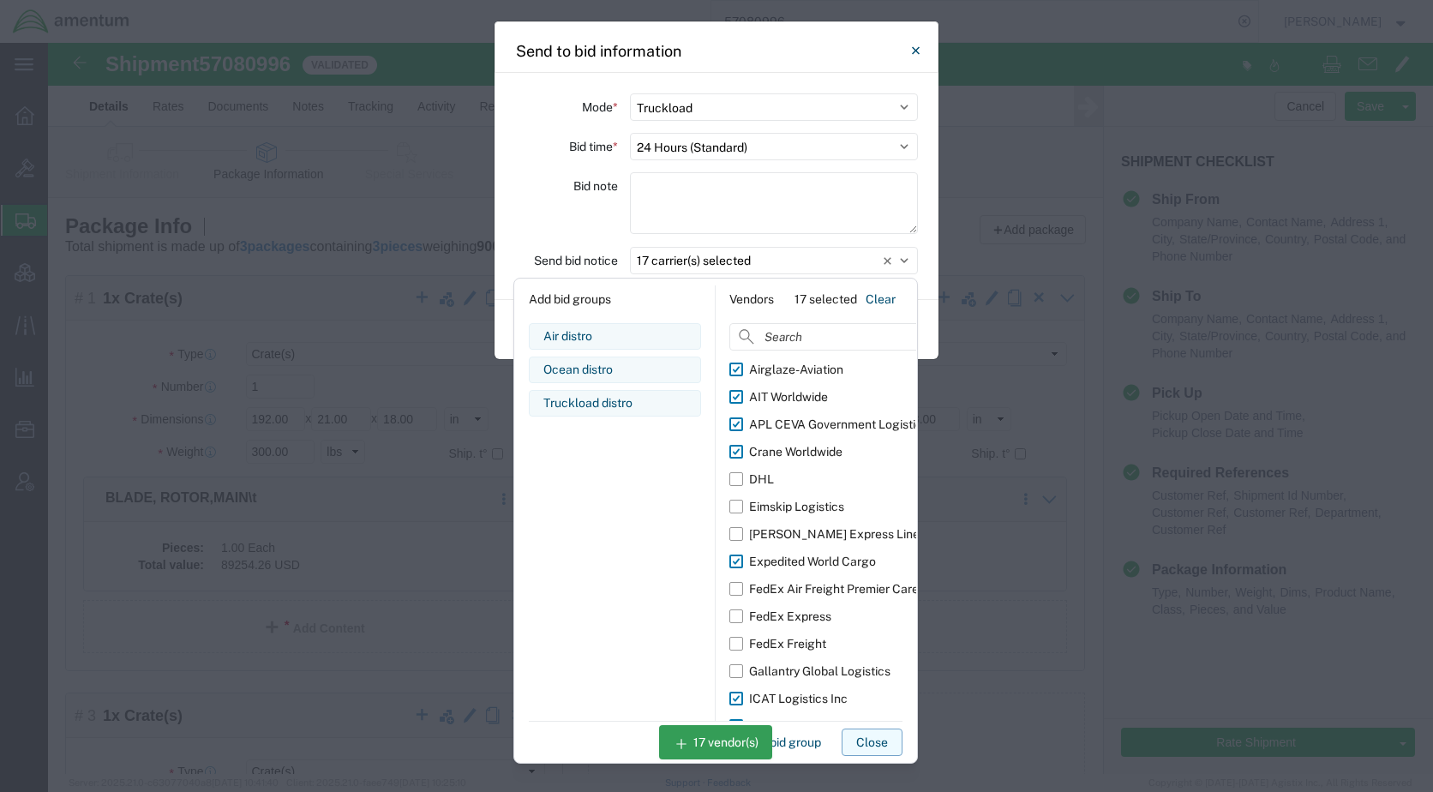
click at [861, 736] on button "Close" at bounding box center [872, 742] width 61 height 27
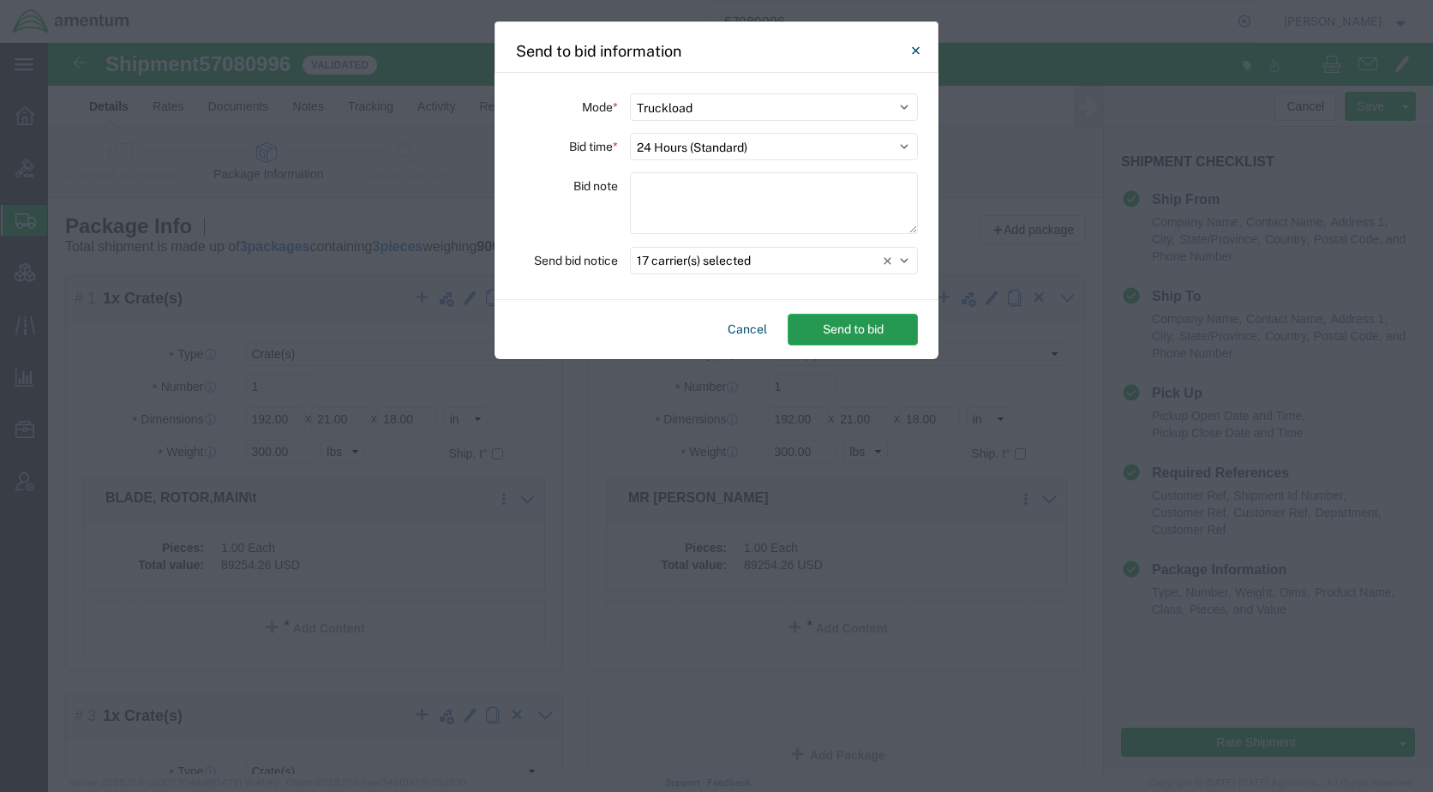
click at [864, 331] on button "Send to bid" at bounding box center [853, 330] width 130 height 32
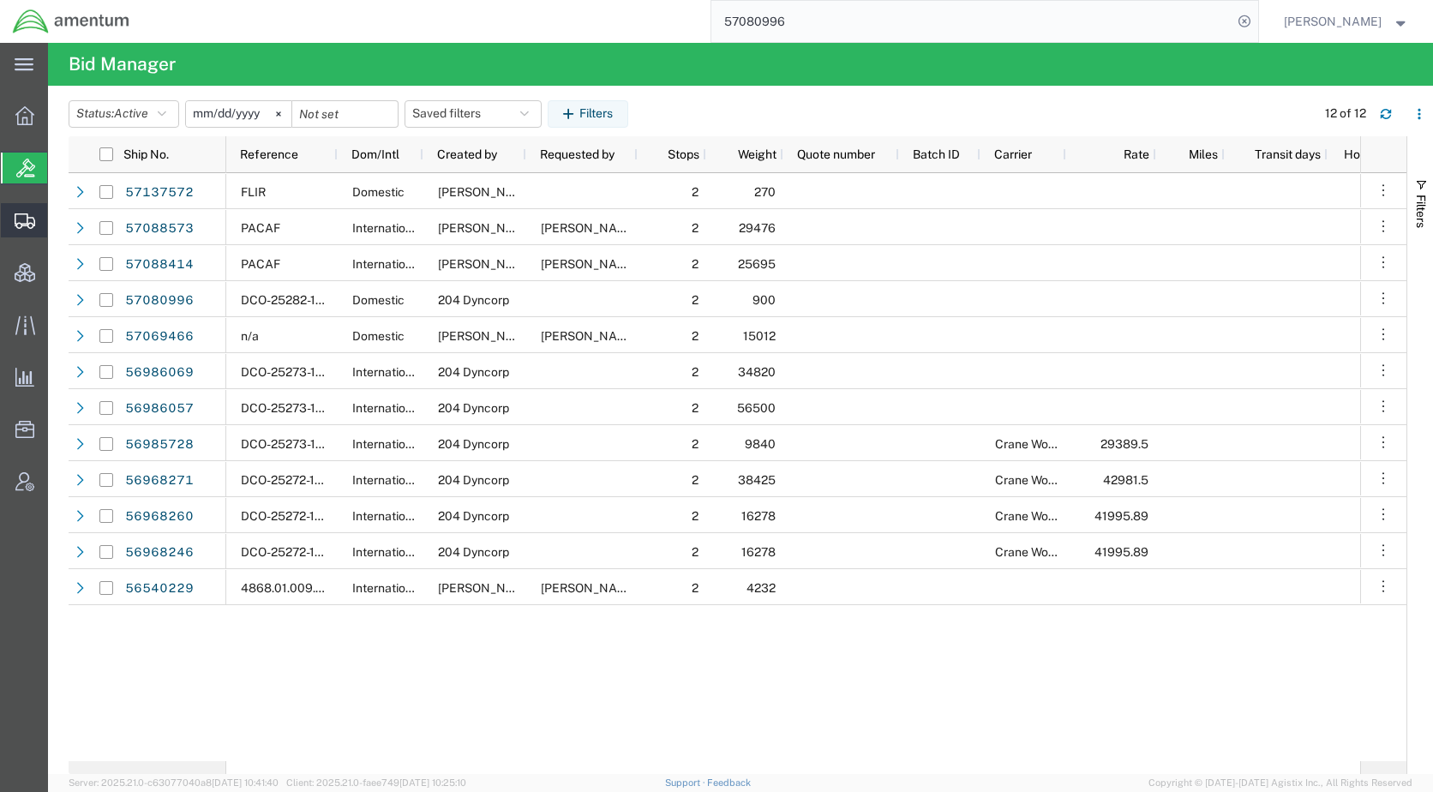
click at [59, 217] on span "Shipments" at bounding box center [53, 220] width 12 height 34
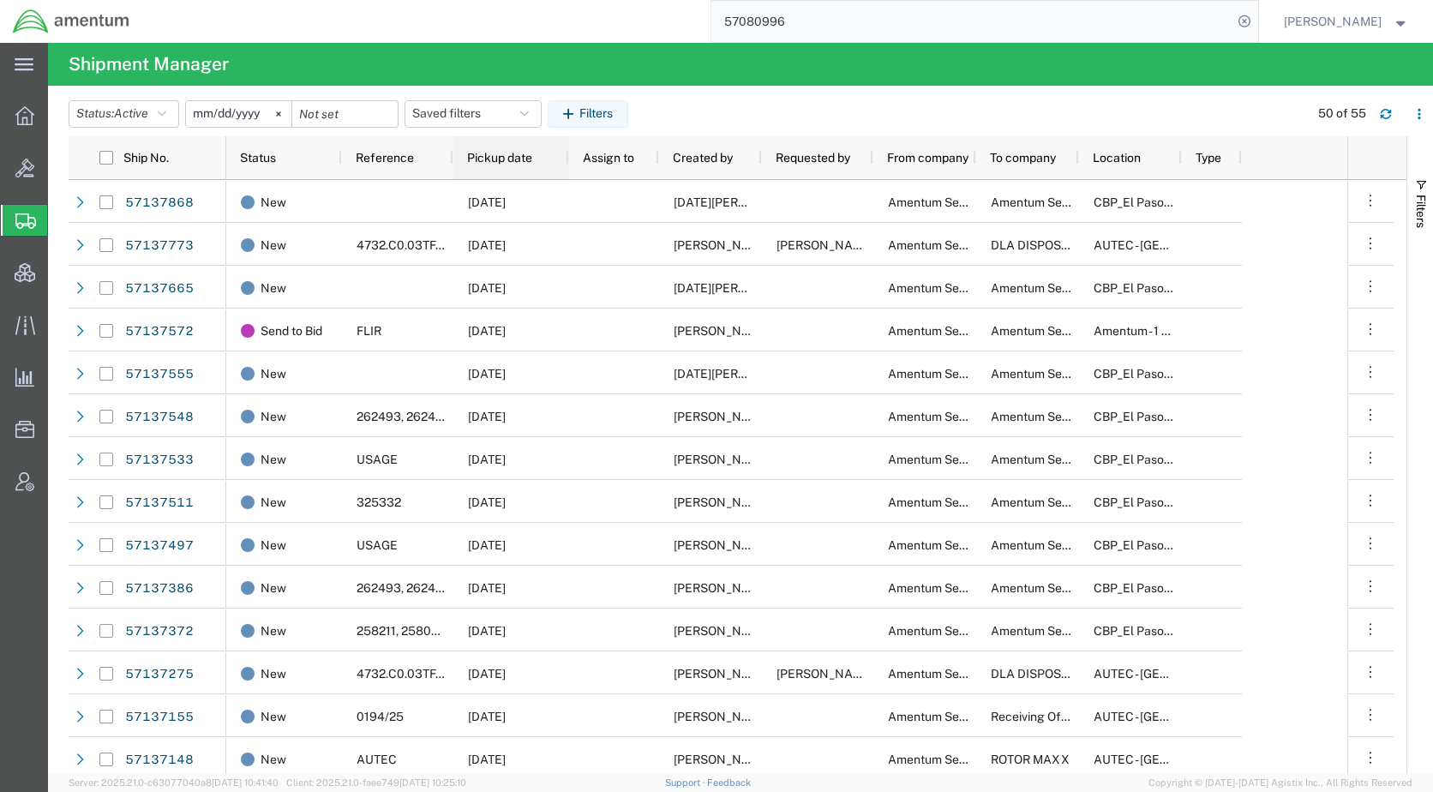
click at [518, 159] on span "Pickup date" at bounding box center [499, 158] width 65 height 14
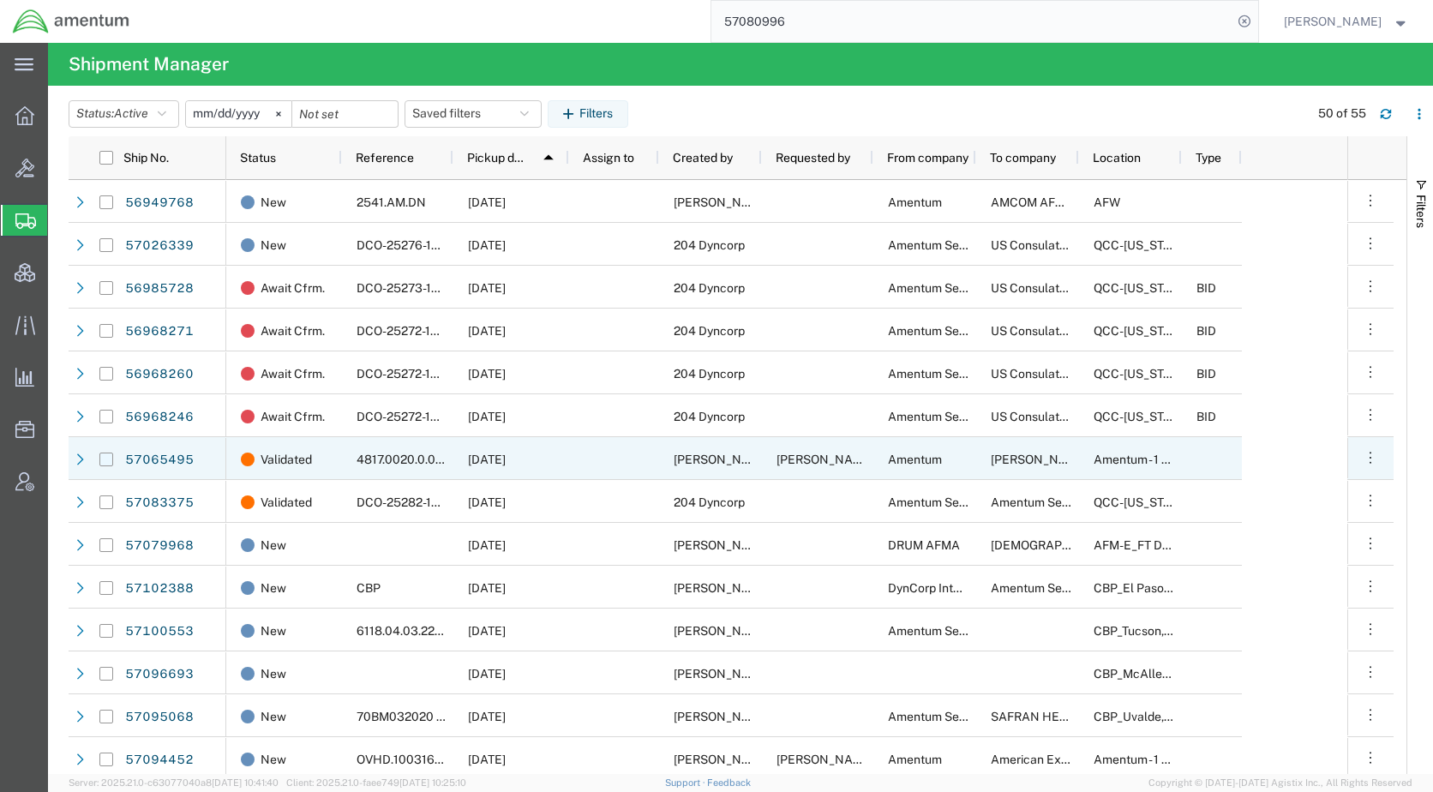
click at [108, 459] on input "Press Space to toggle row selection (unchecked)" at bounding box center [106, 460] width 14 height 14
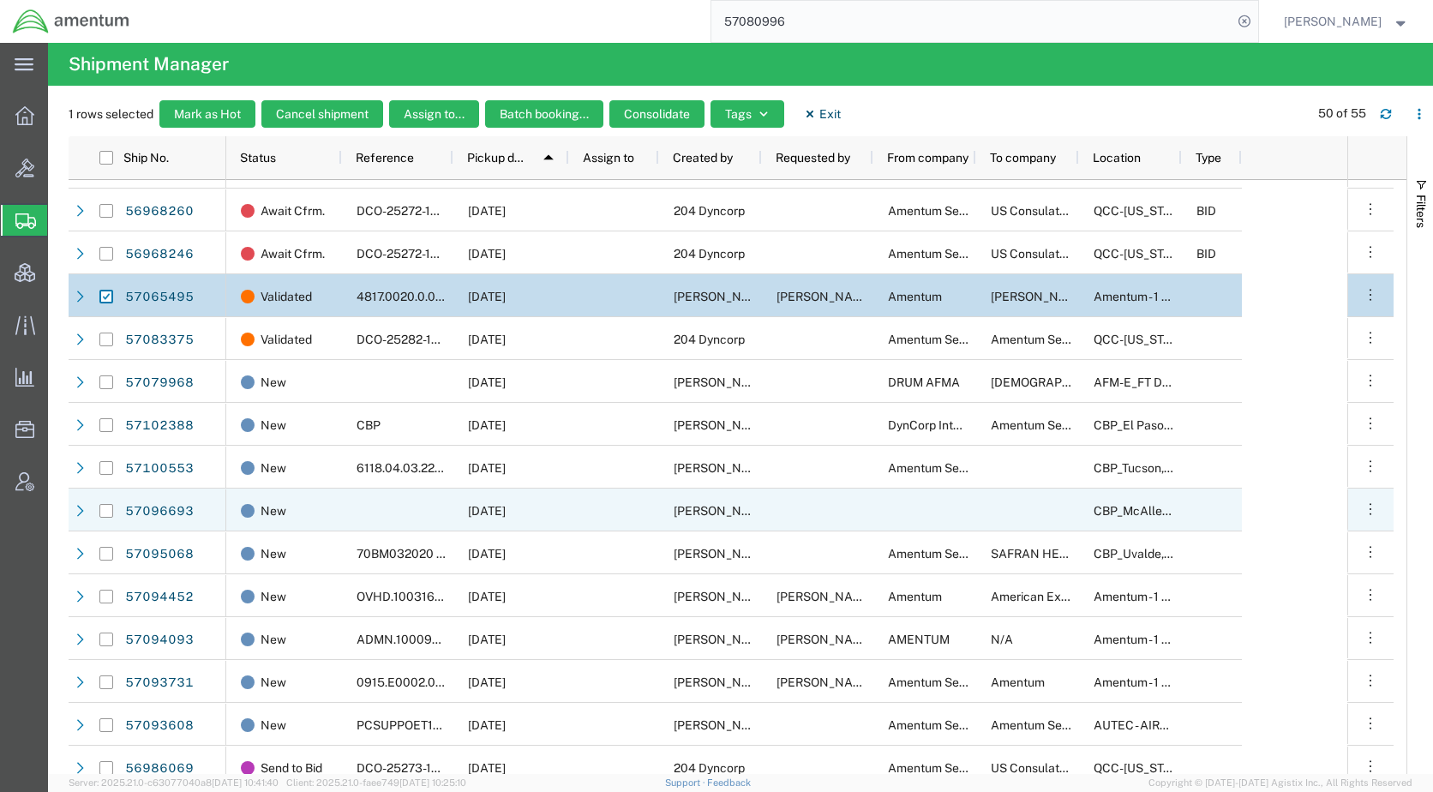
scroll to position [171, 0]
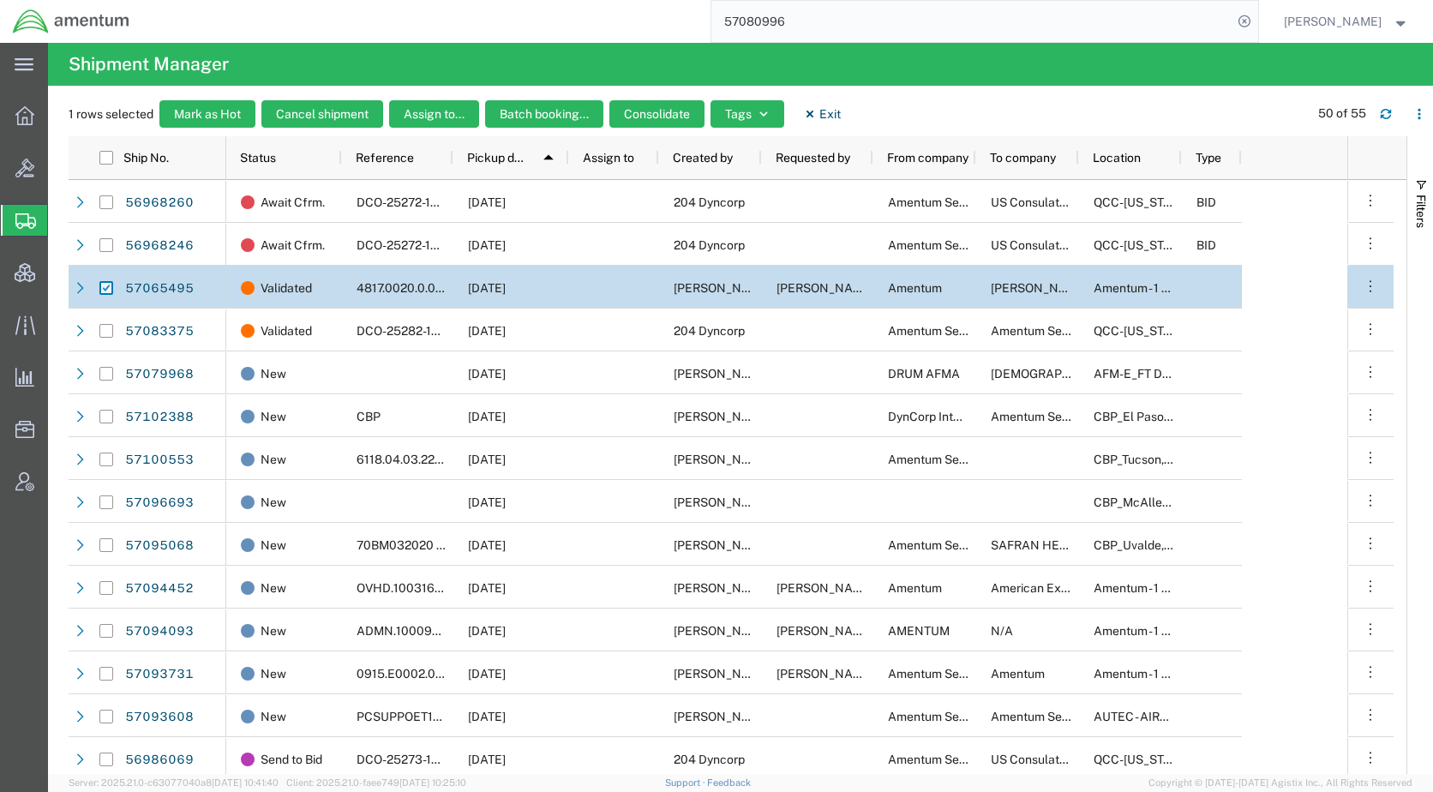
click at [105, 290] on input "Press Space to toggle row selection (checked)" at bounding box center [106, 288] width 14 height 14
checkbox input "false"
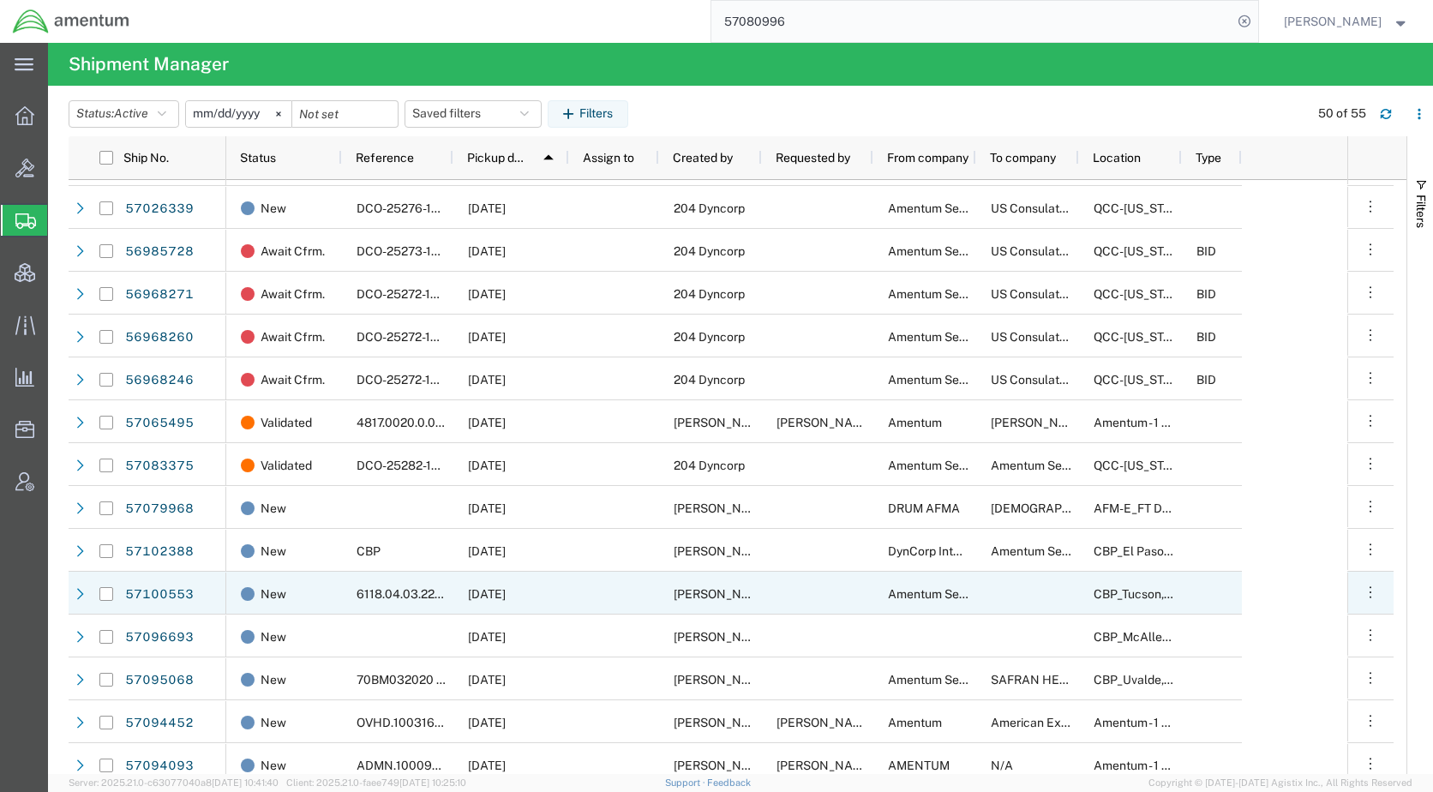
scroll to position [0, 0]
